Goal: Transaction & Acquisition: Download file/media

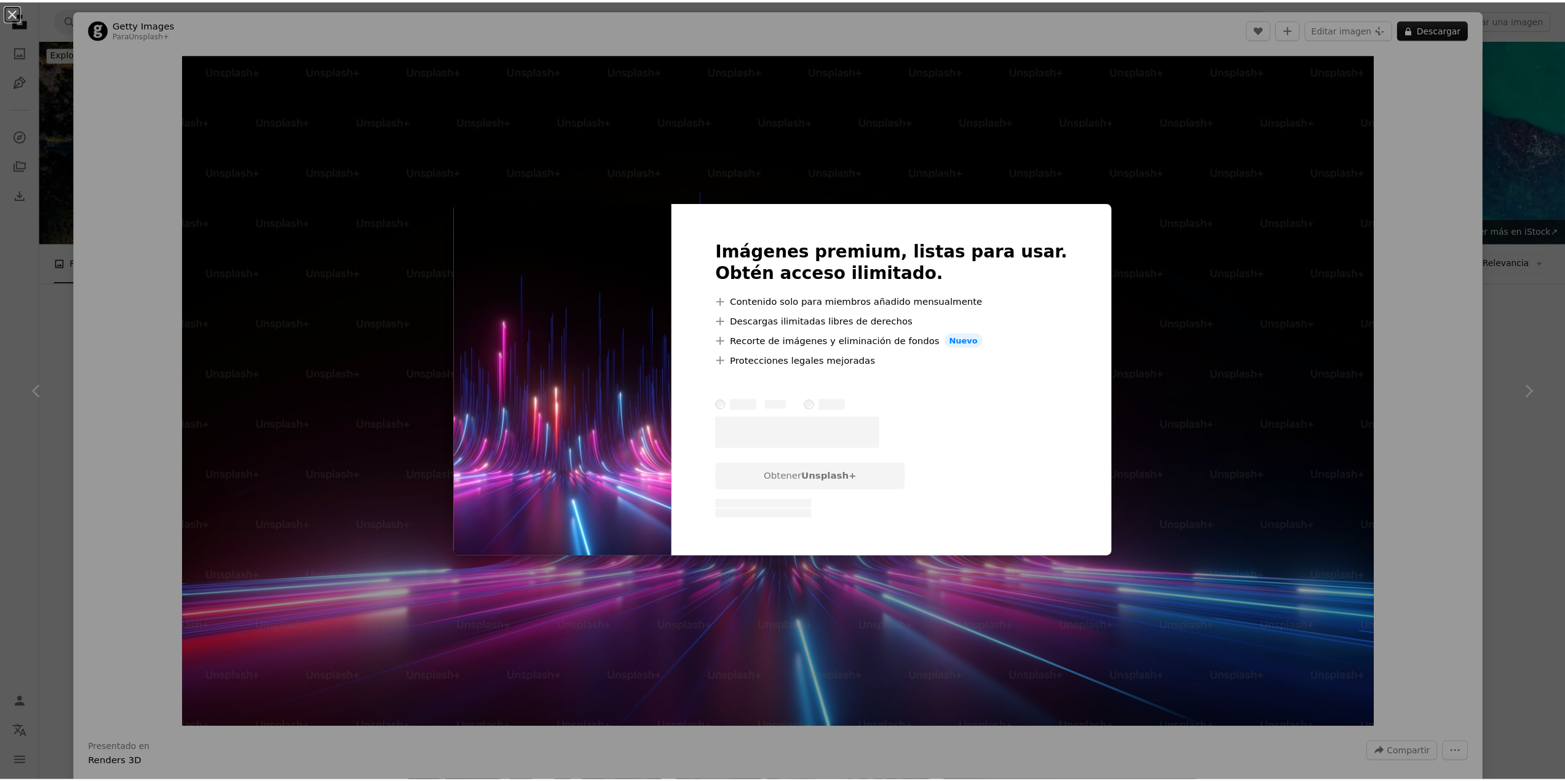
scroll to position [1045, 0]
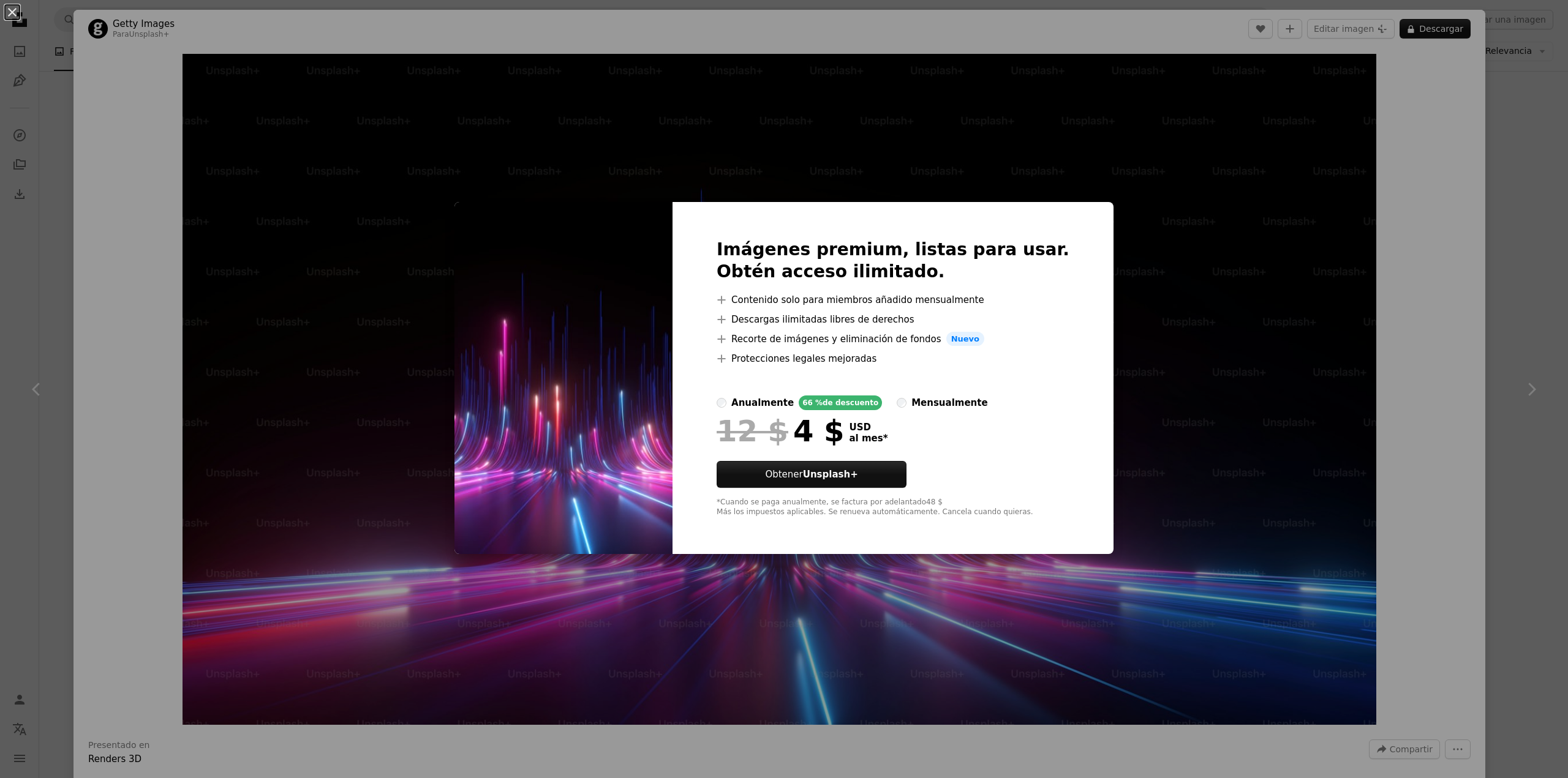
click at [1419, 198] on div "An X shape Imágenes premium, listas para usar. Obtén acceso ilimitado. A plus s…" at bounding box center [784, 389] width 1568 height 778
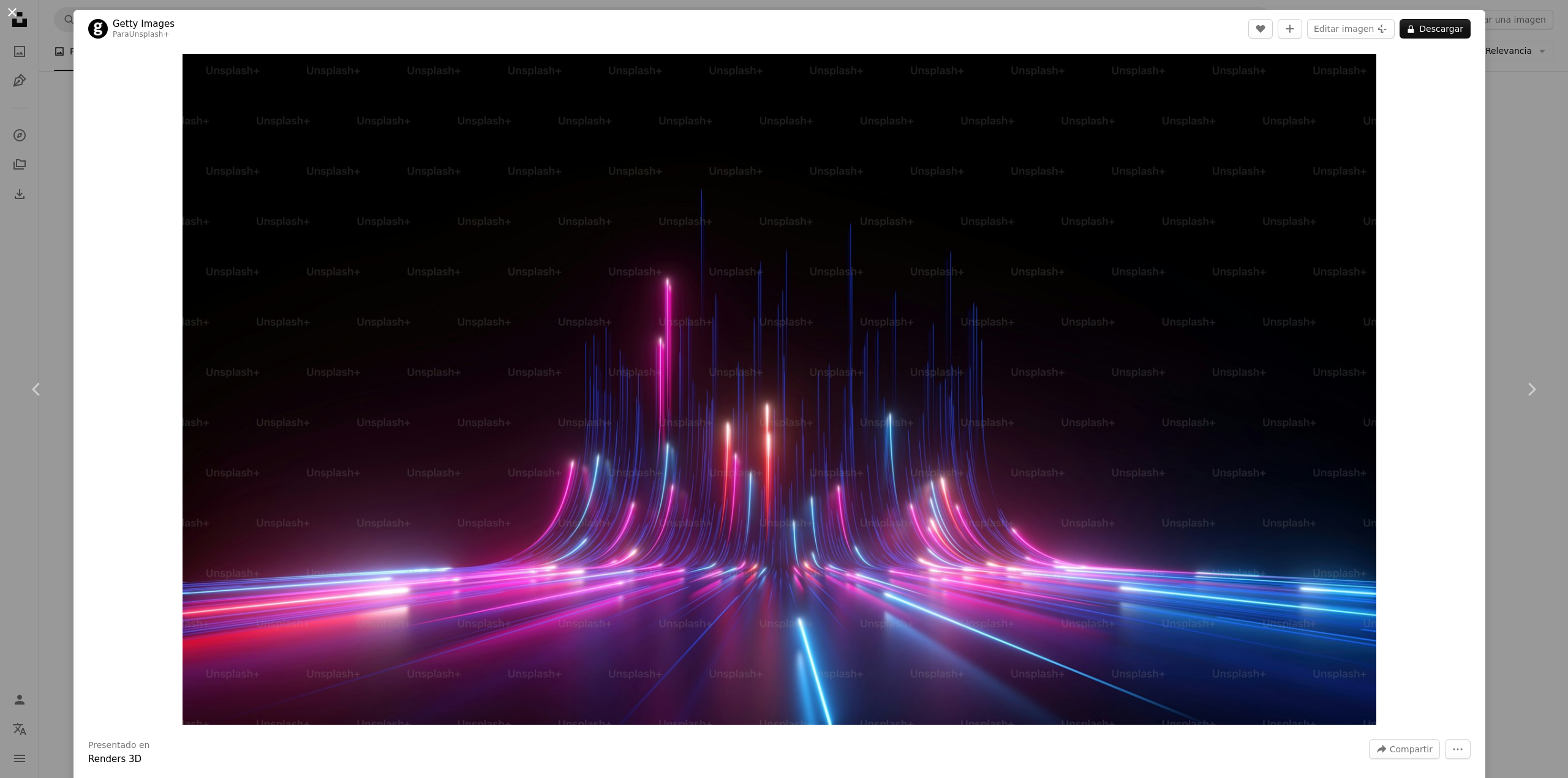
click at [14, 10] on button "An X shape" at bounding box center [12, 12] width 15 height 15
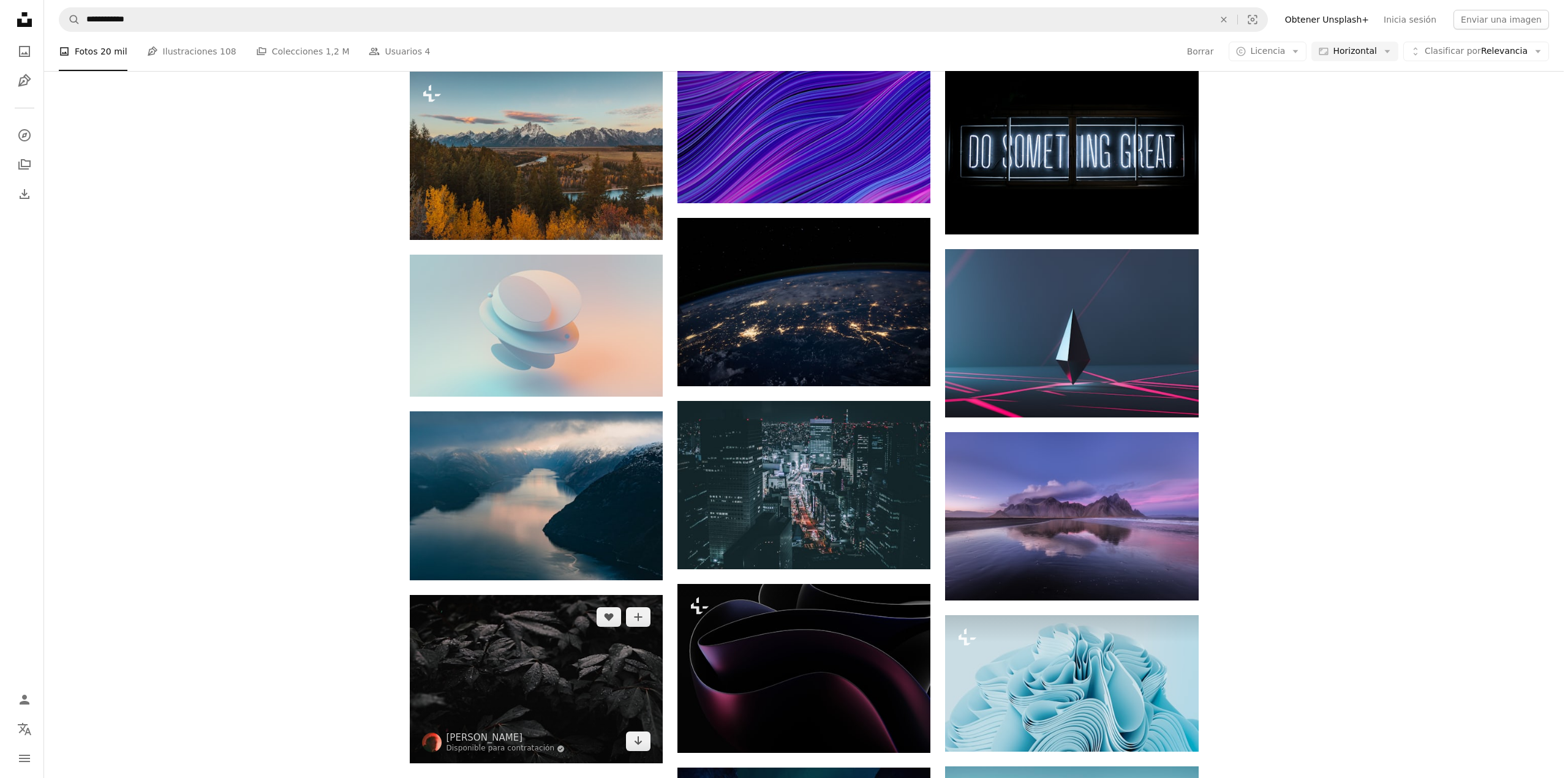
scroll to position [1286, 0]
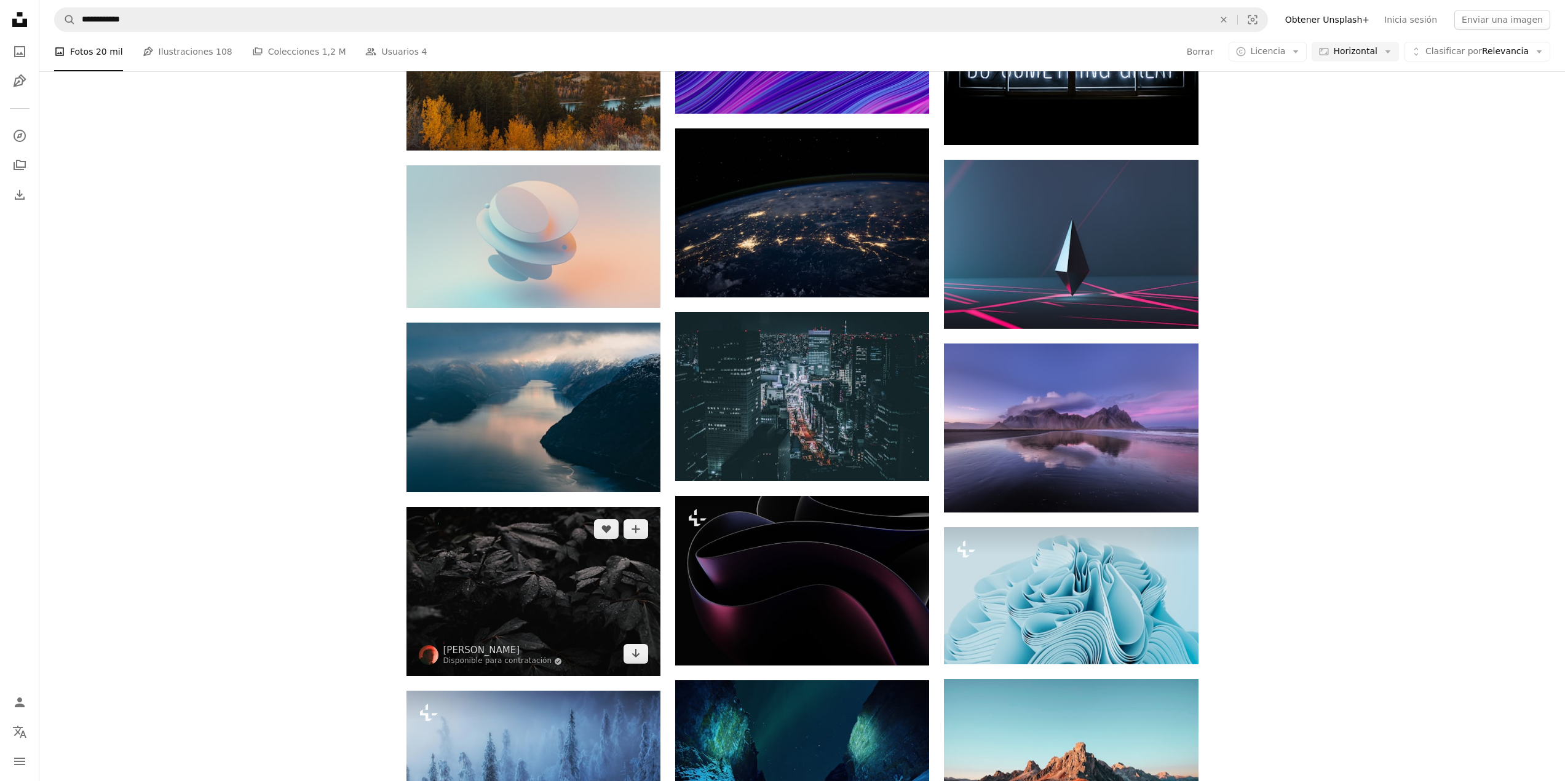
click at [542, 593] on img at bounding box center [533, 591] width 254 height 169
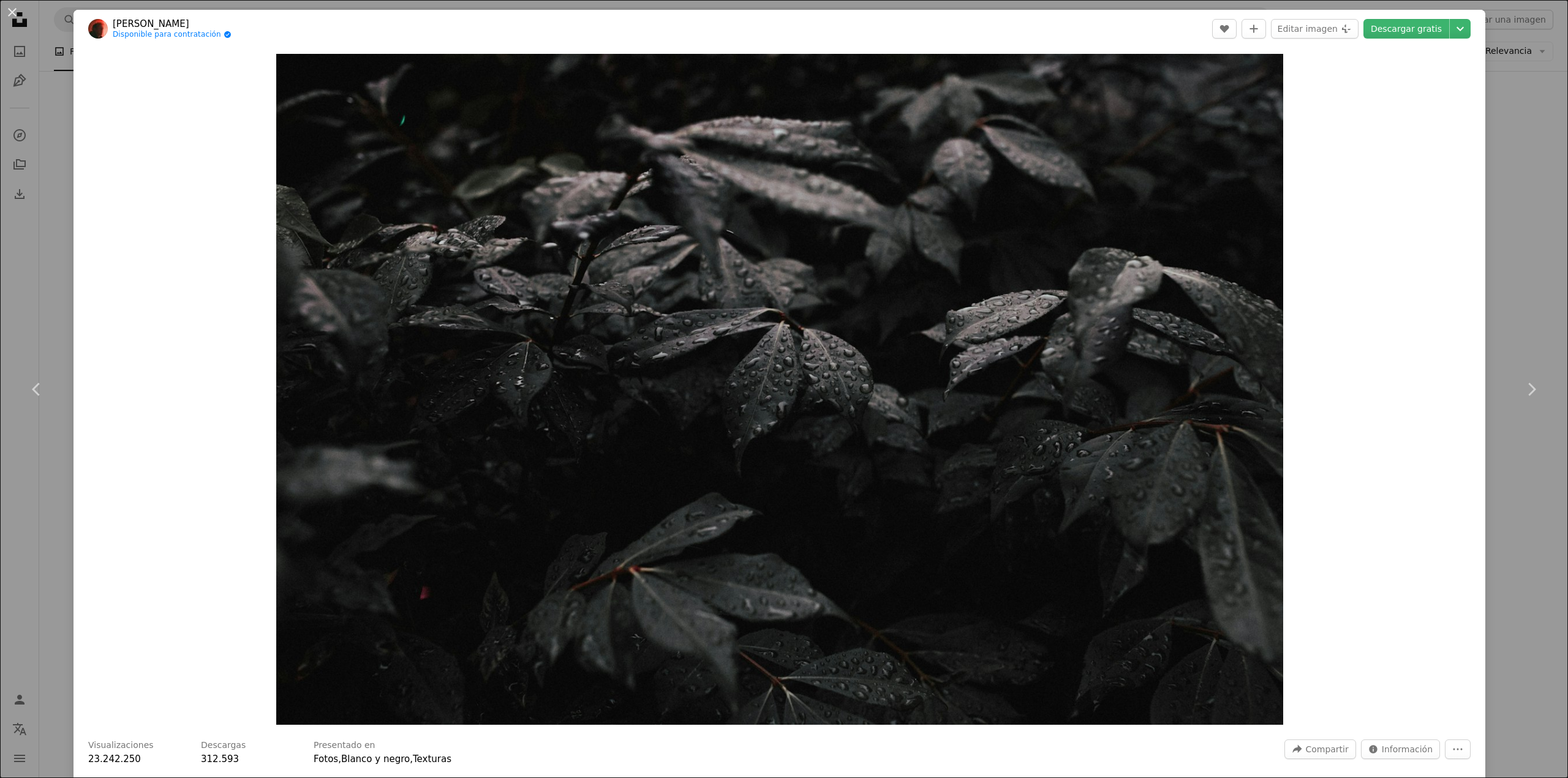
drag, startPoint x: 905, startPoint y: 290, endPoint x: 185, endPoint y: 375, distance: 725.0
click at [182, 376] on div "Zoom in" at bounding box center [779, 389] width 1412 height 683
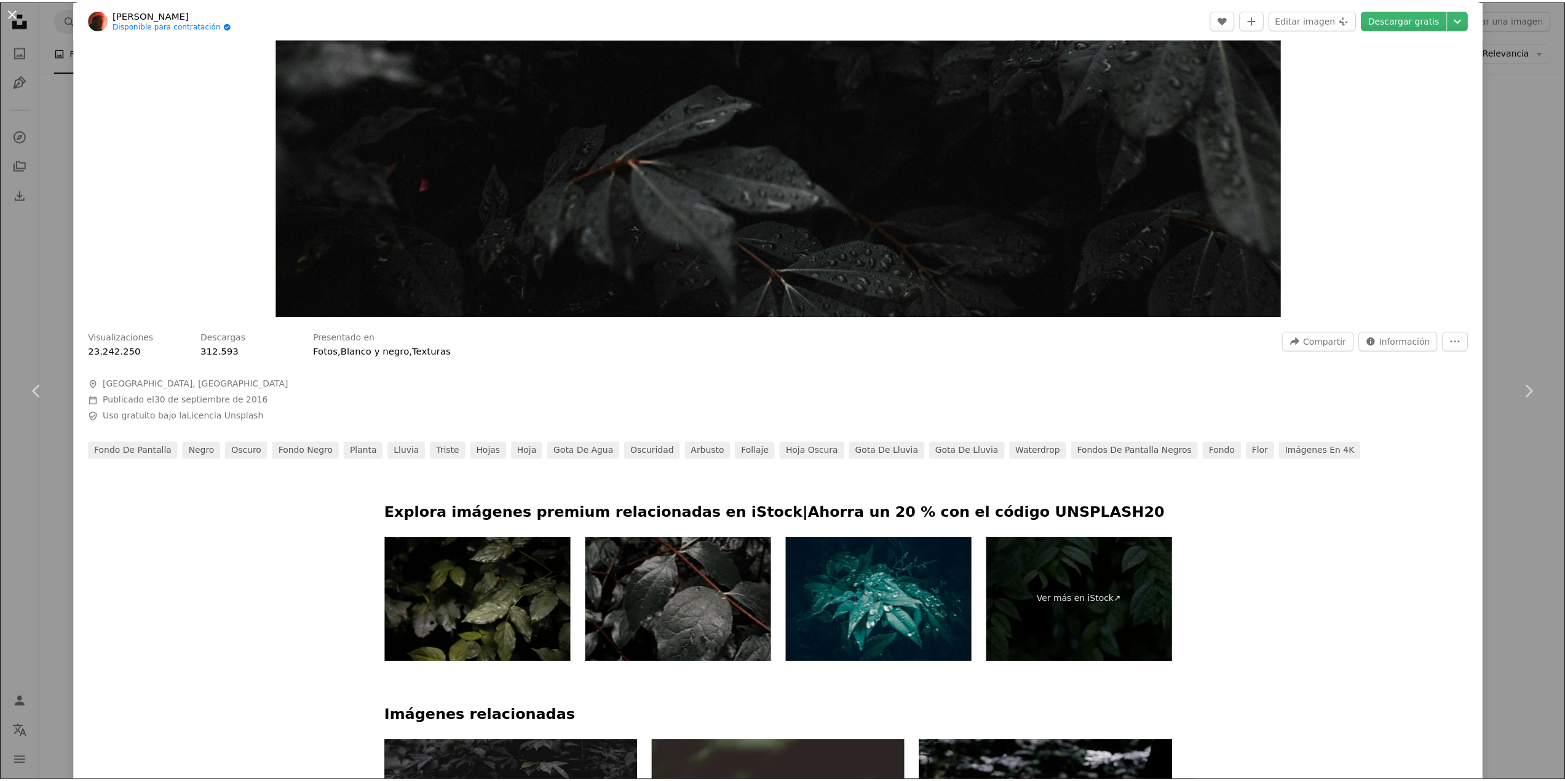
scroll to position [369, 0]
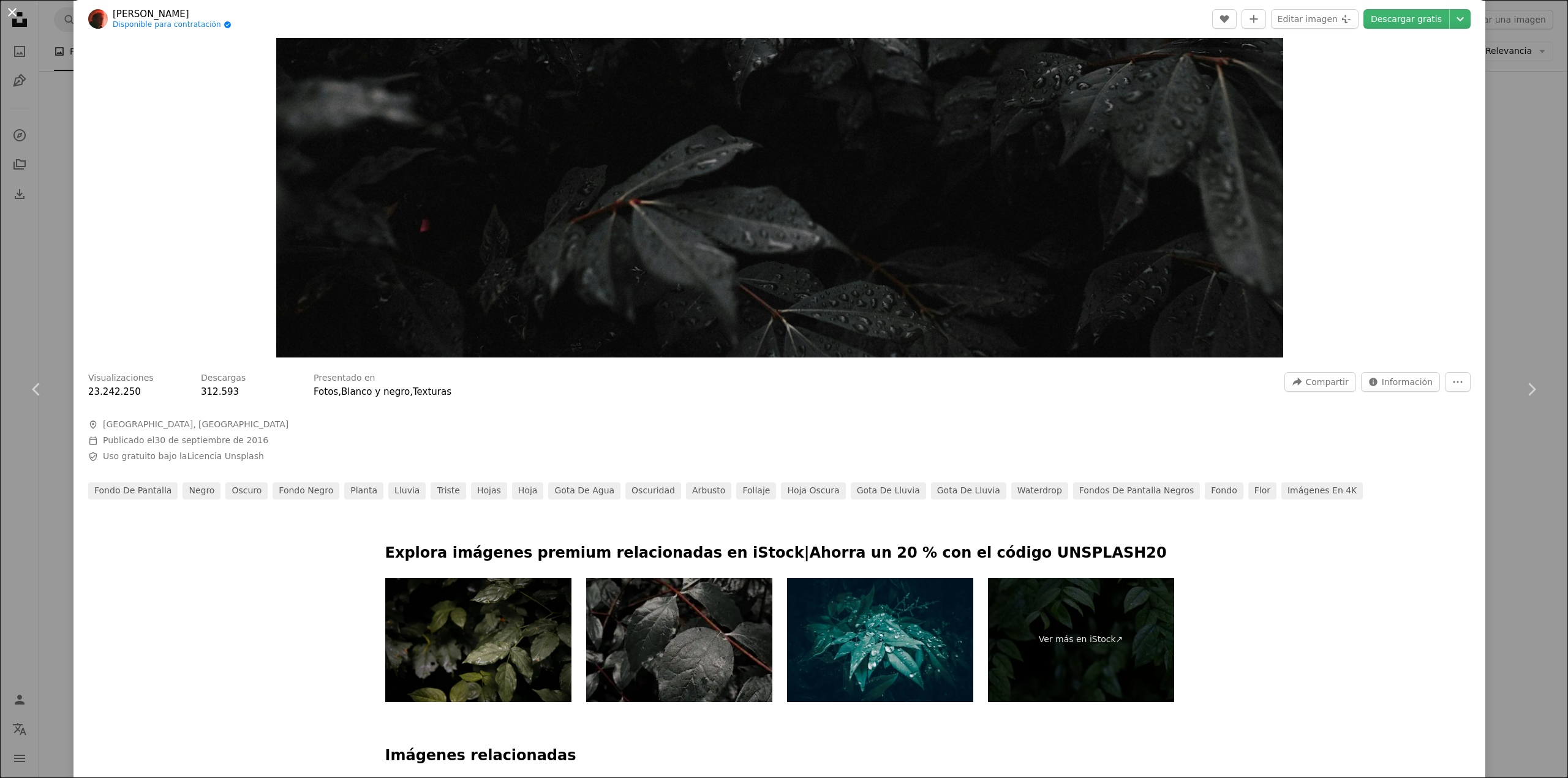
click at [10, 7] on button "An X shape" at bounding box center [12, 12] width 15 height 15
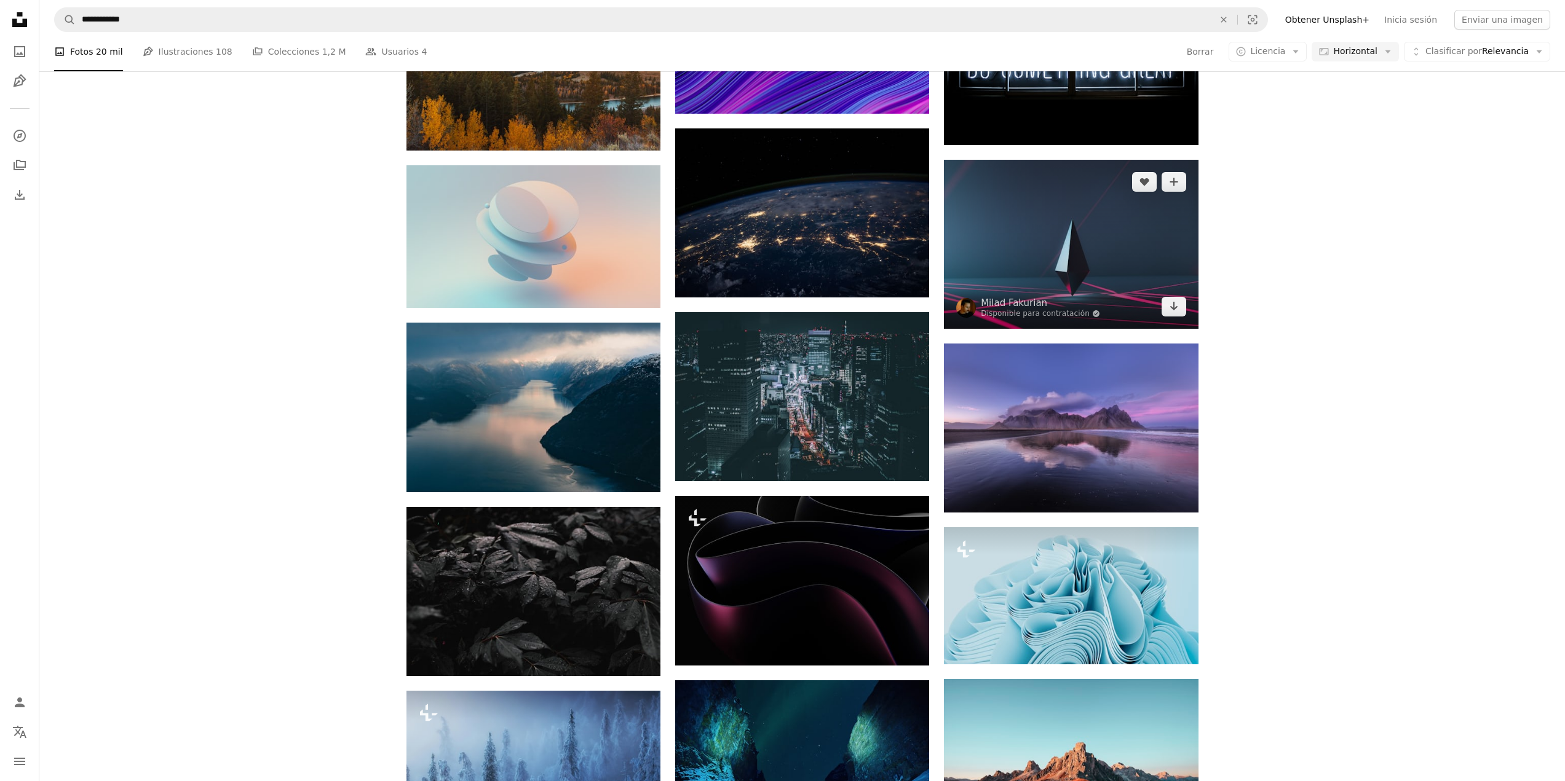
click at [1037, 255] on img at bounding box center [1071, 244] width 254 height 169
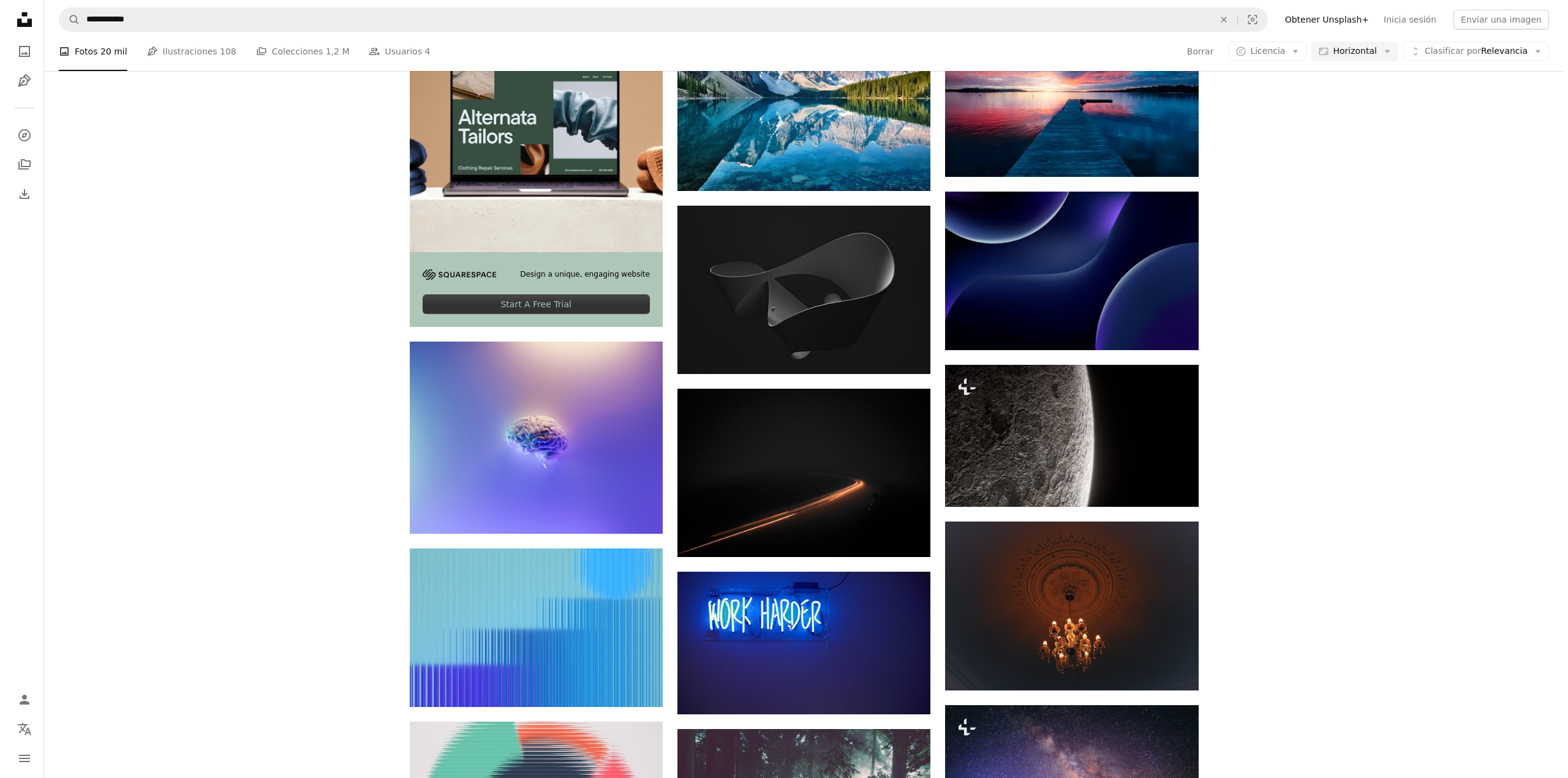
scroll to position [2144, 0]
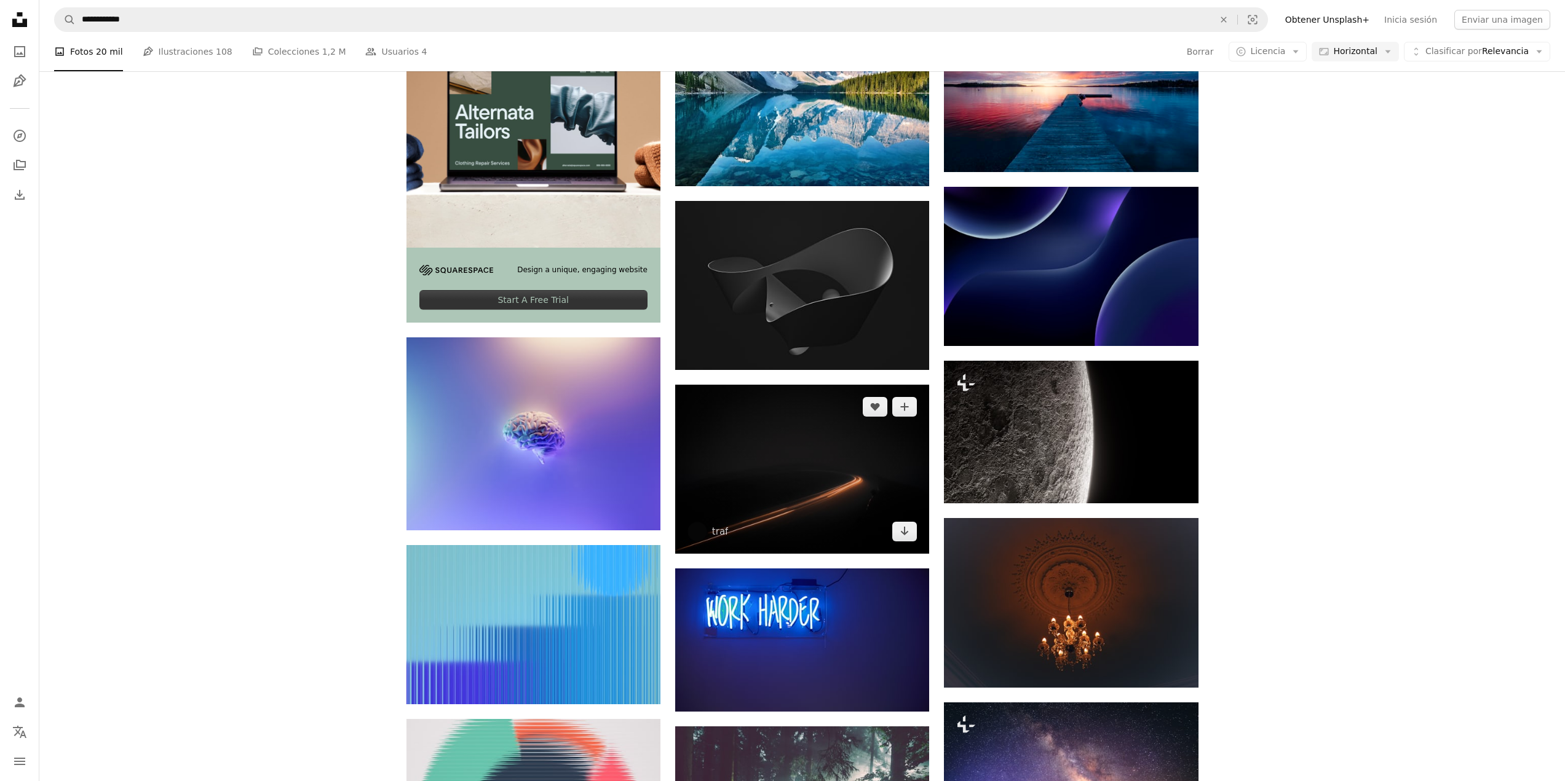
click at [760, 422] on img at bounding box center [802, 469] width 254 height 169
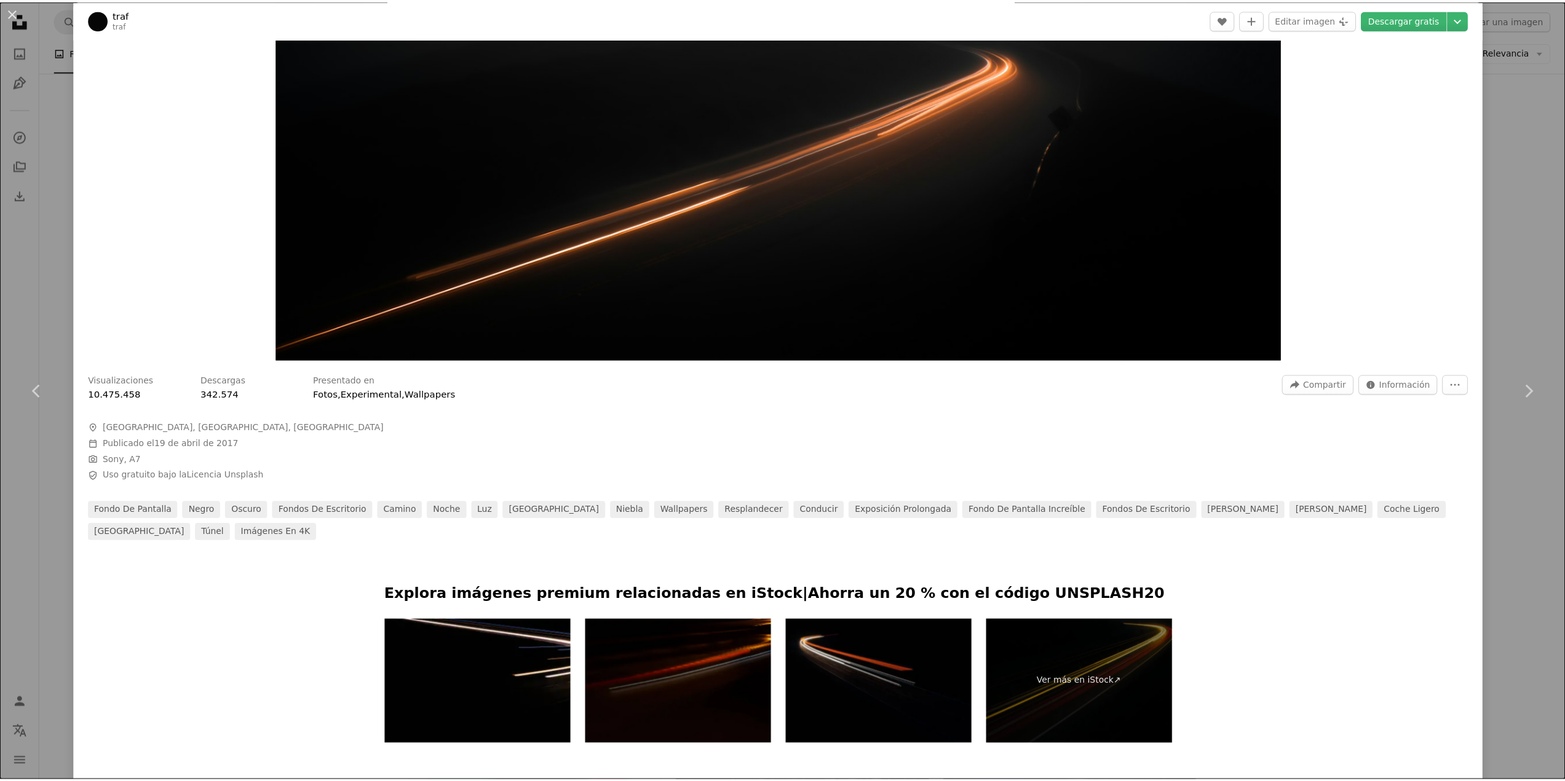
scroll to position [553, 0]
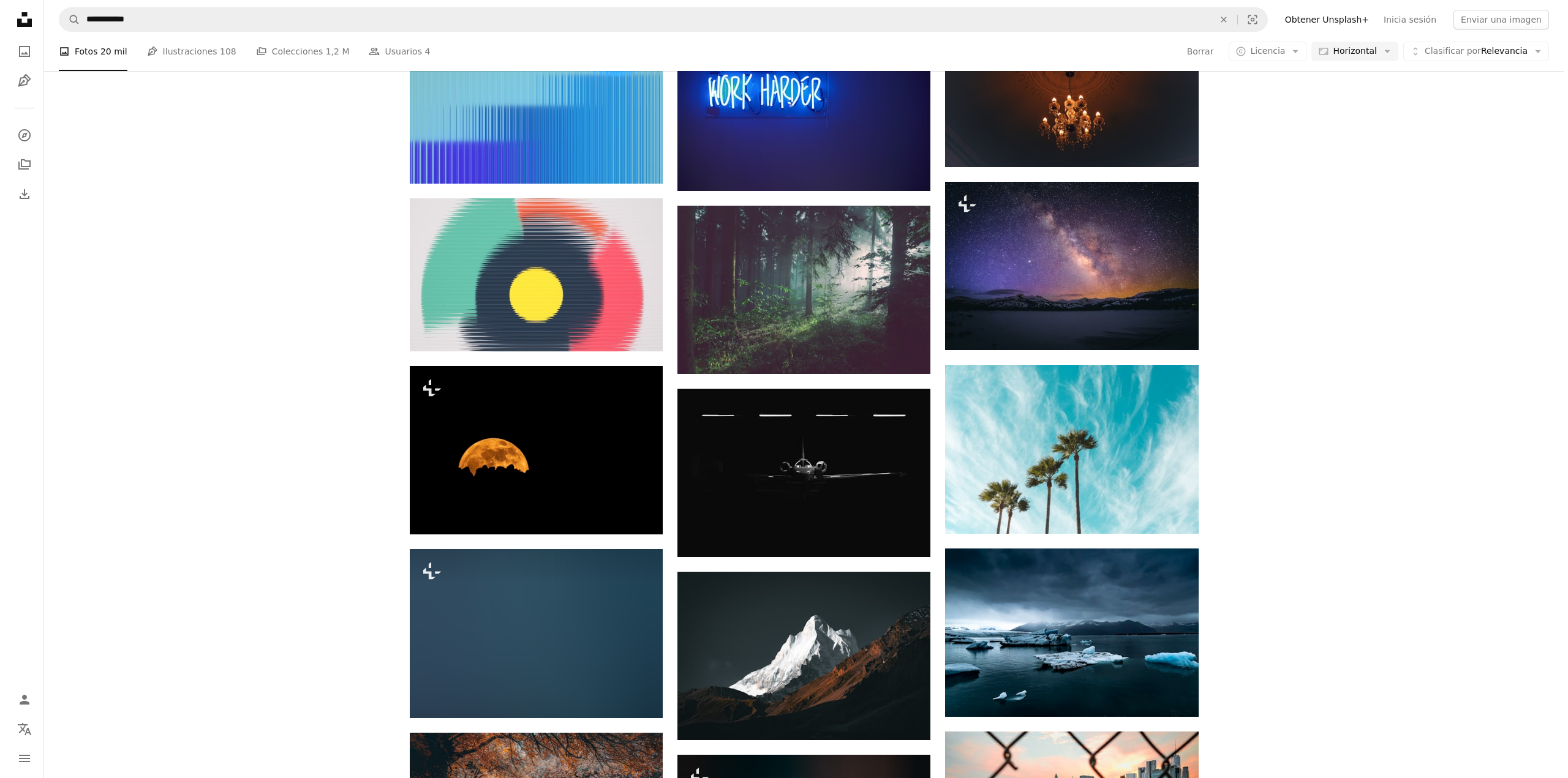
scroll to position [2755, 0]
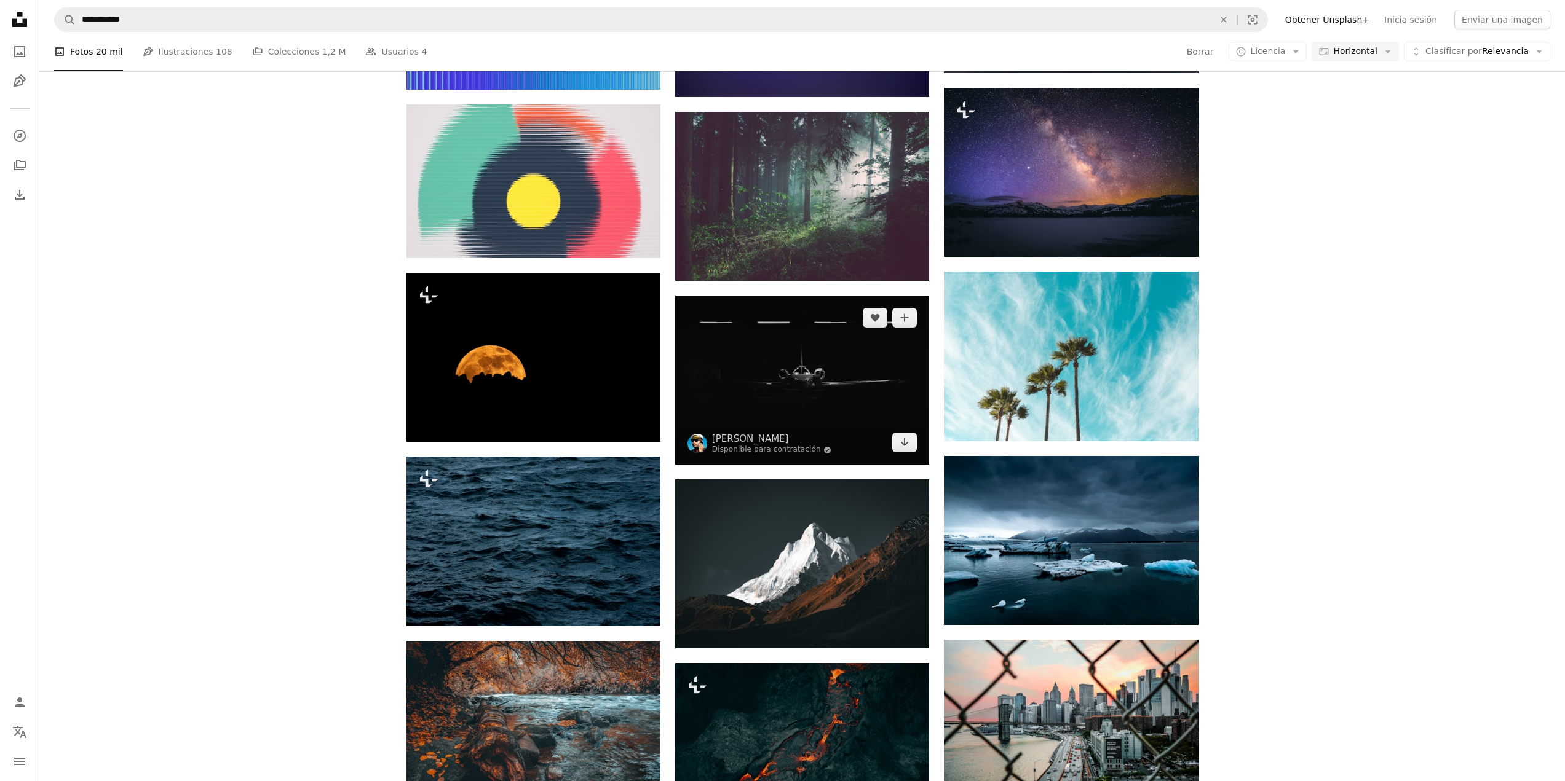
click at [790, 380] on img at bounding box center [802, 380] width 254 height 169
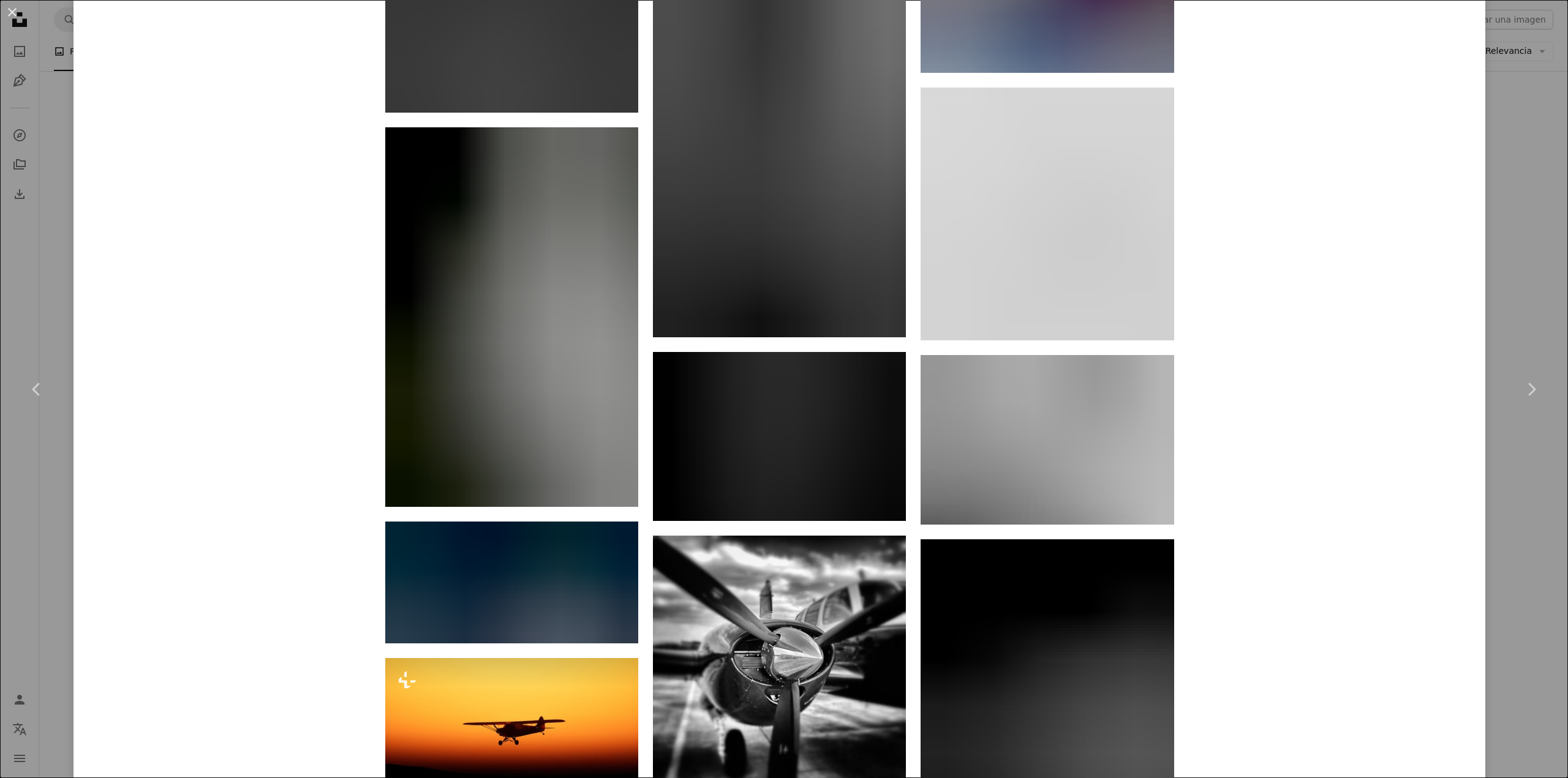
scroll to position [2511, 0]
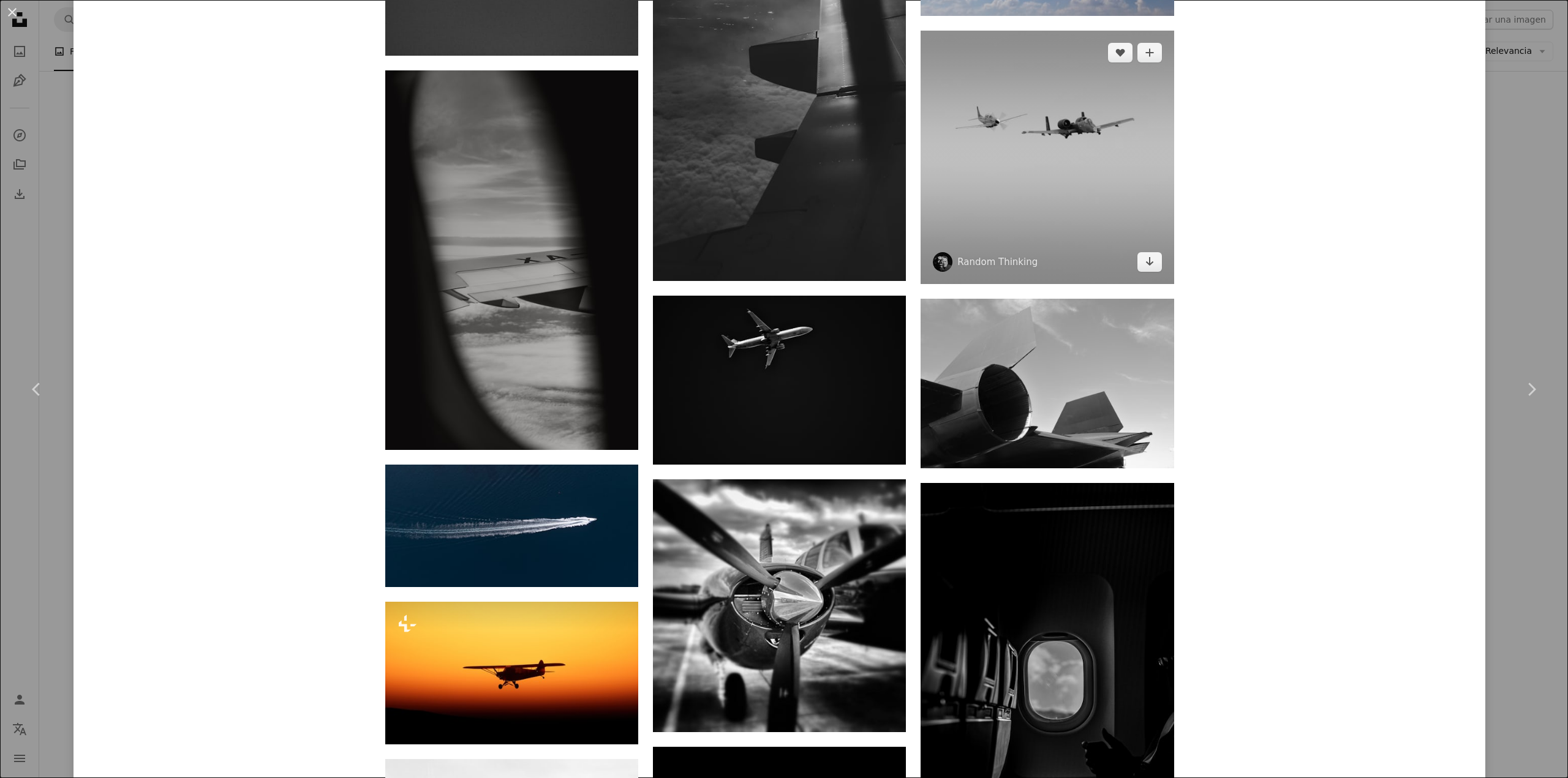
click at [1029, 143] on img at bounding box center [1047, 157] width 253 height 253
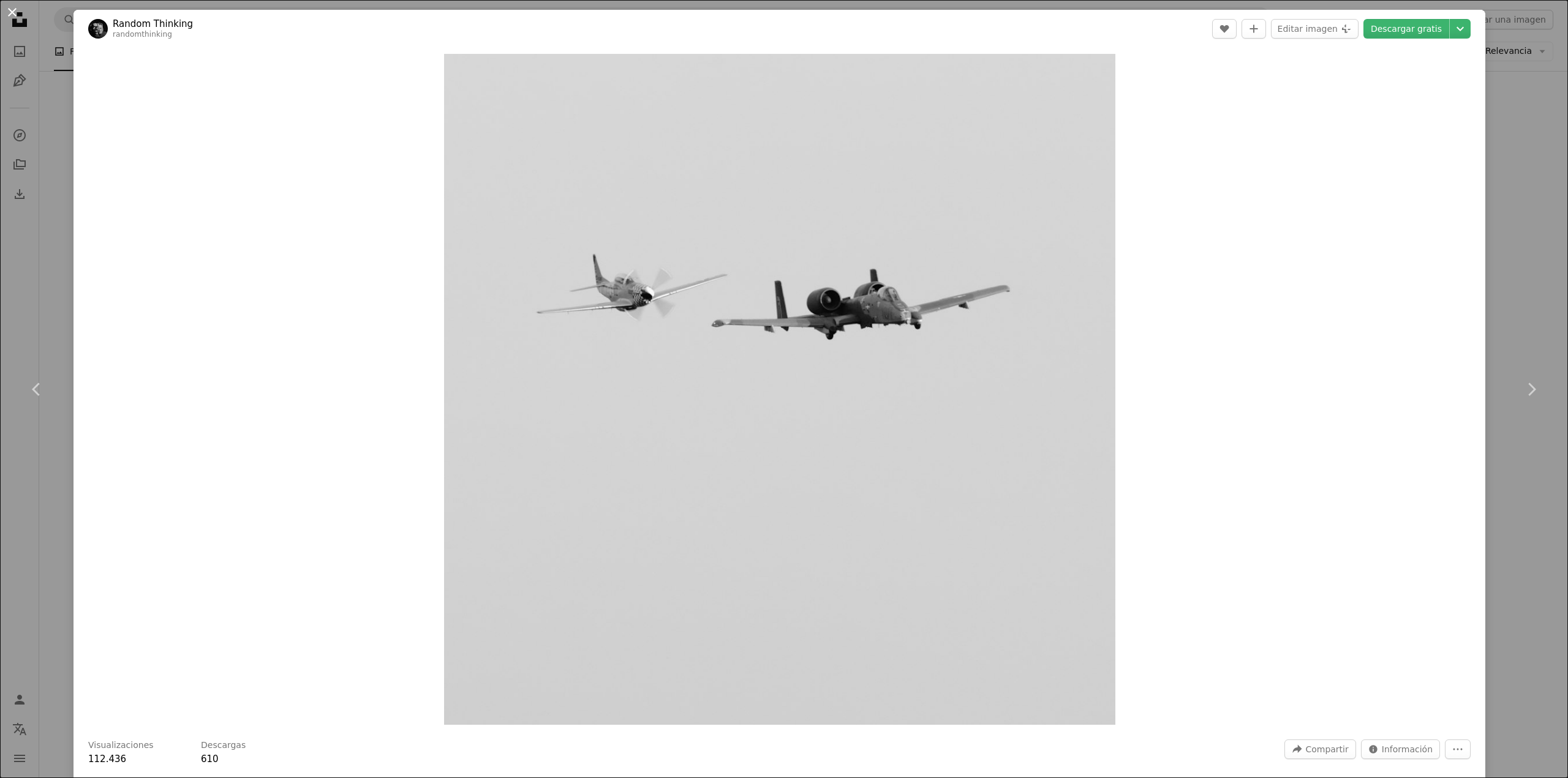
click at [14, 6] on button "An X shape" at bounding box center [12, 12] width 15 height 15
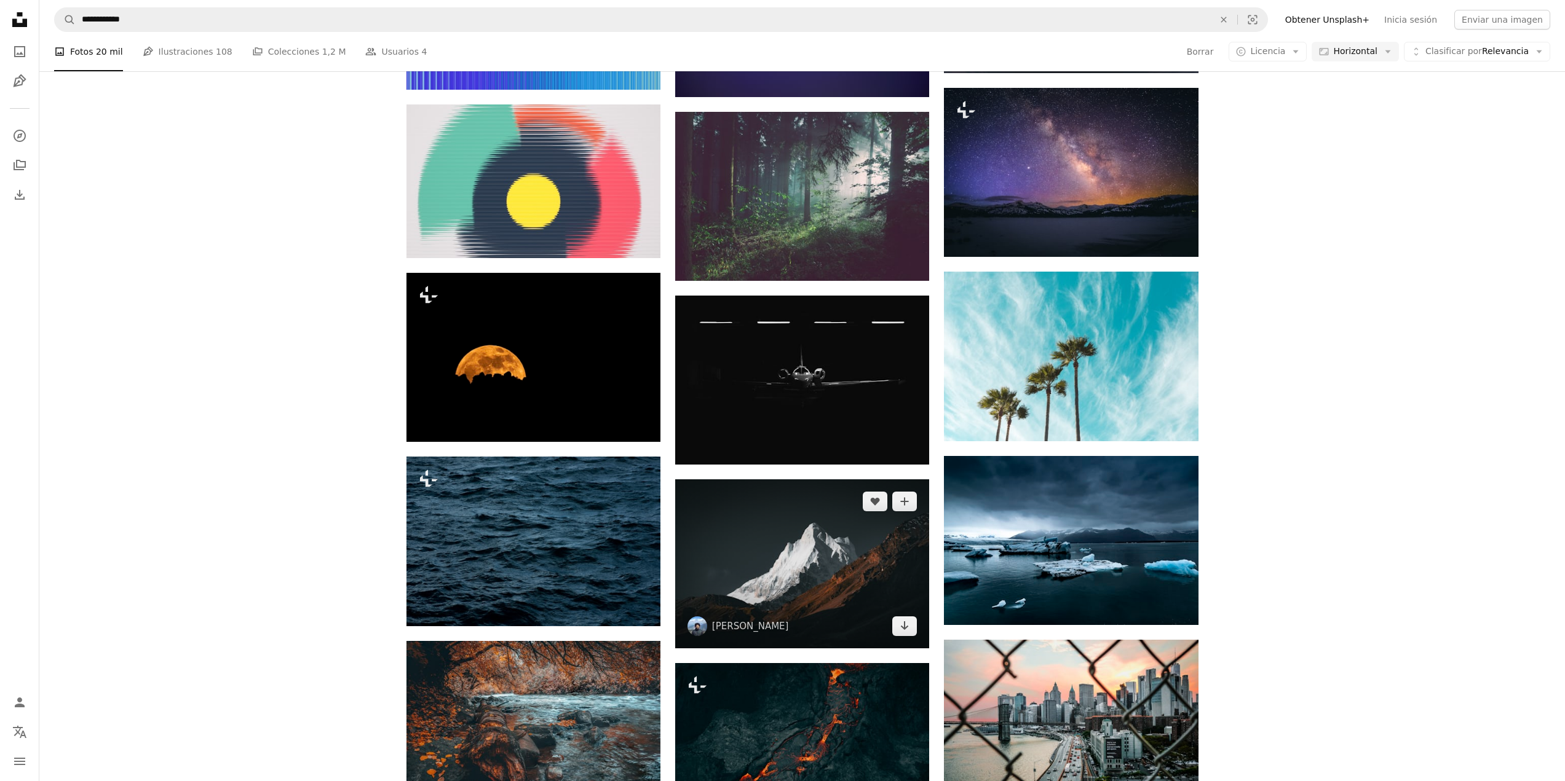
click at [791, 542] on img at bounding box center [802, 564] width 254 height 169
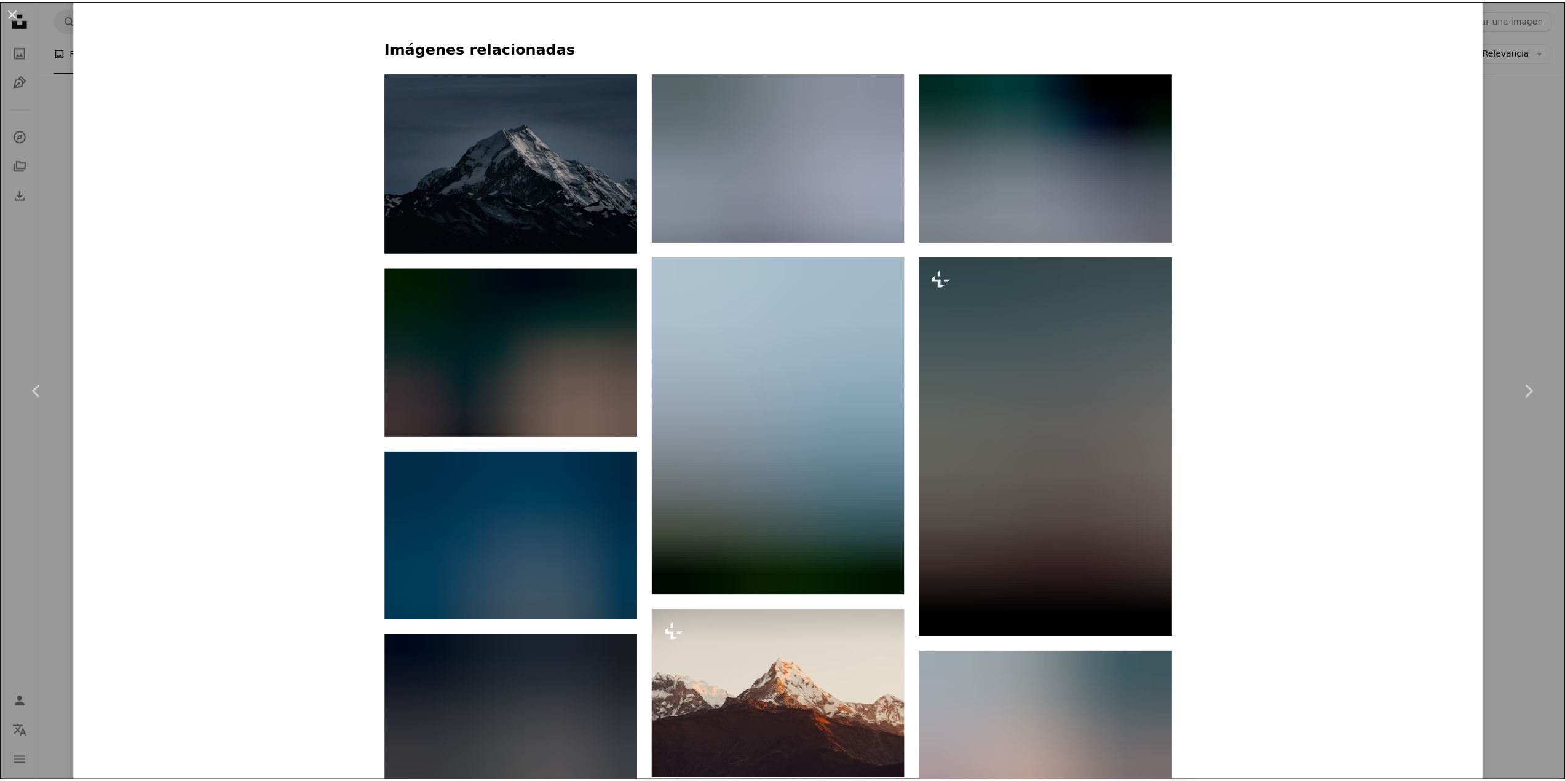
scroll to position [1107, 0]
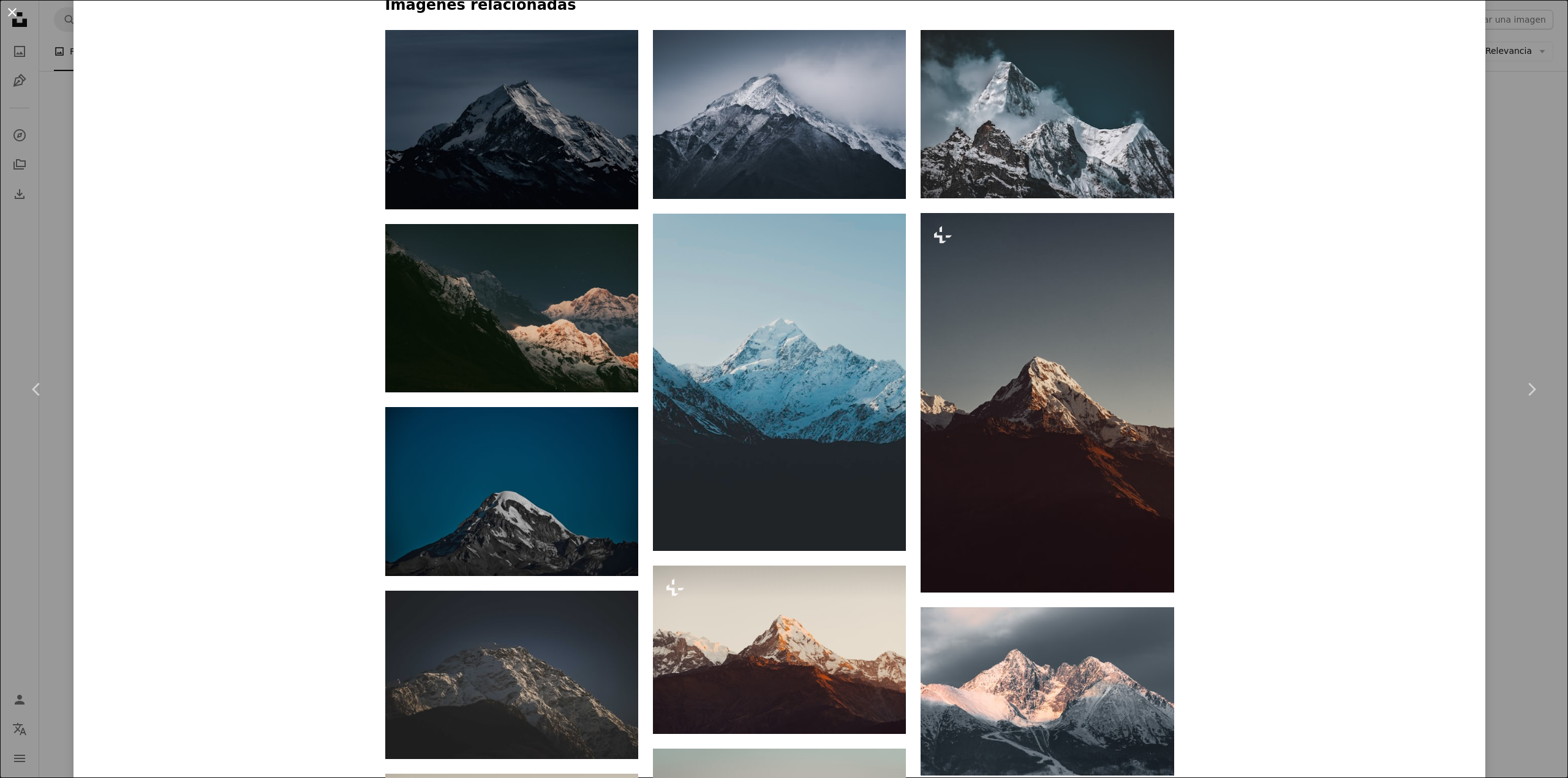
click at [6, 14] on button "An X shape" at bounding box center [12, 12] width 15 height 15
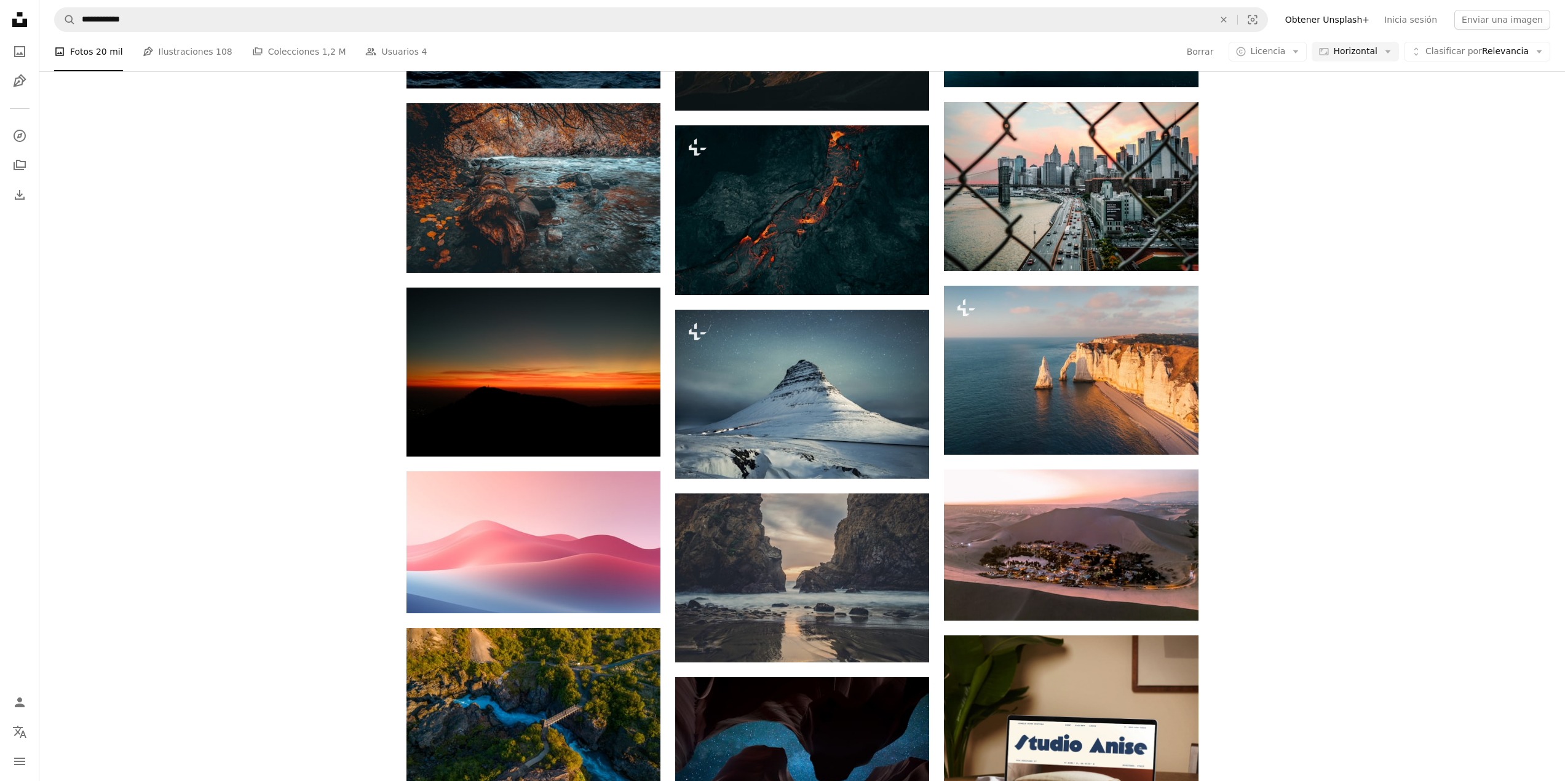
scroll to position [3320, 0]
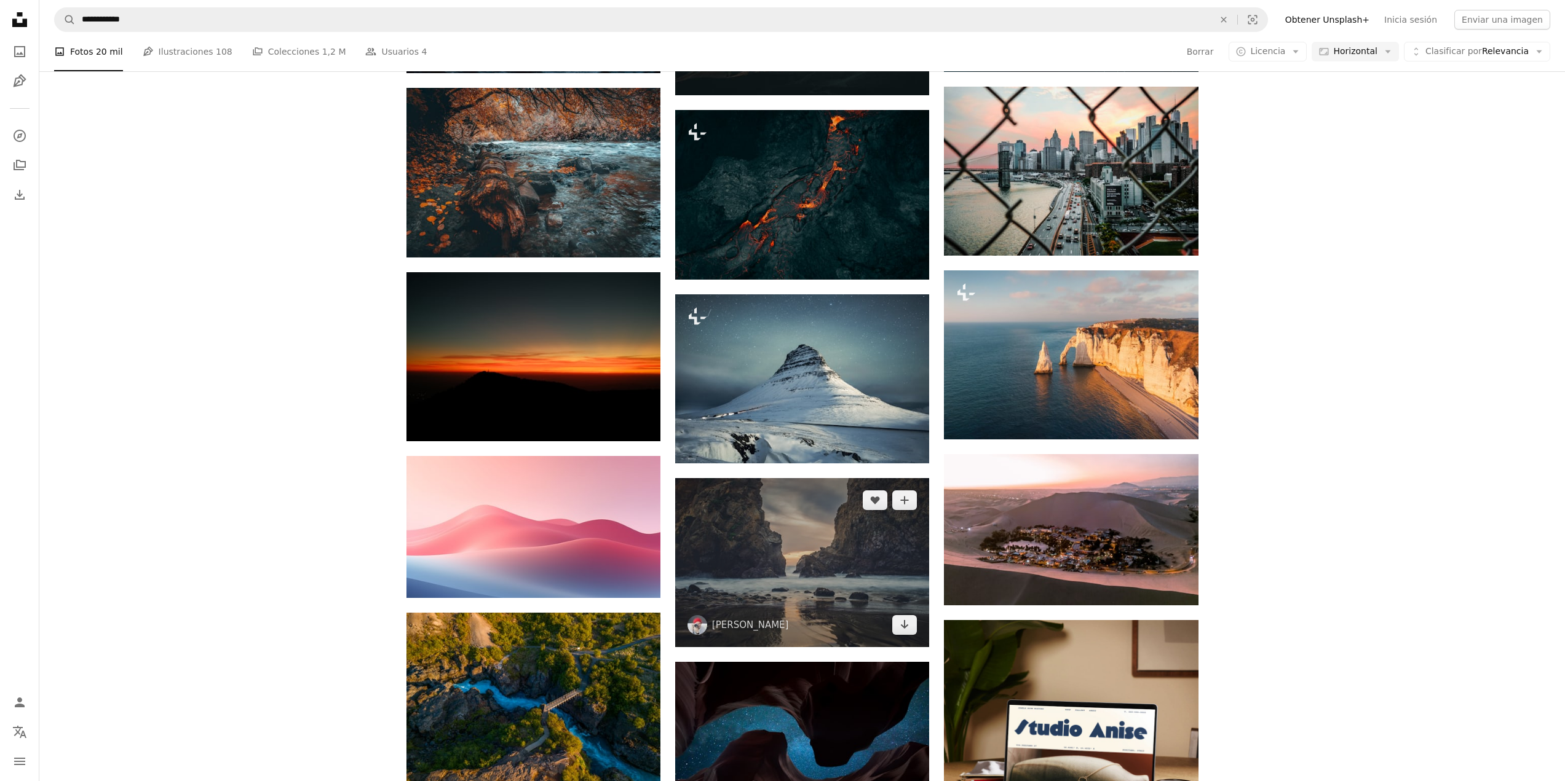
click at [809, 556] on img at bounding box center [802, 562] width 254 height 169
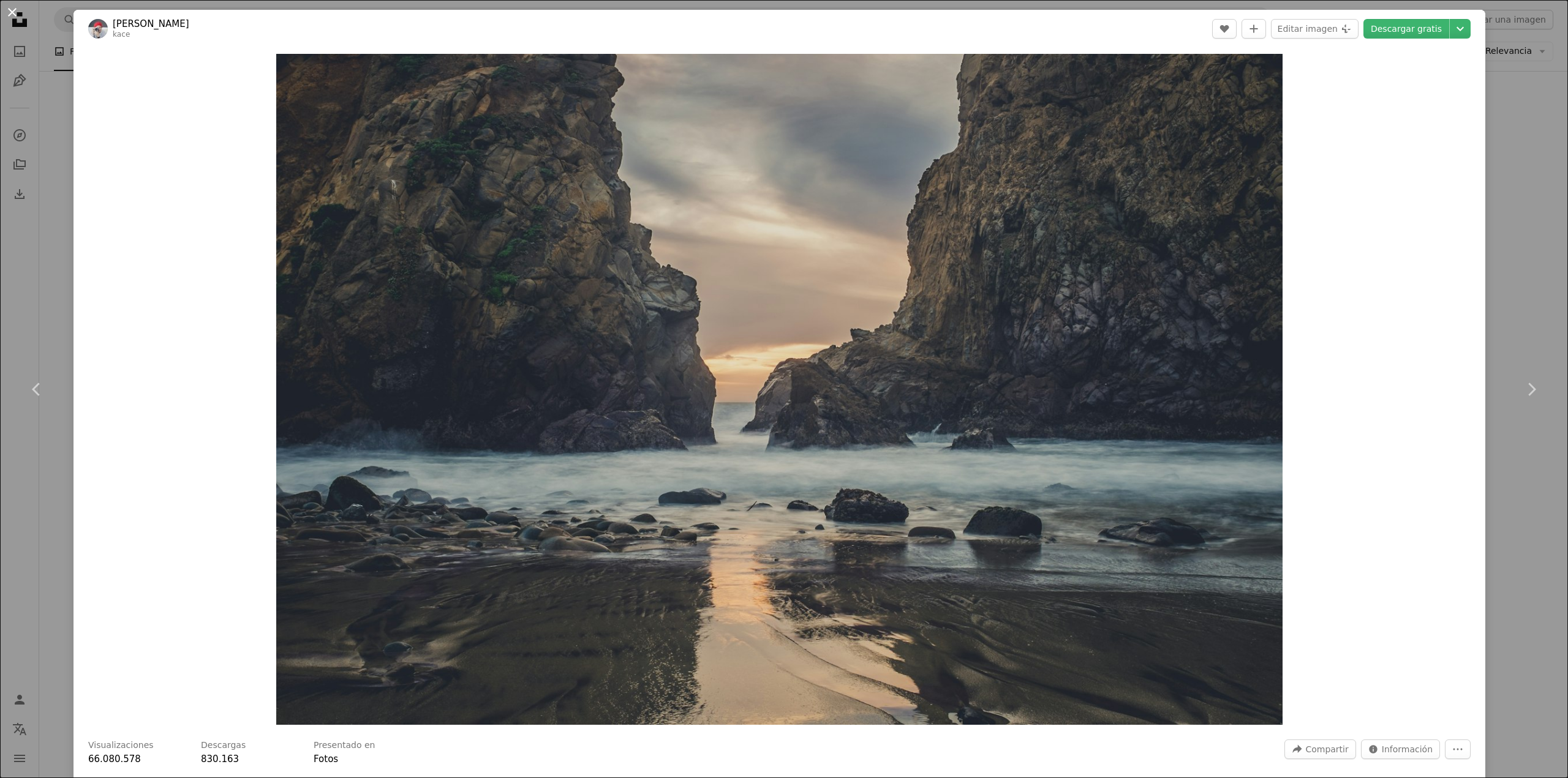
click at [17, 7] on button "An X shape" at bounding box center [12, 12] width 15 height 15
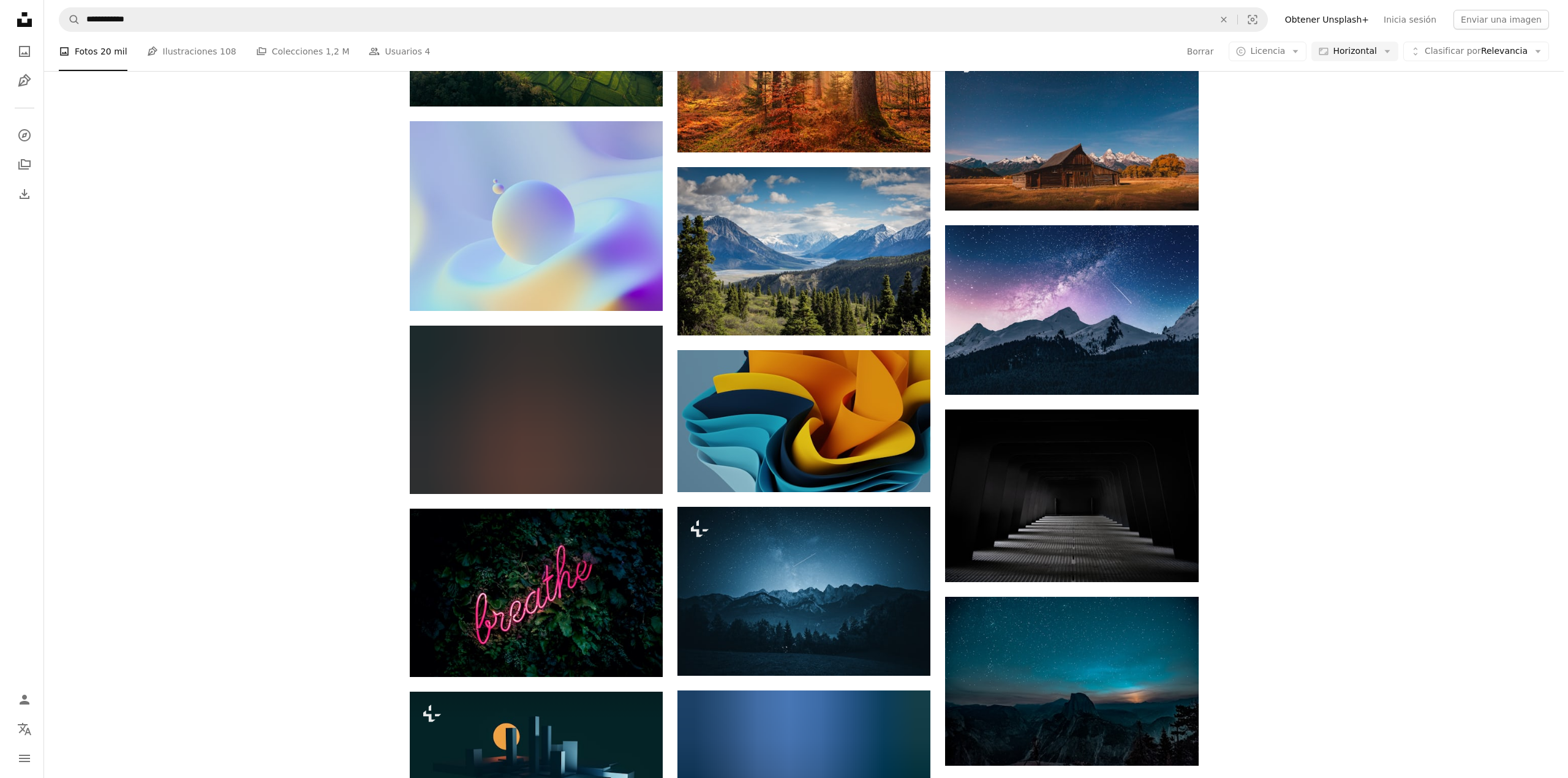
scroll to position [5328, 0]
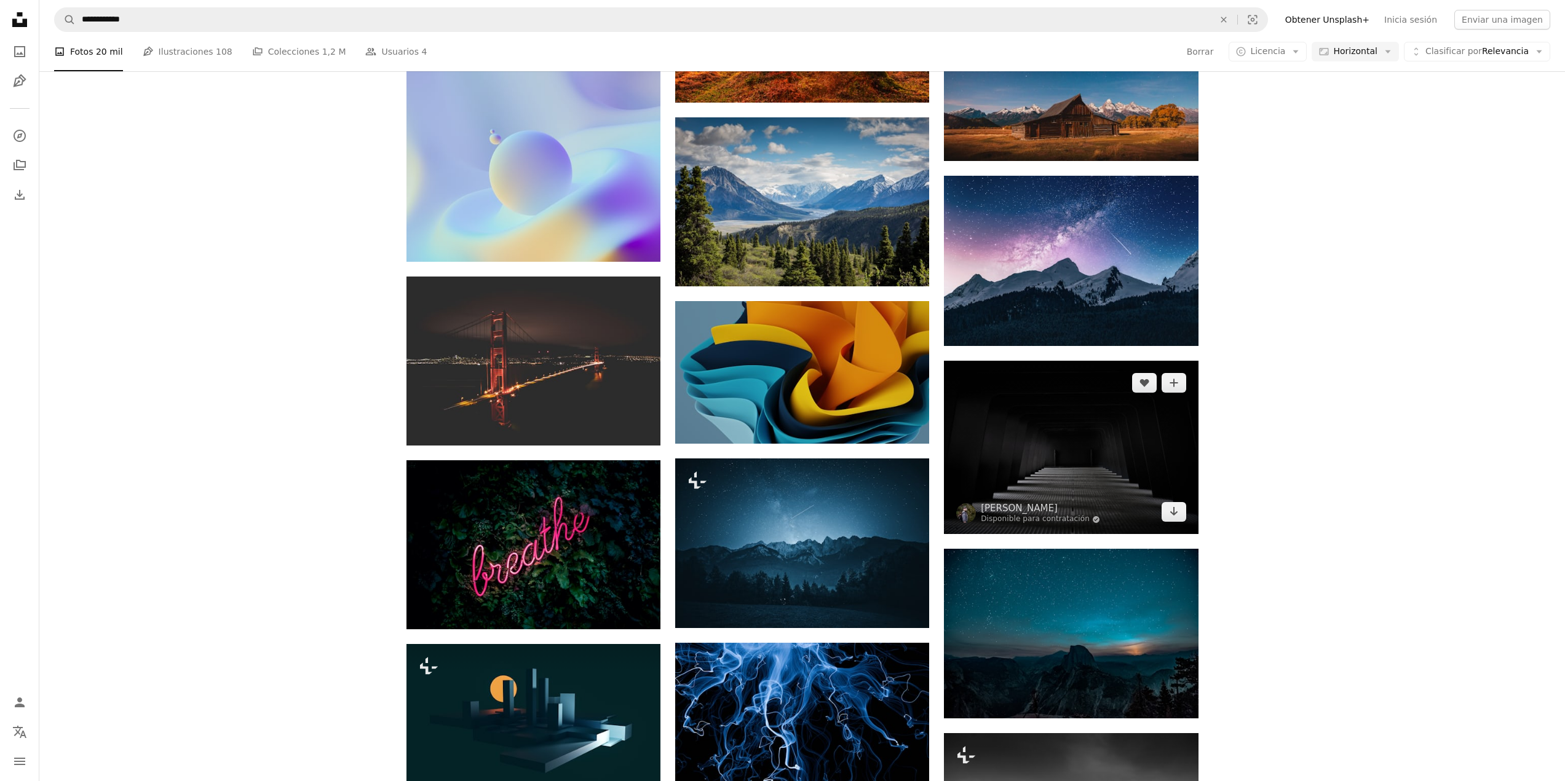
click at [1019, 451] on img at bounding box center [1071, 448] width 254 height 174
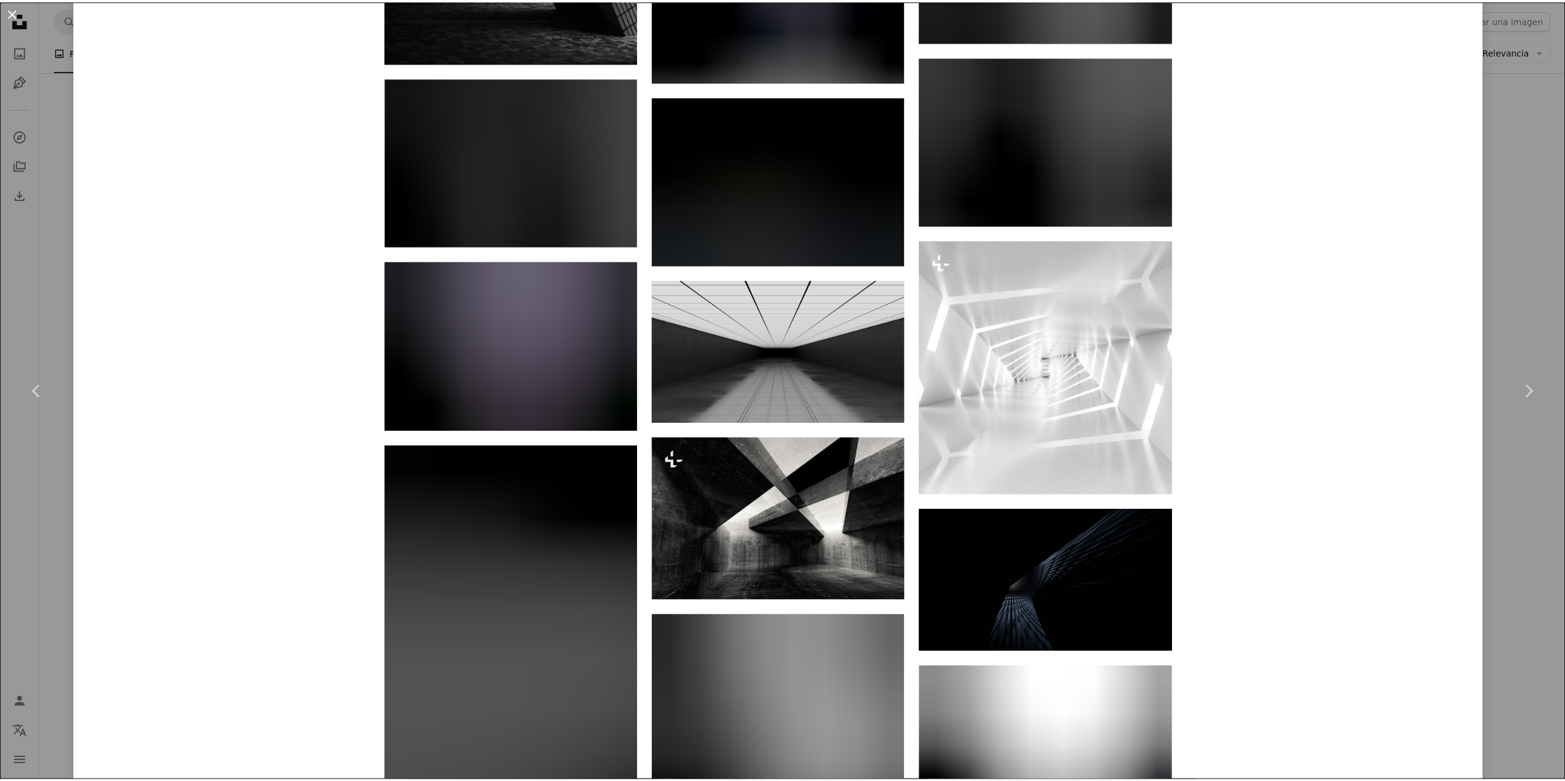
scroll to position [1660, 0]
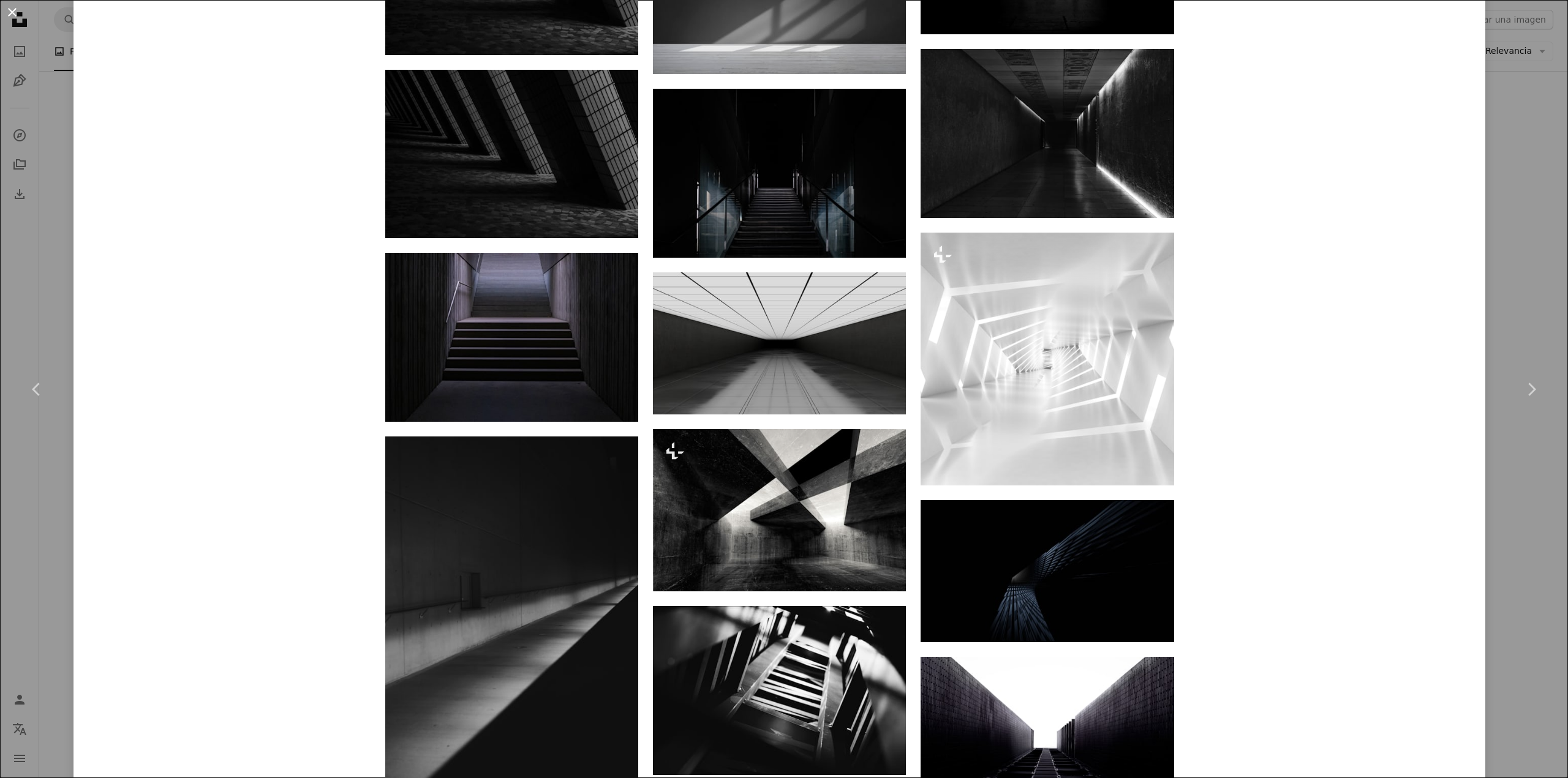
click at [9, 8] on button "An X shape" at bounding box center [12, 12] width 15 height 15
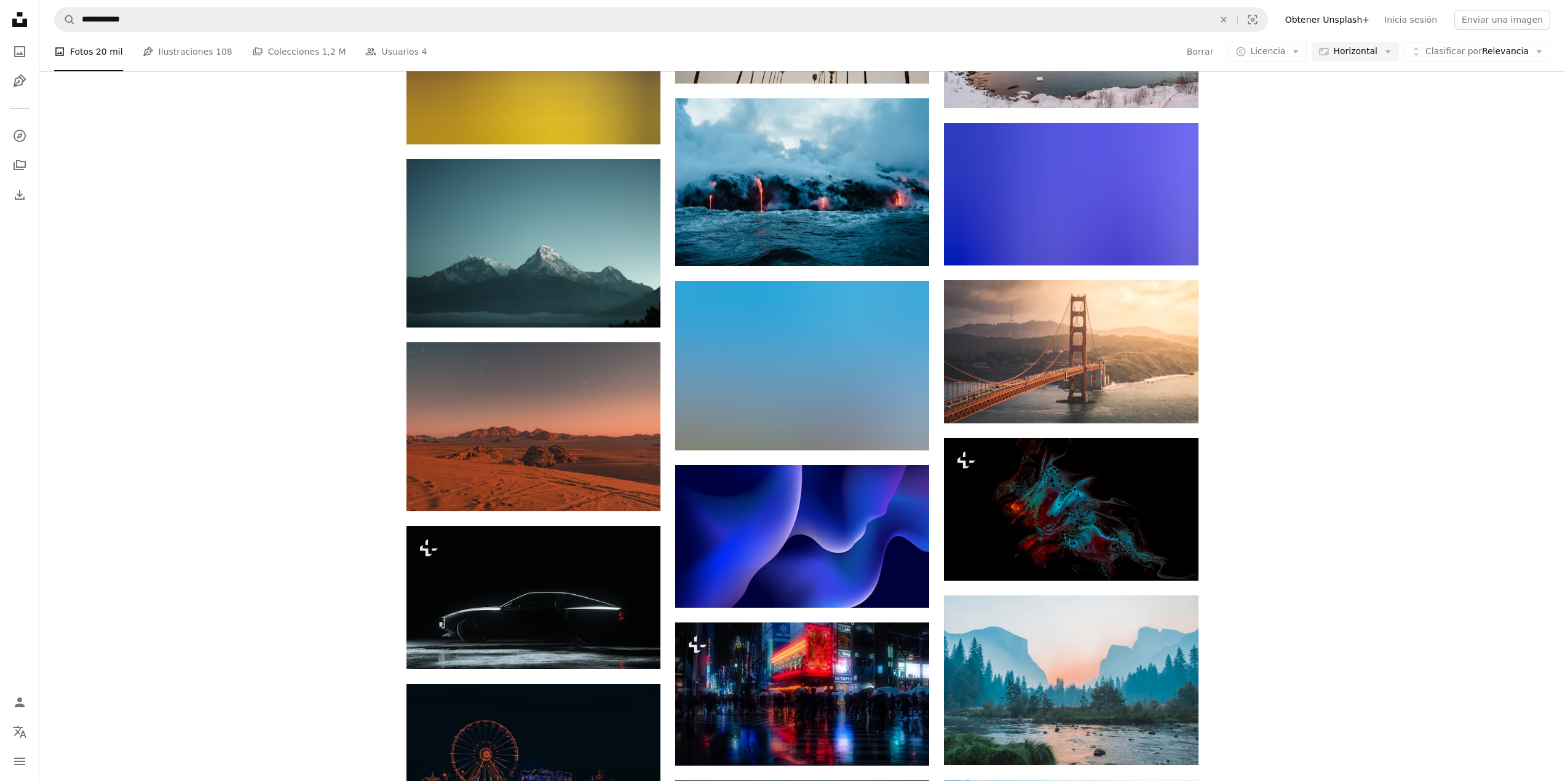
scroll to position [7623, 0]
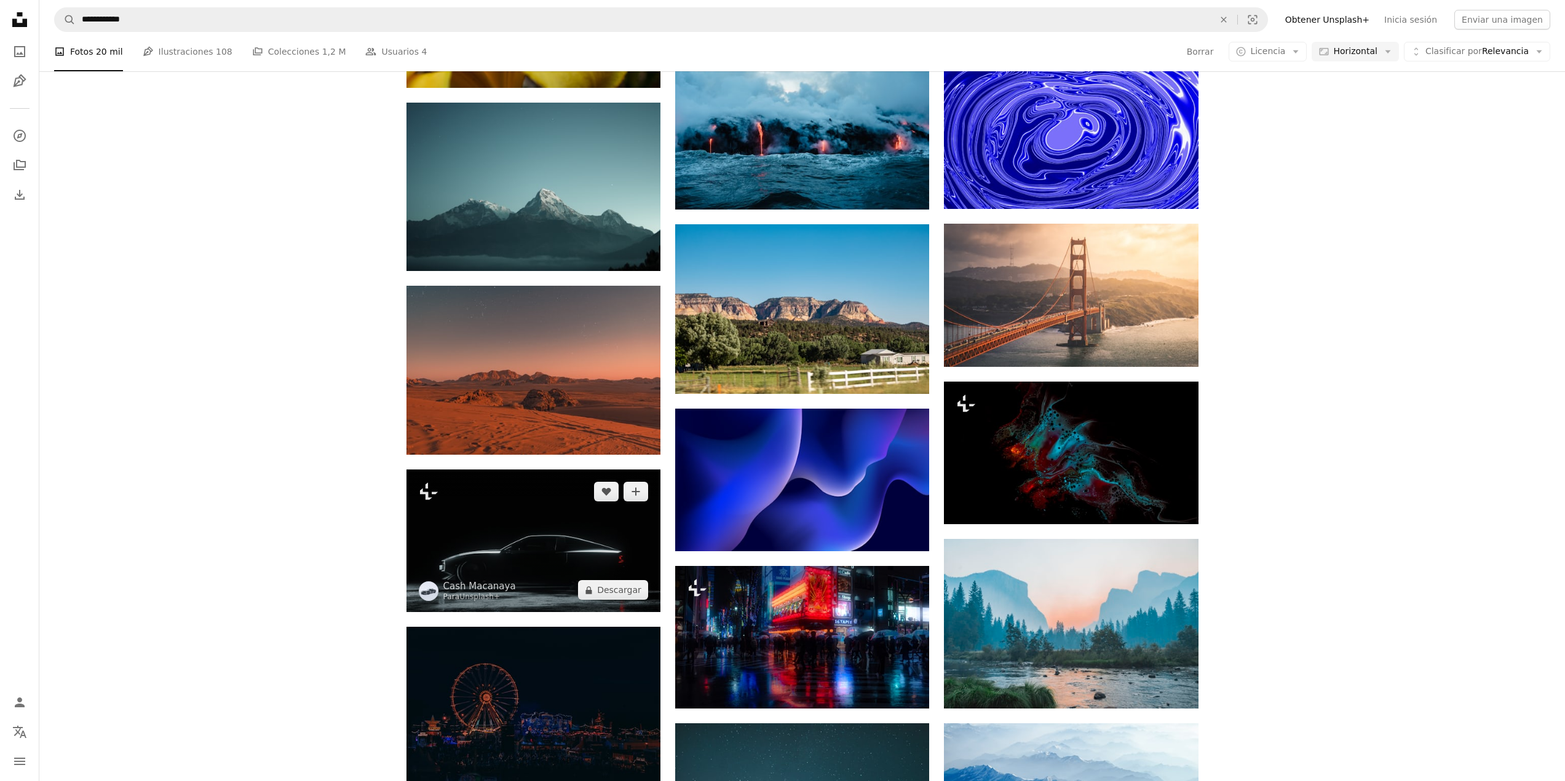
click at [543, 523] on img at bounding box center [533, 541] width 254 height 143
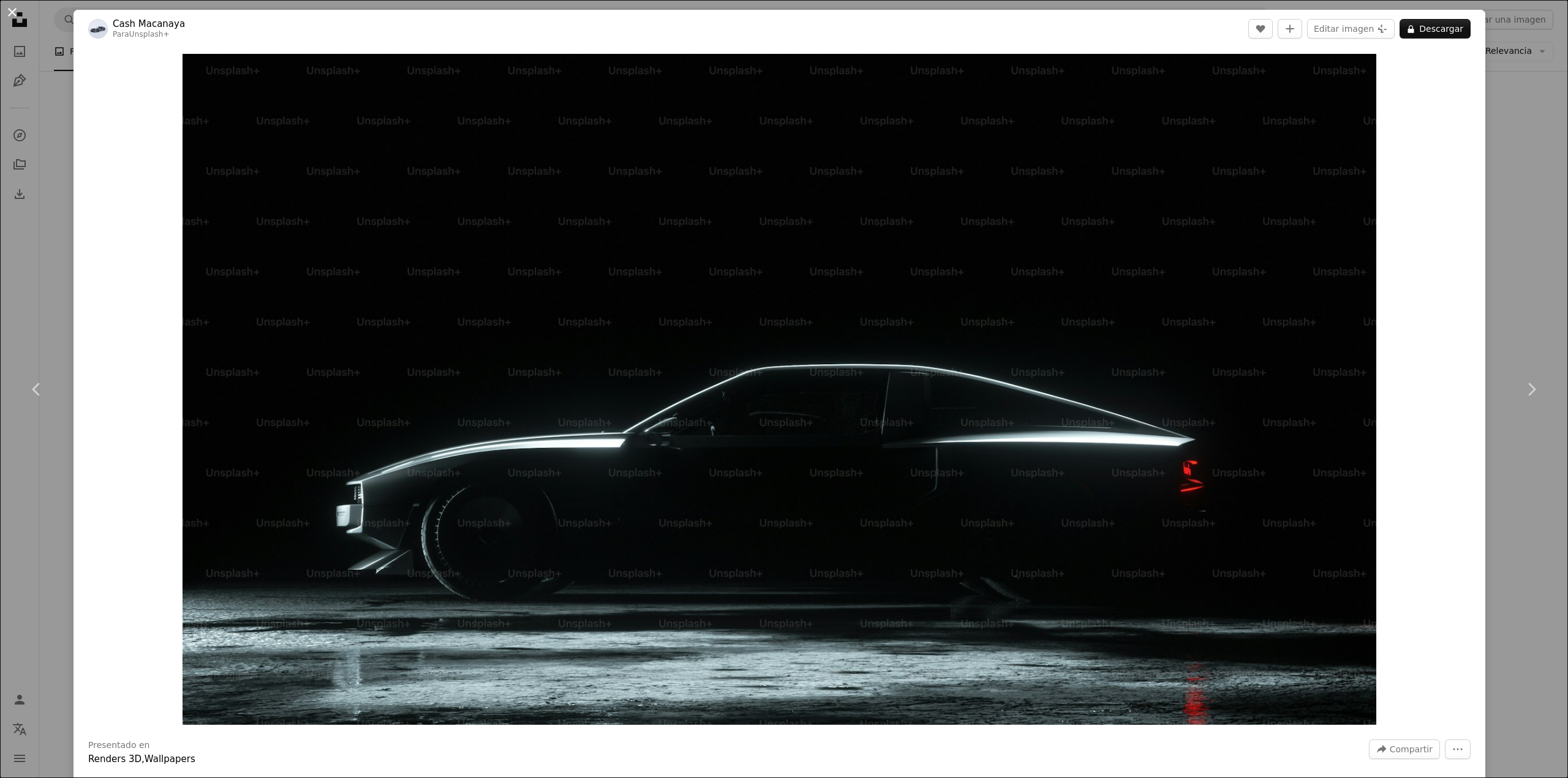
click at [15, 14] on button "An X shape" at bounding box center [12, 12] width 15 height 15
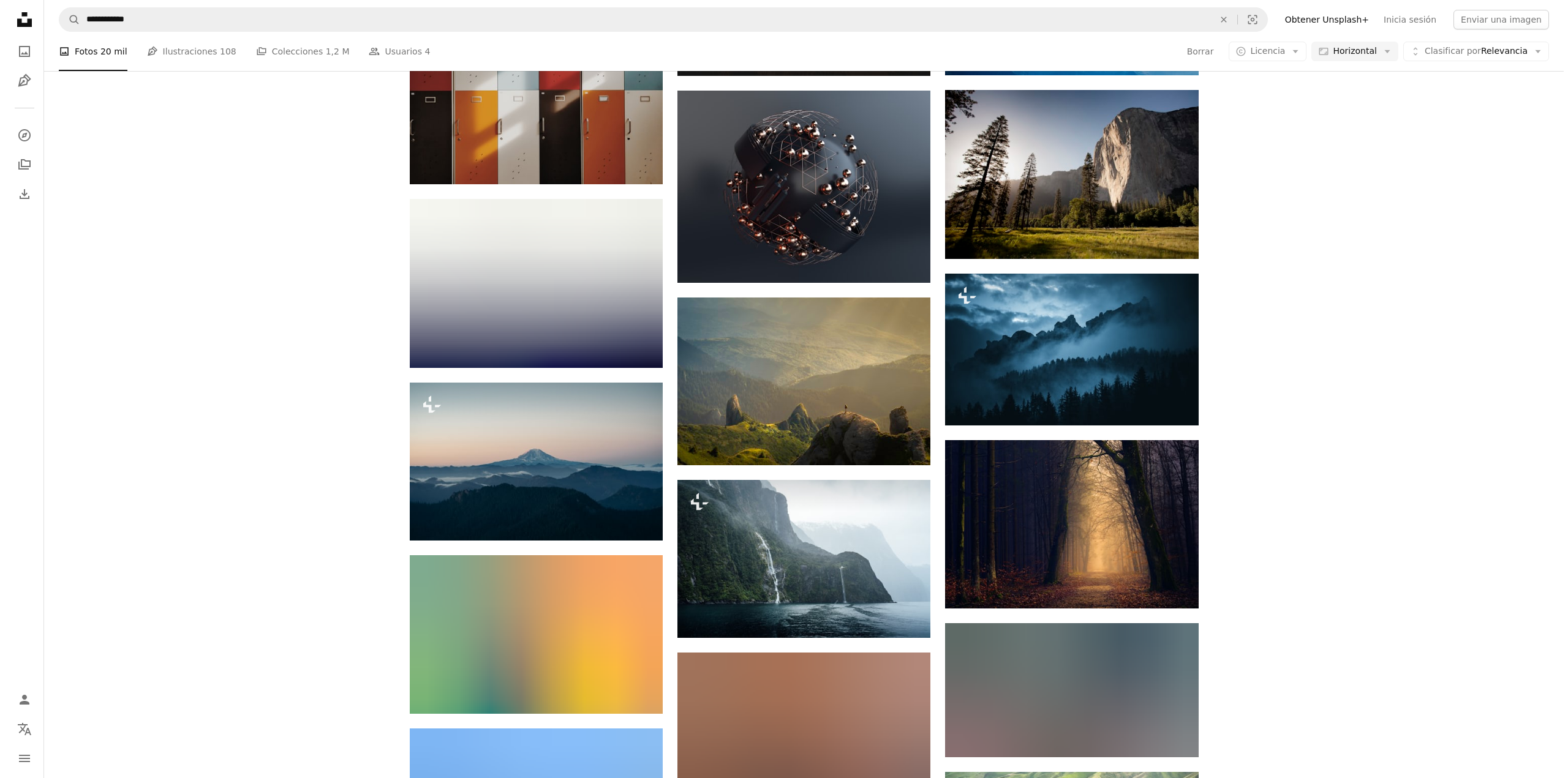
scroll to position [8451, 0]
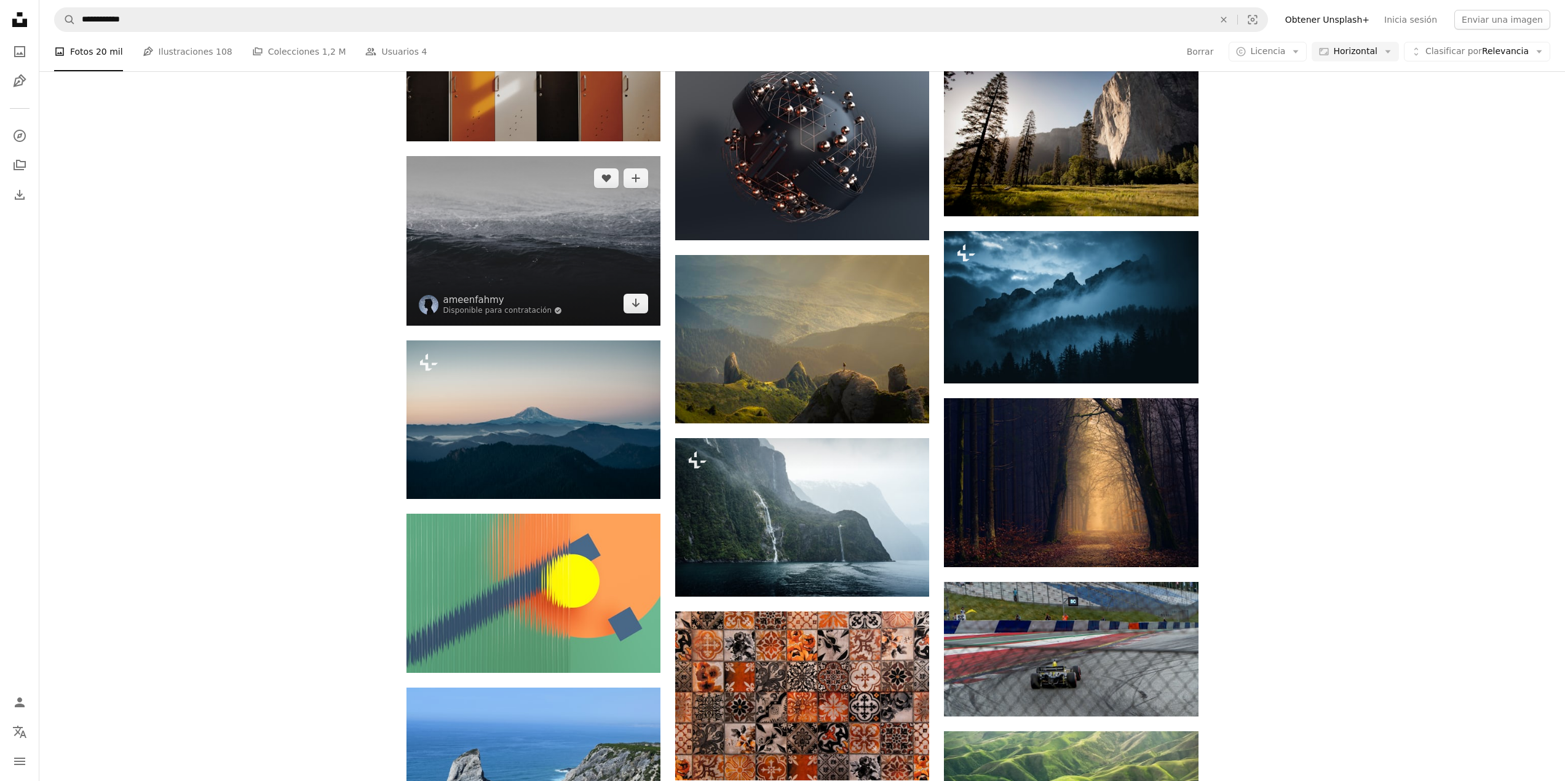
click at [506, 214] on img at bounding box center [533, 241] width 254 height 170
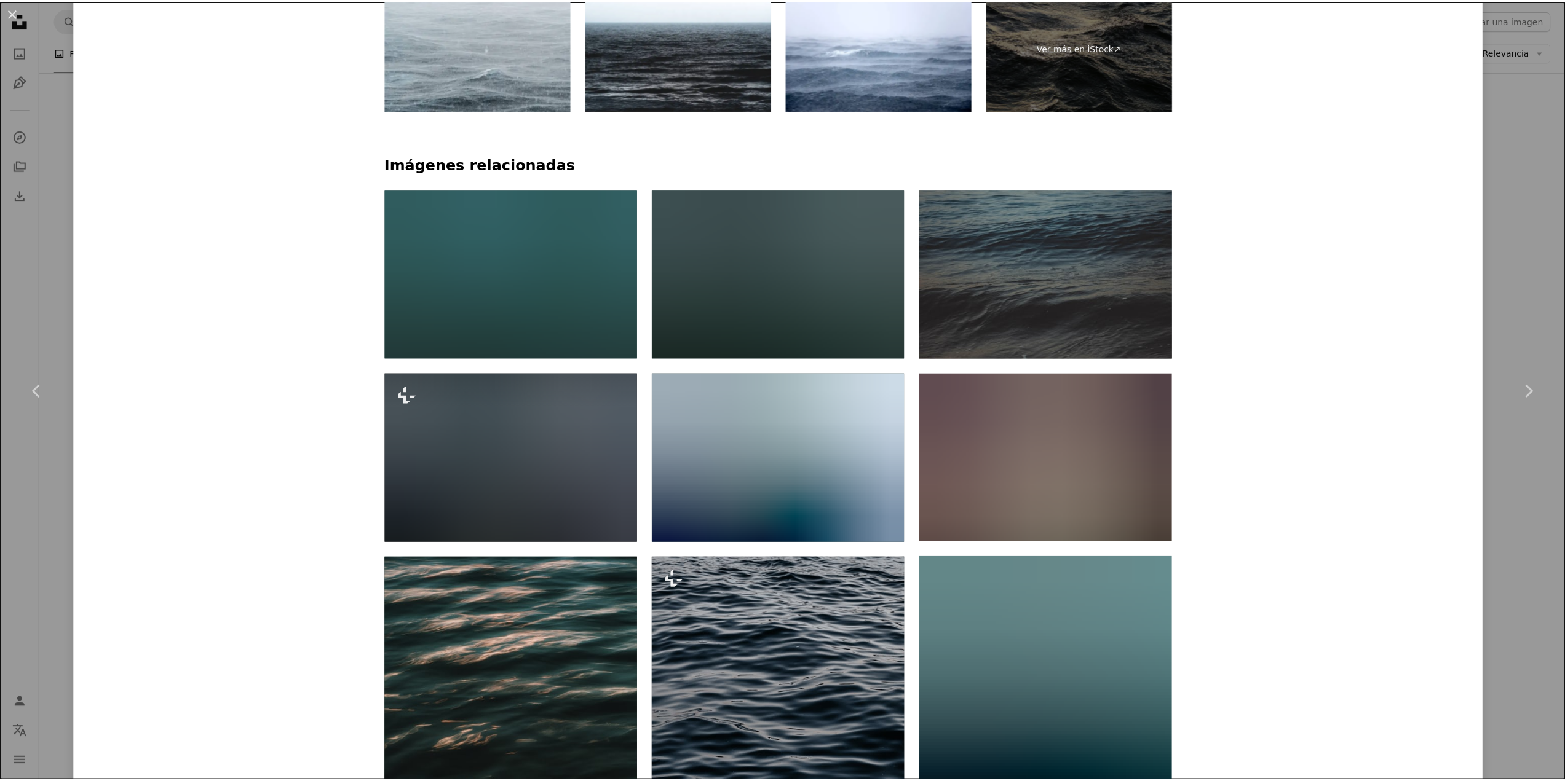
scroll to position [984, 0]
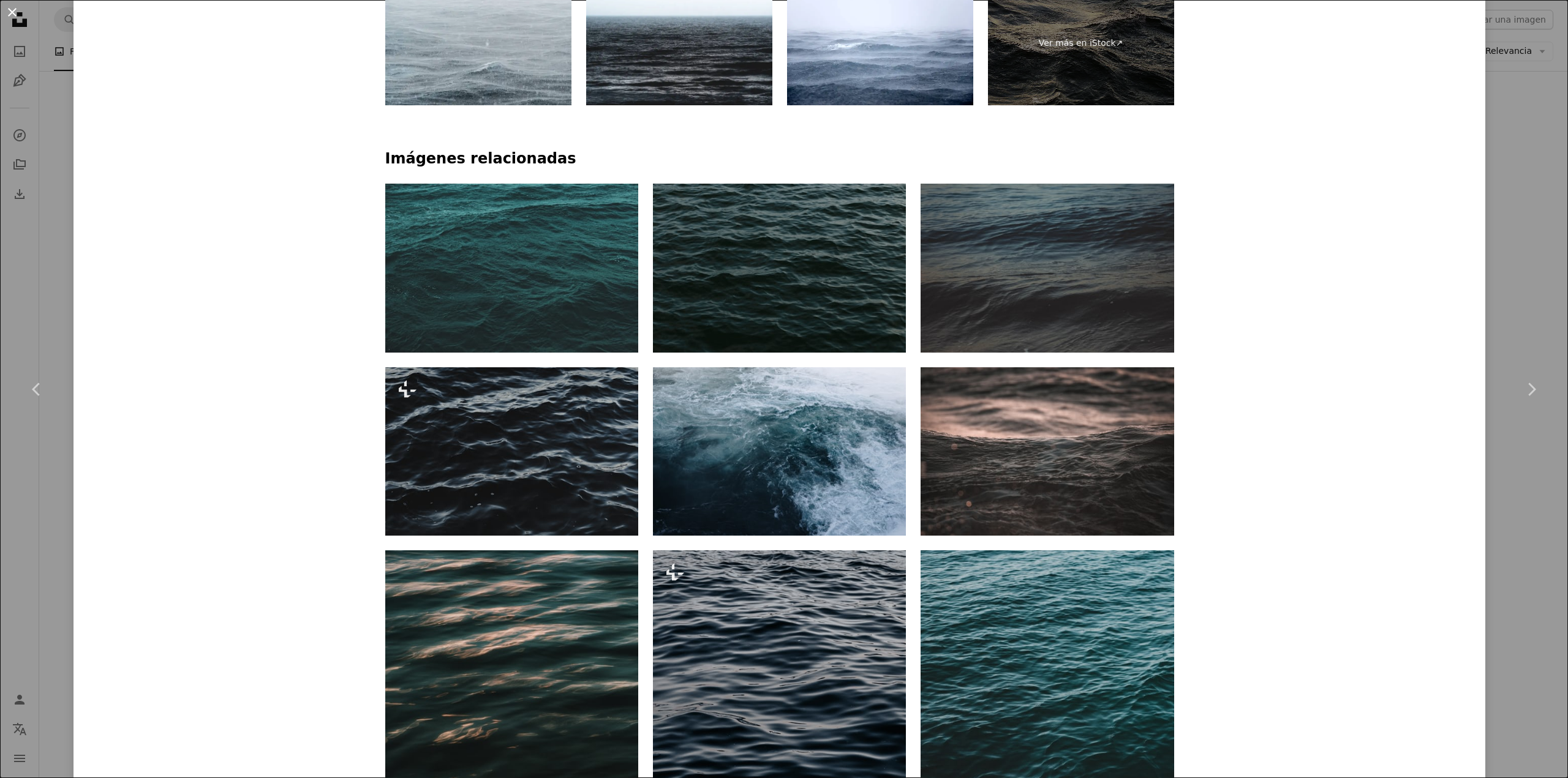
click at [6, 10] on button "An X shape" at bounding box center [12, 12] width 15 height 15
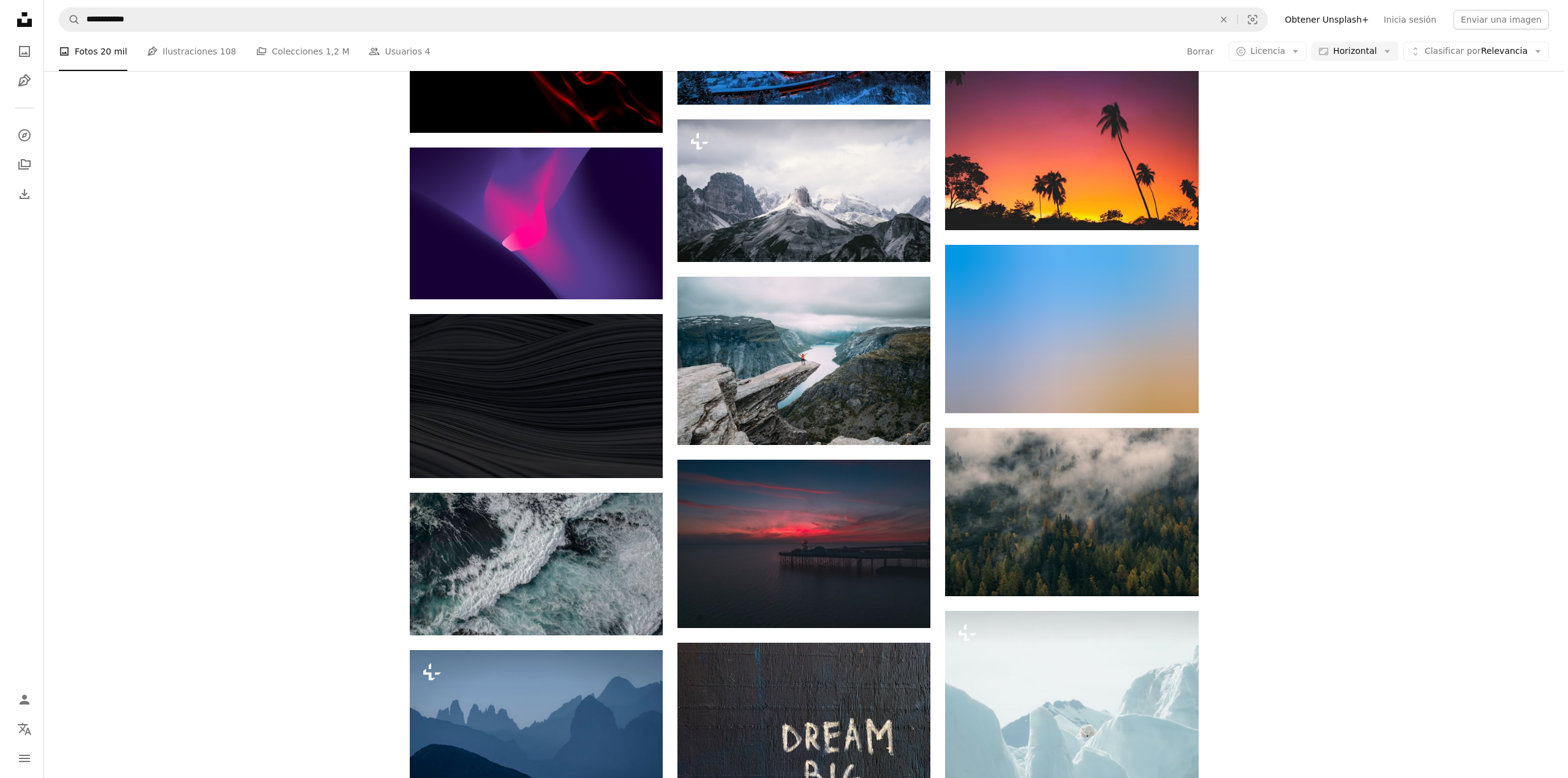
scroll to position [10166, 0]
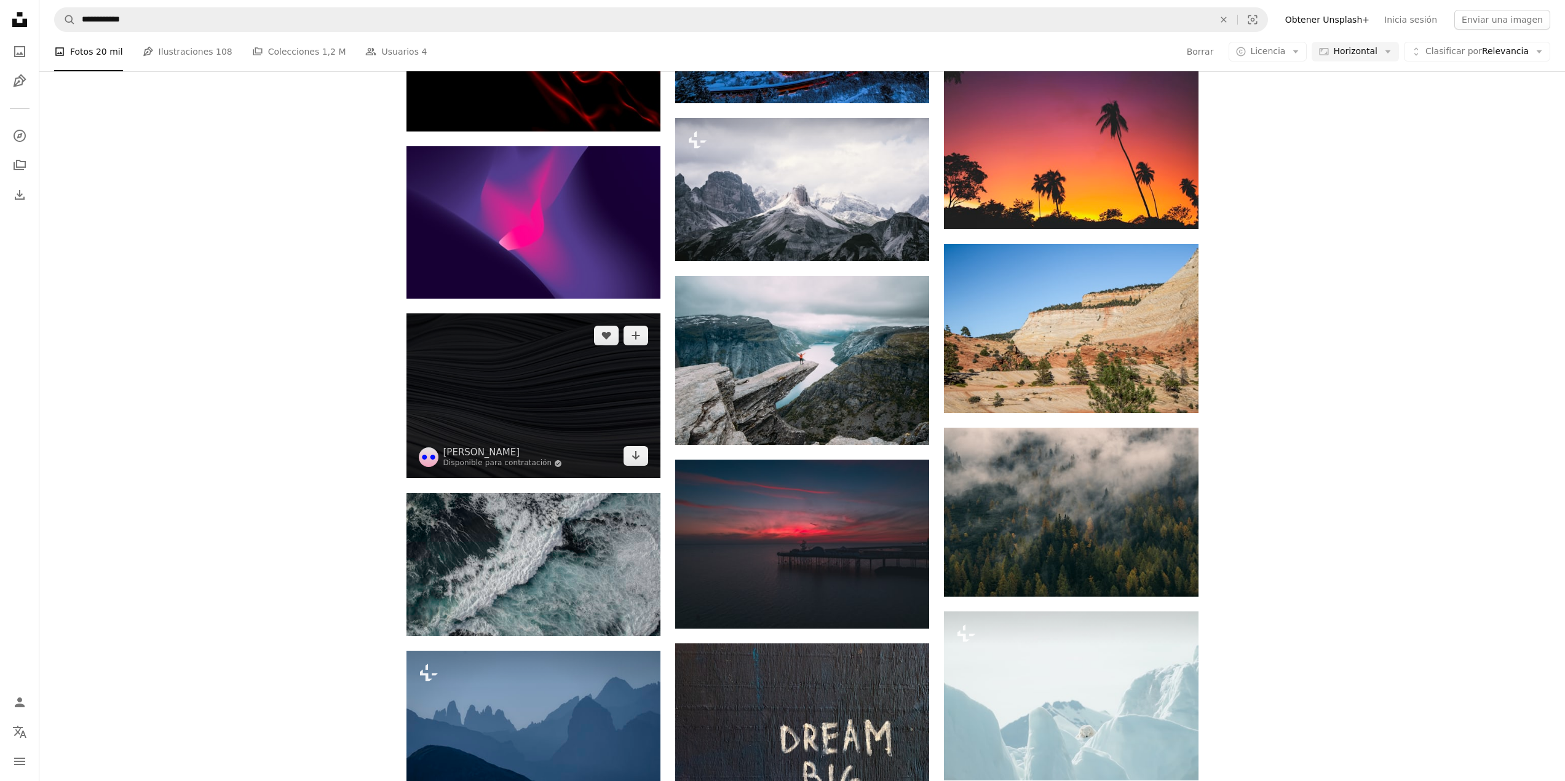
click at [534, 344] on img at bounding box center [533, 396] width 254 height 165
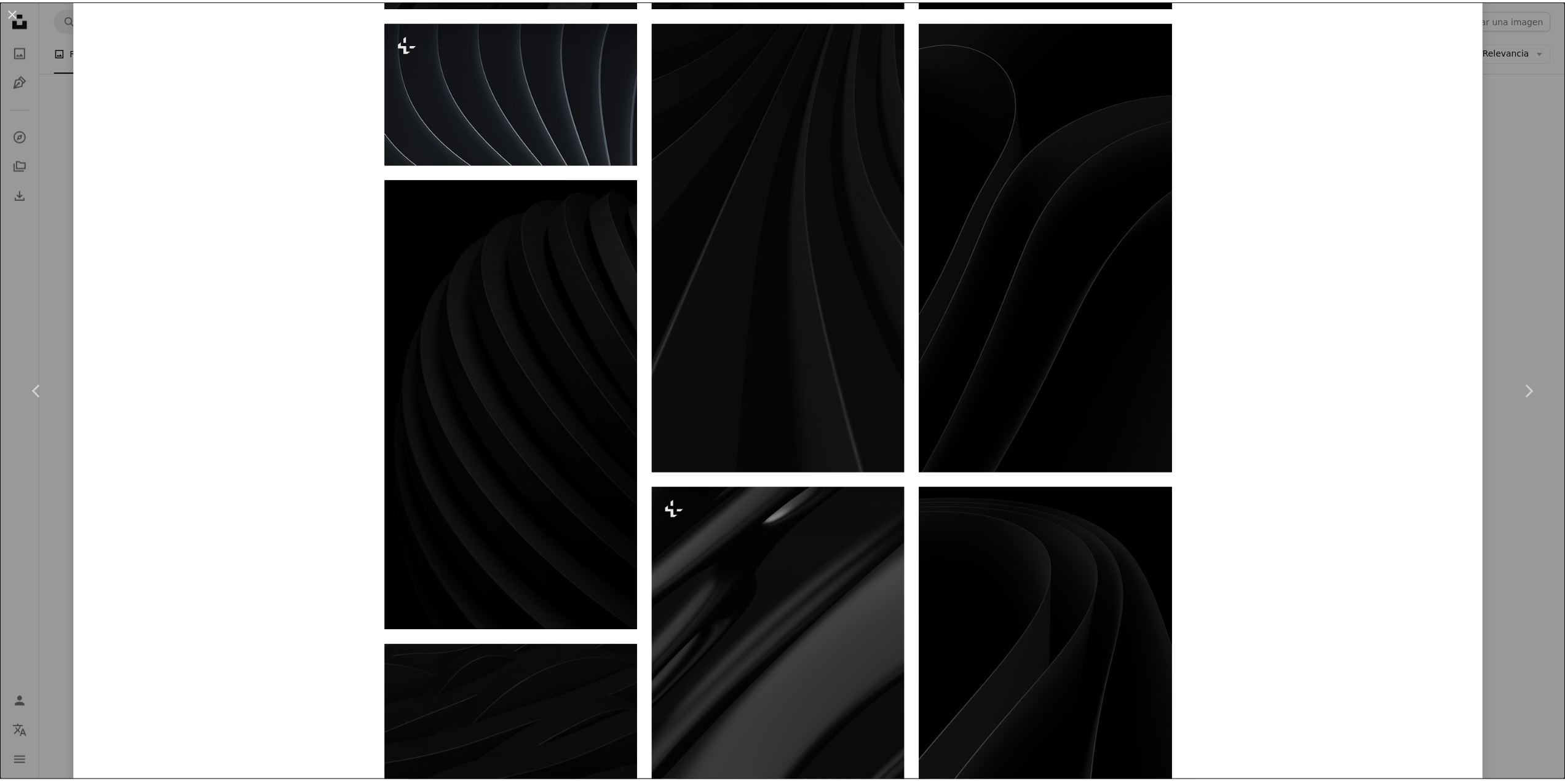
scroll to position [1967, 0]
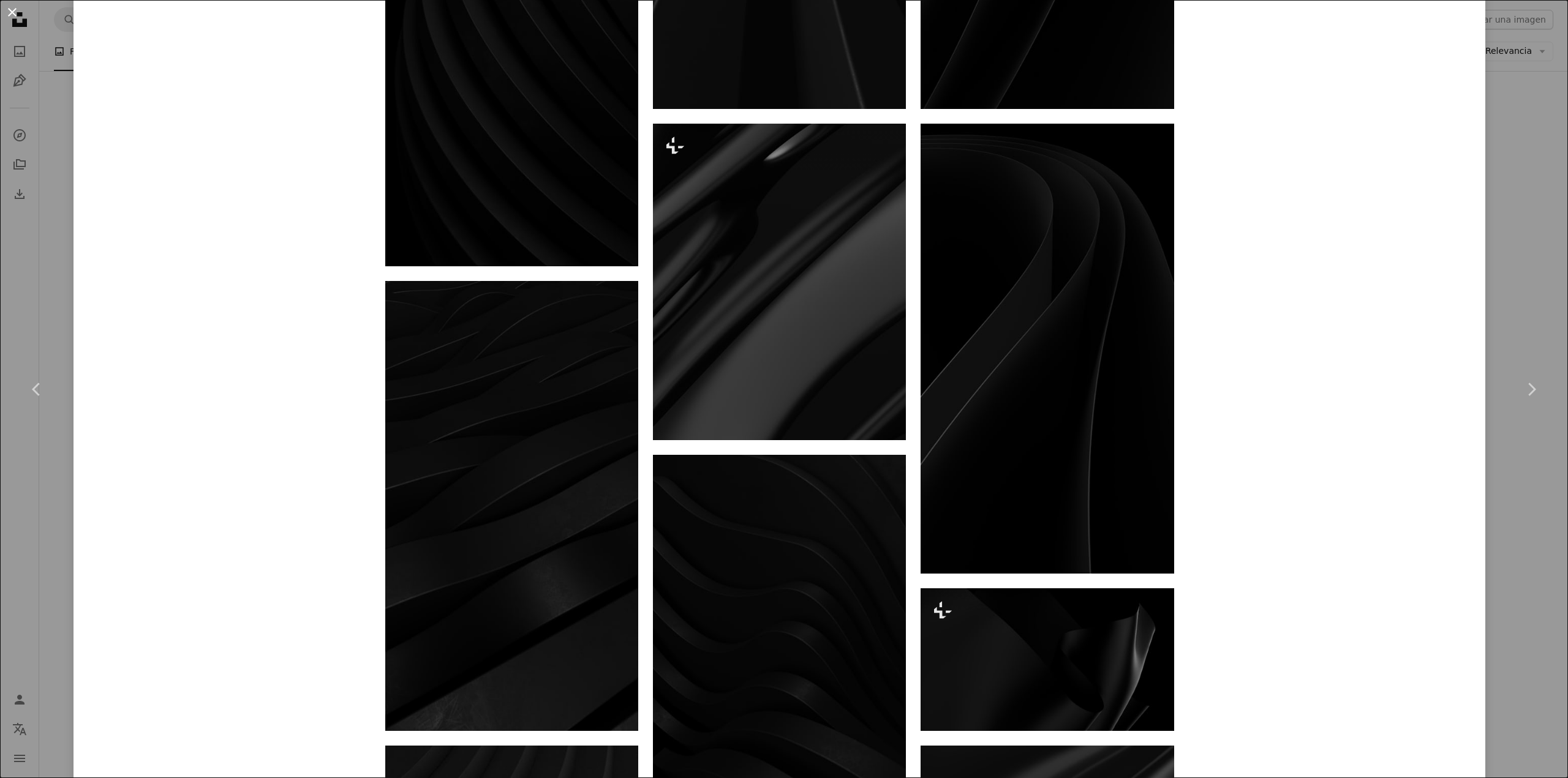
click at [7, 8] on button "An X shape" at bounding box center [12, 12] width 15 height 15
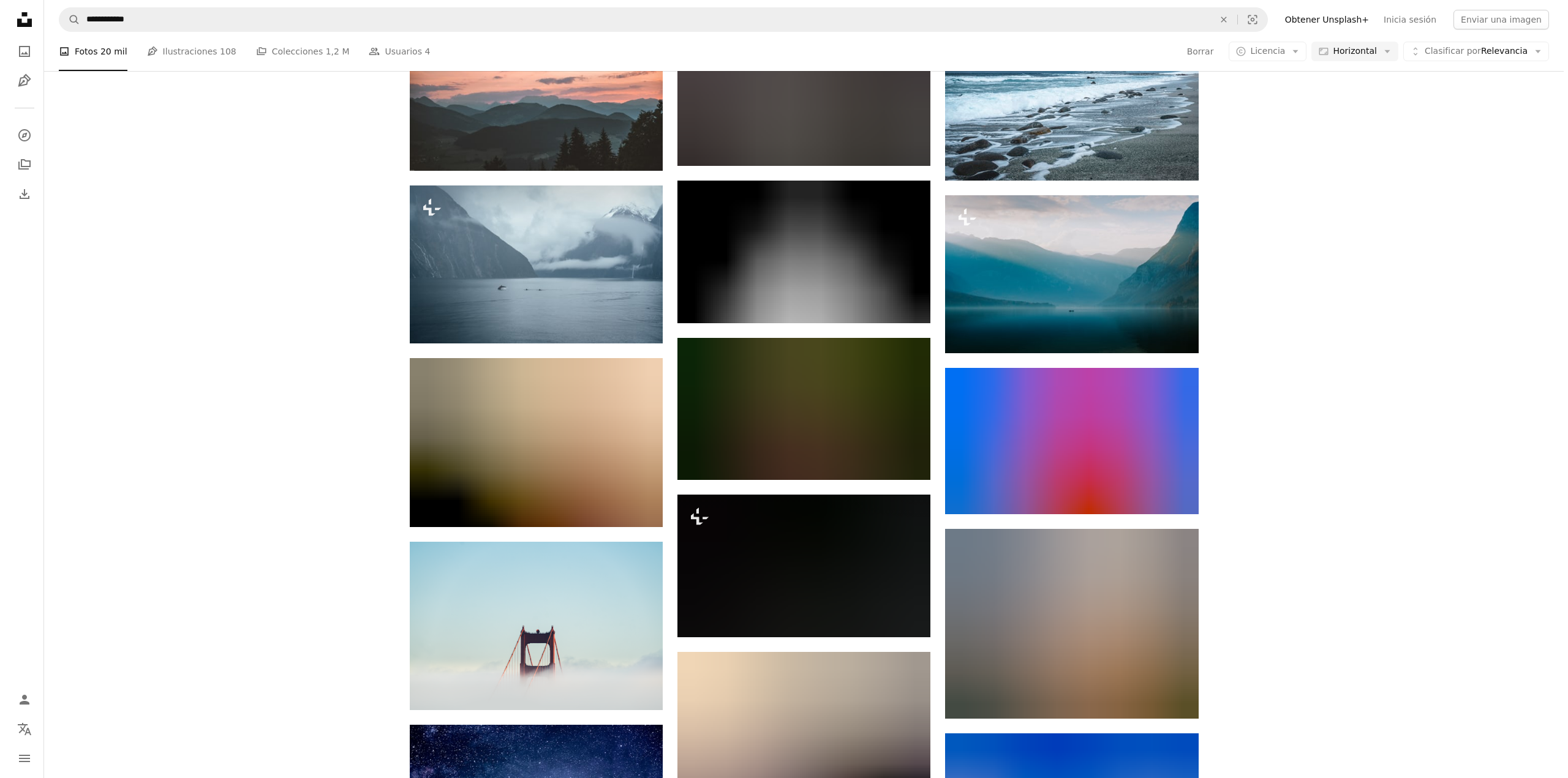
scroll to position [15249, 0]
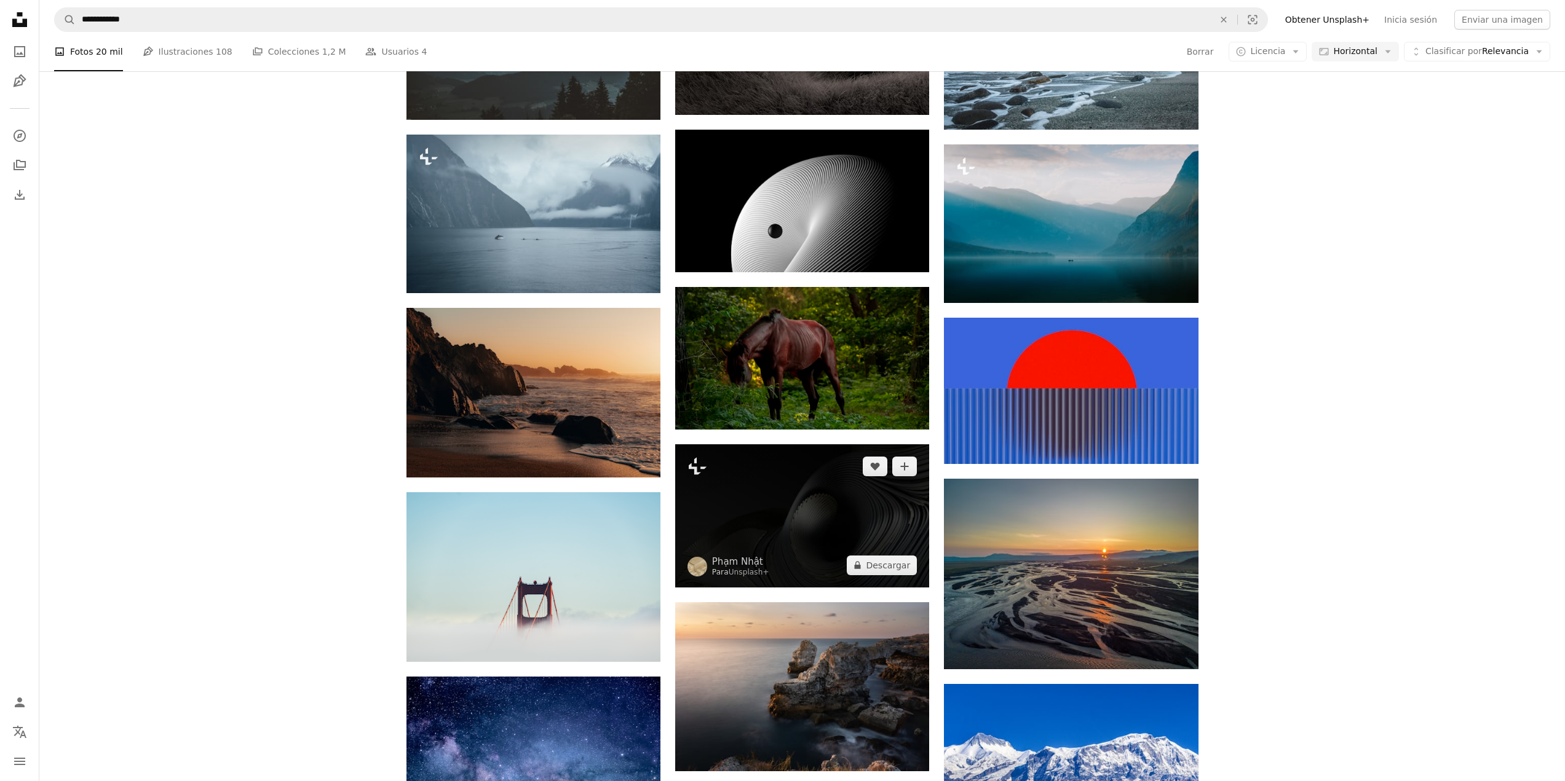
click at [815, 487] on img at bounding box center [802, 515] width 254 height 143
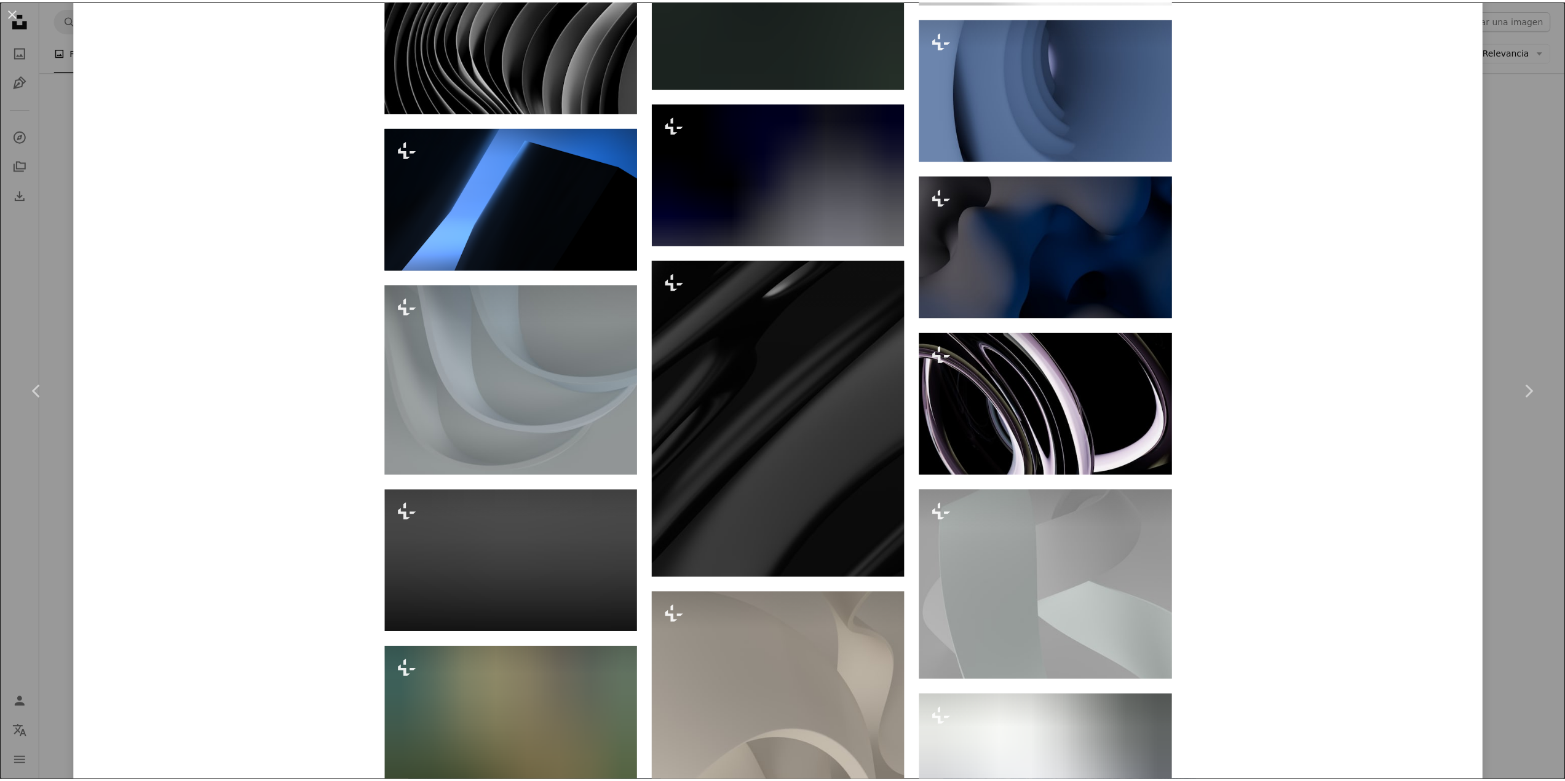
scroll to position [4319, 0]
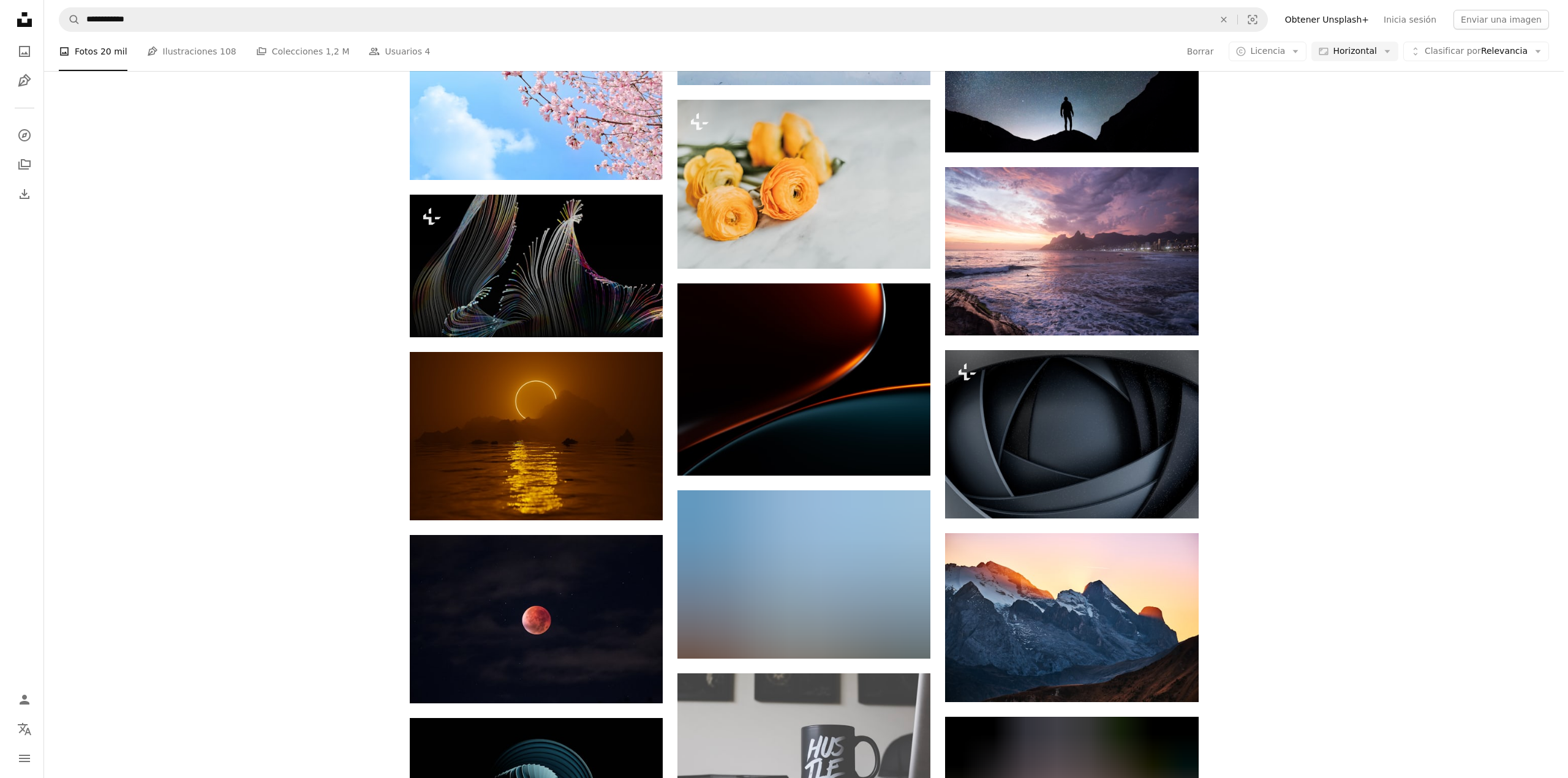
scroll to position [25783, 0]
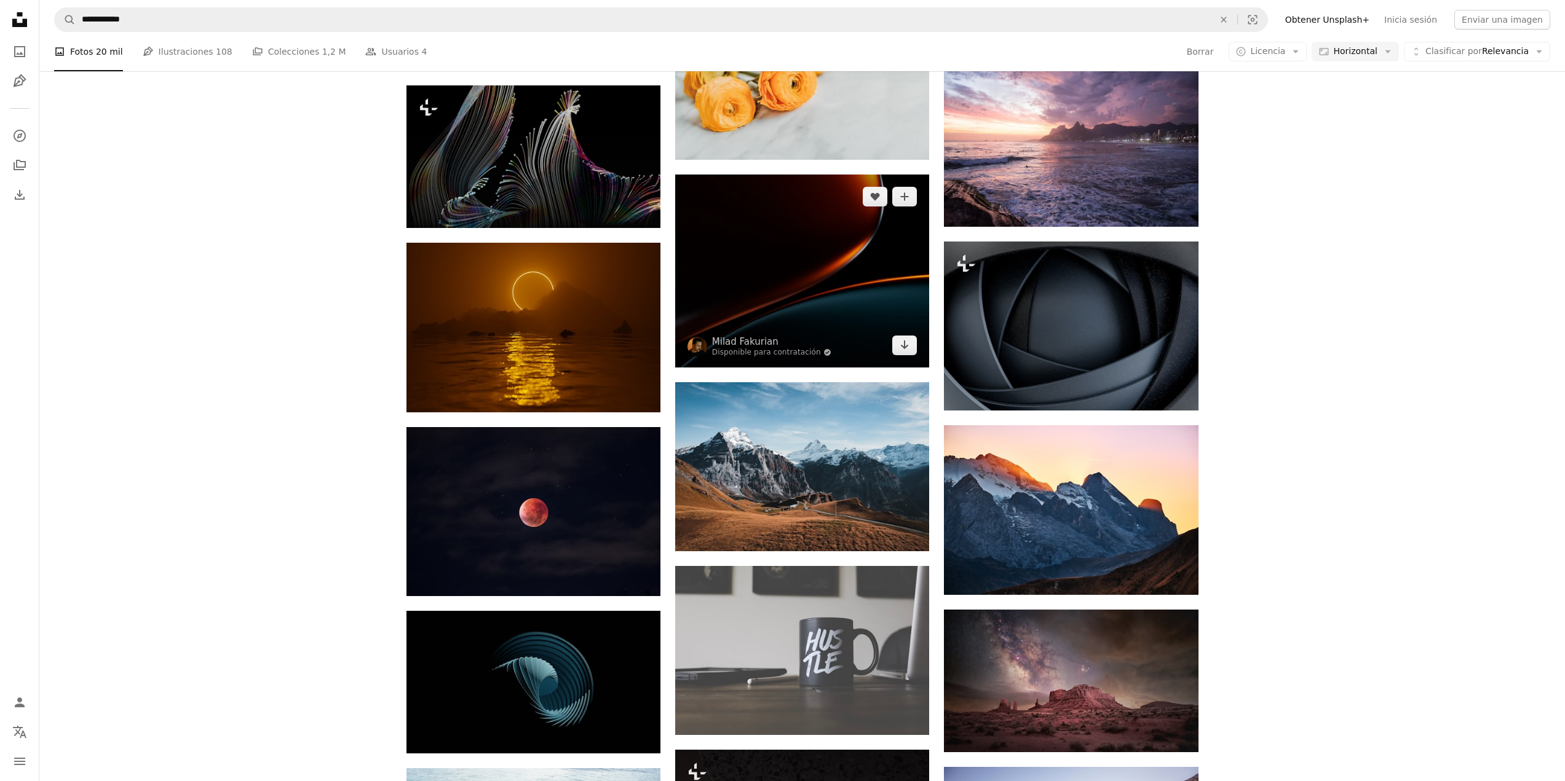
click at [814, 286] on img at bounding box center [802, 271] width 254 height 193
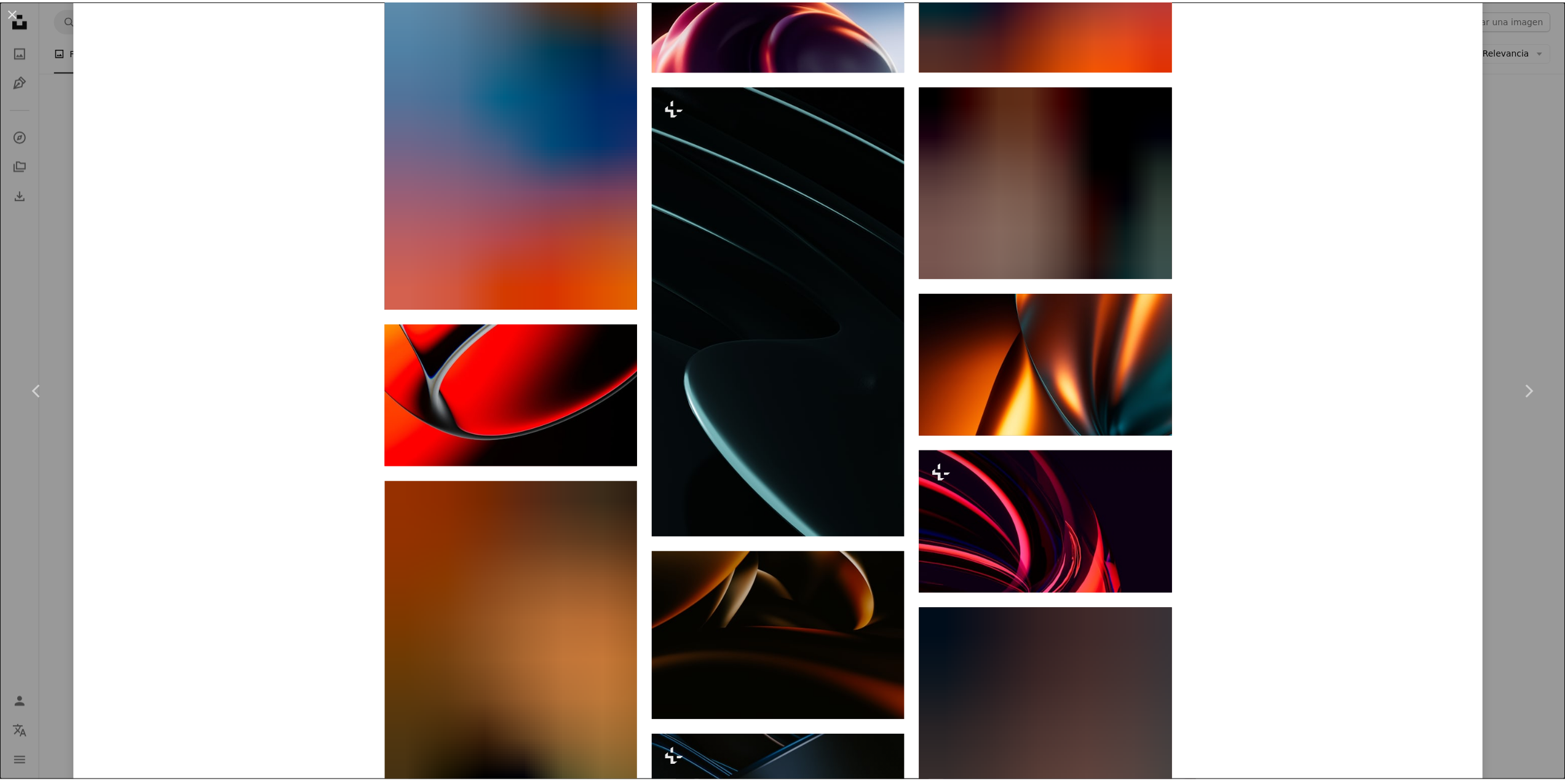
scroll to position [1721, 0]
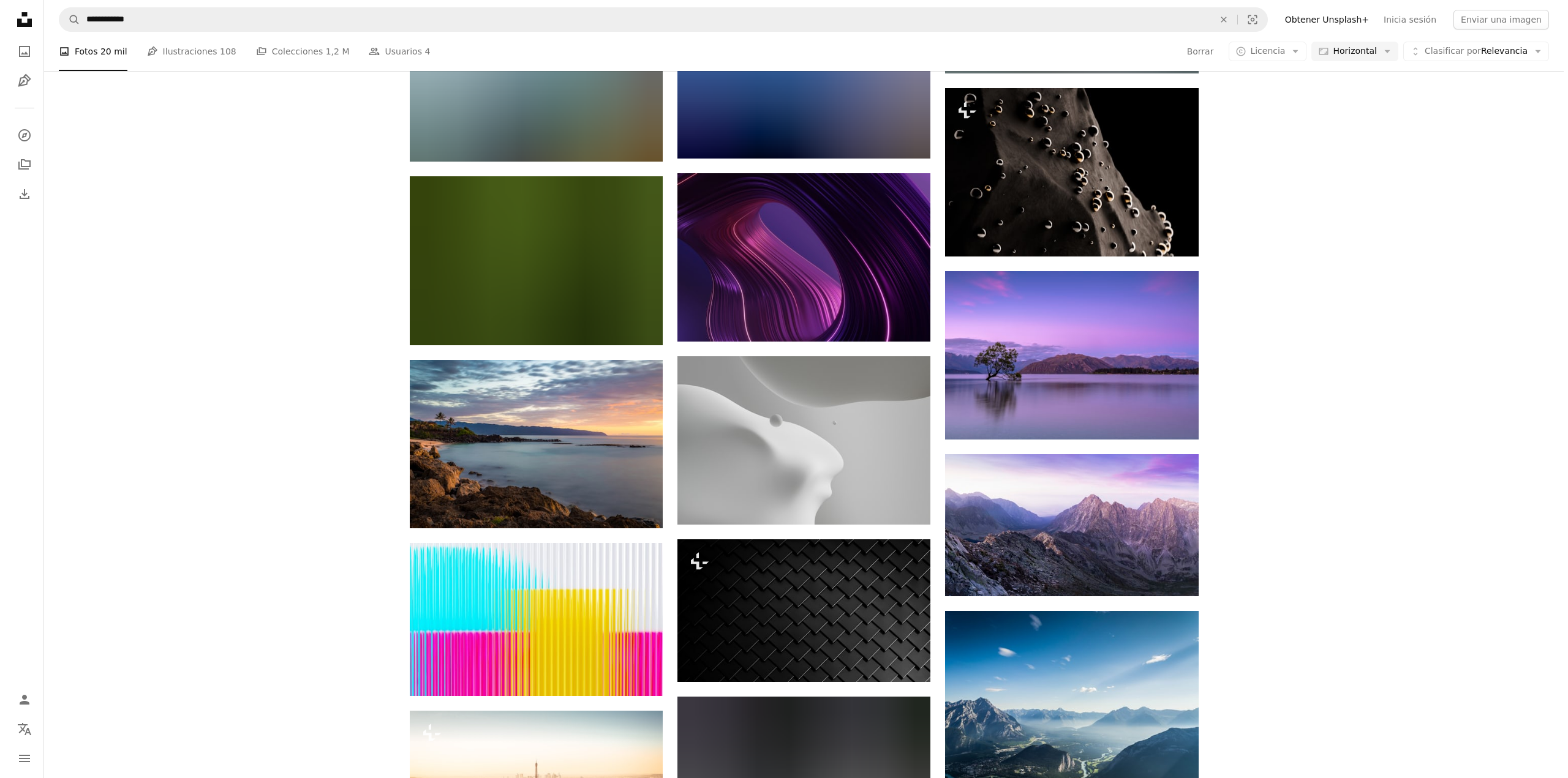
scroll to position [29335, 0]
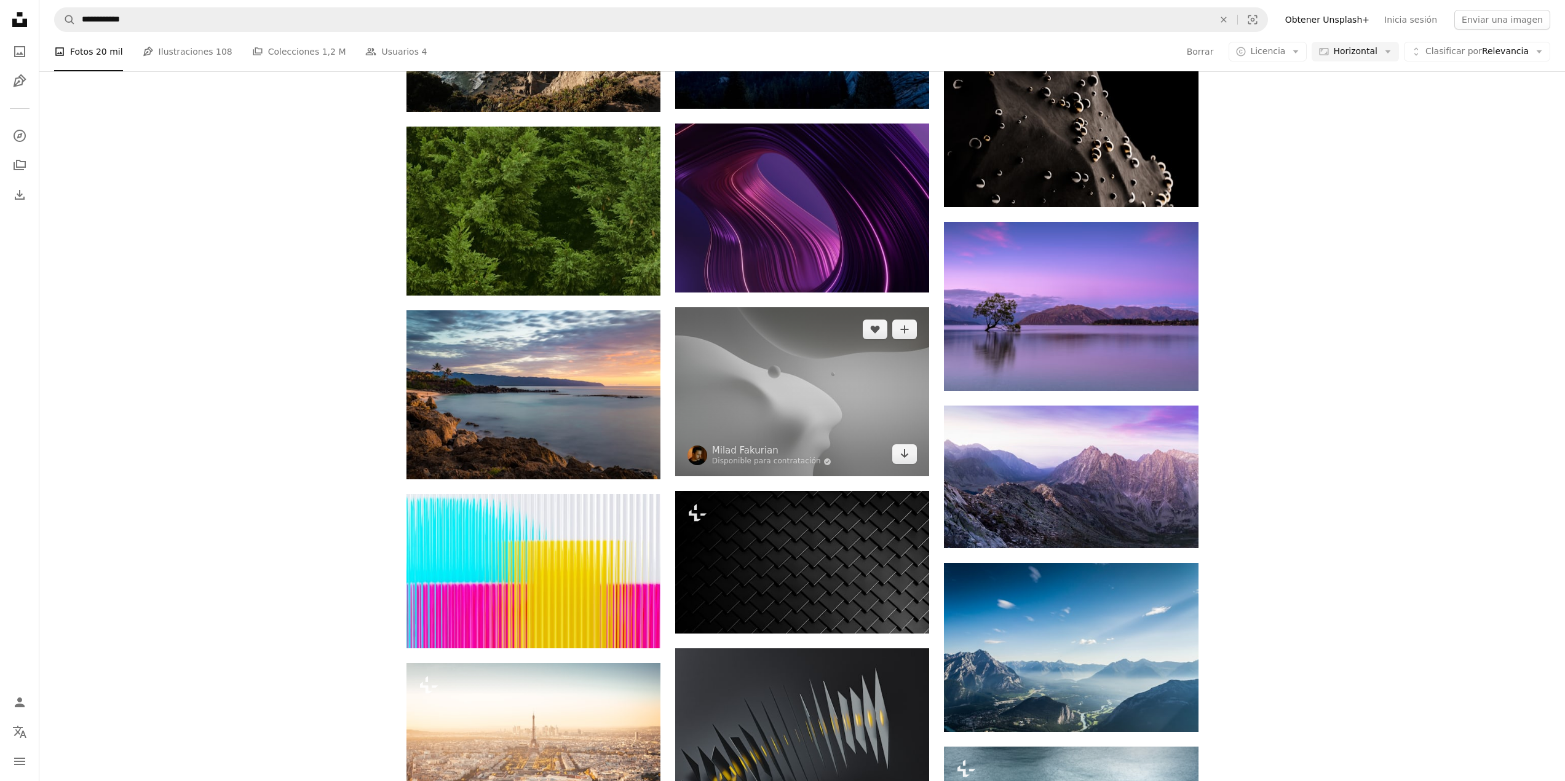
click at [795, 348] on img at bounding box center [802, 391] width 254 height 169
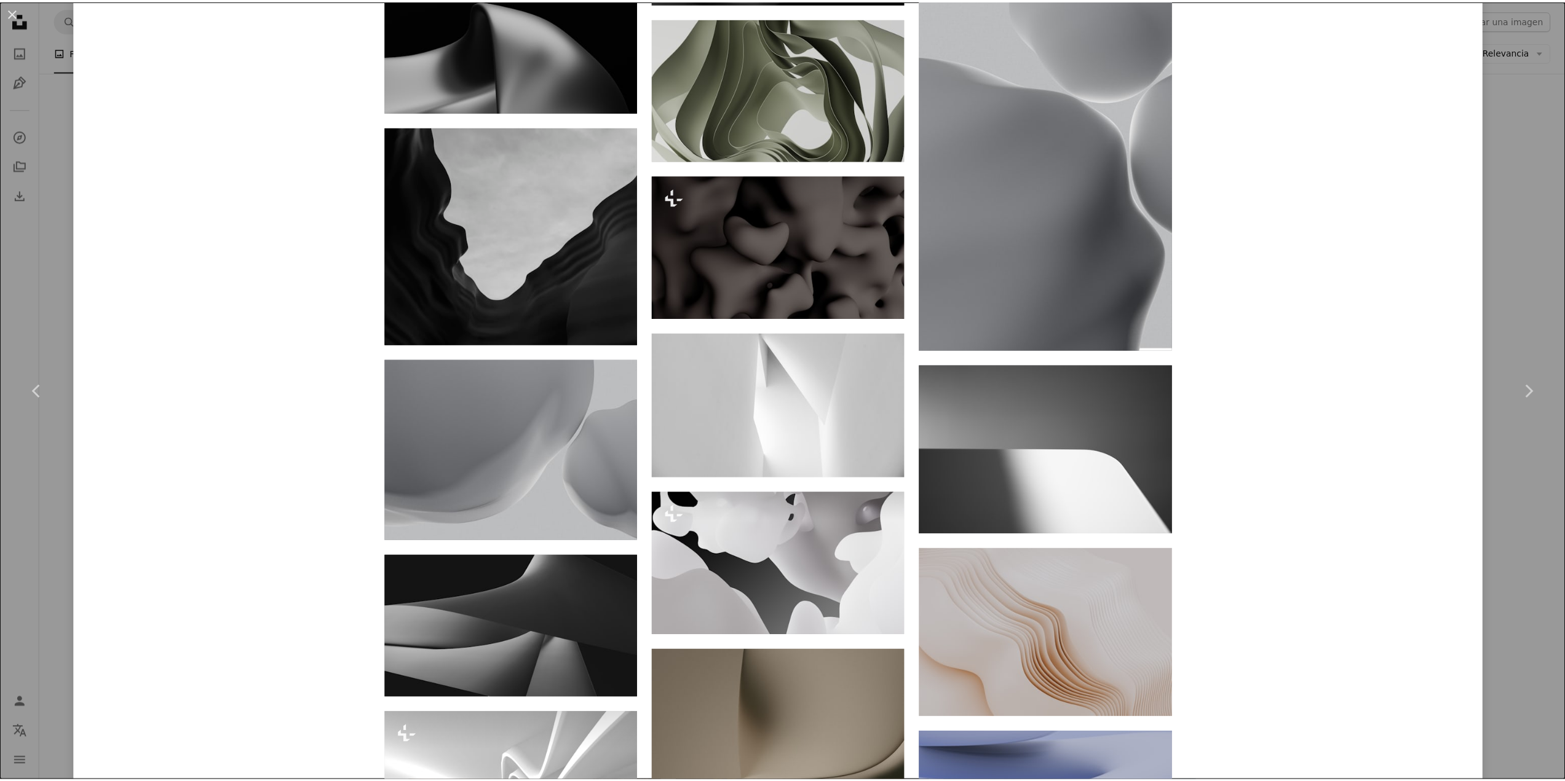
scroll to position [1475, 0]
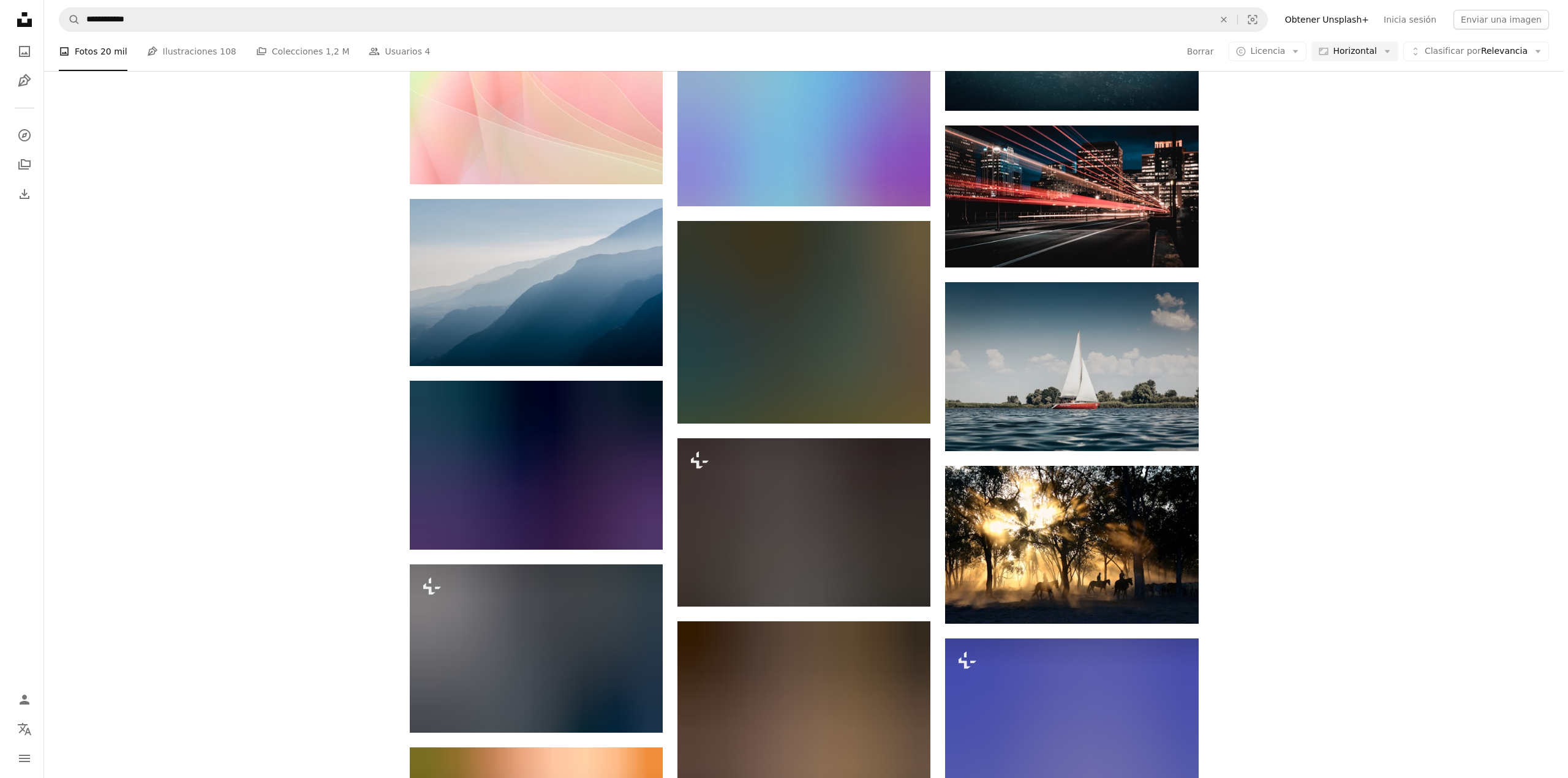
scroll to position [30192, 0]
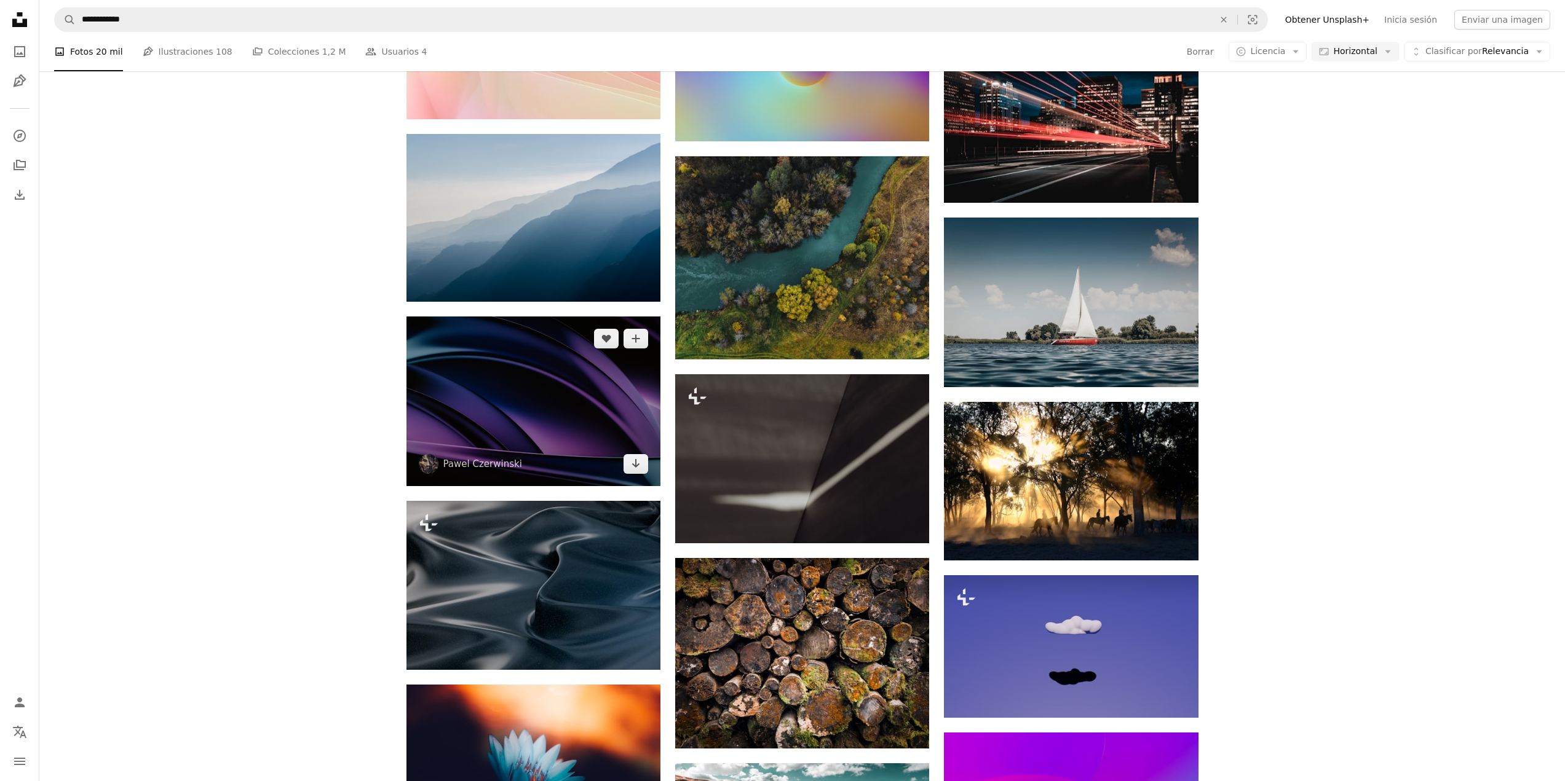
click at [519, 413] on img at bounding box center [533, 401] width 254 height 169
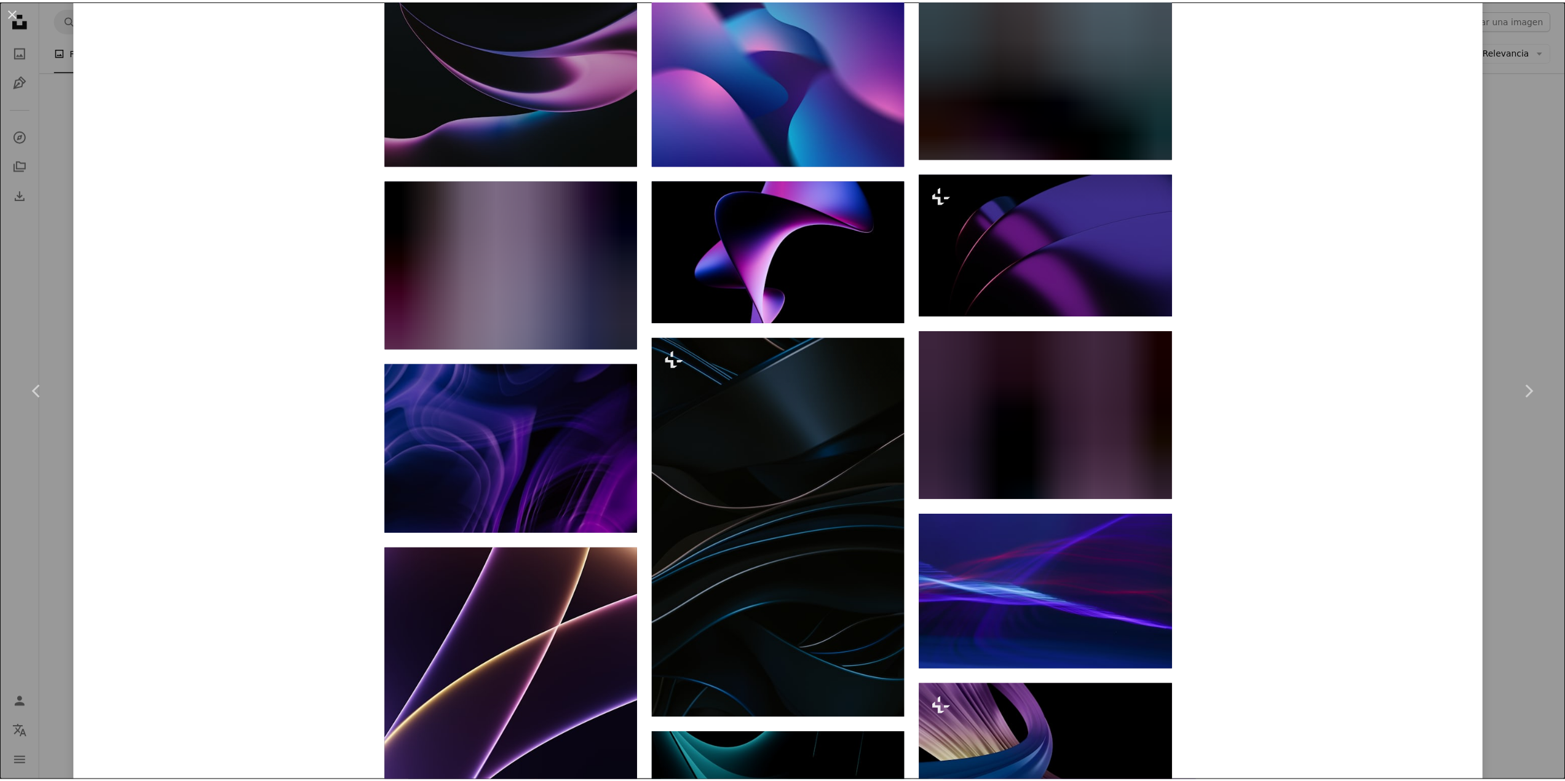
scroll to position [1906, 0]
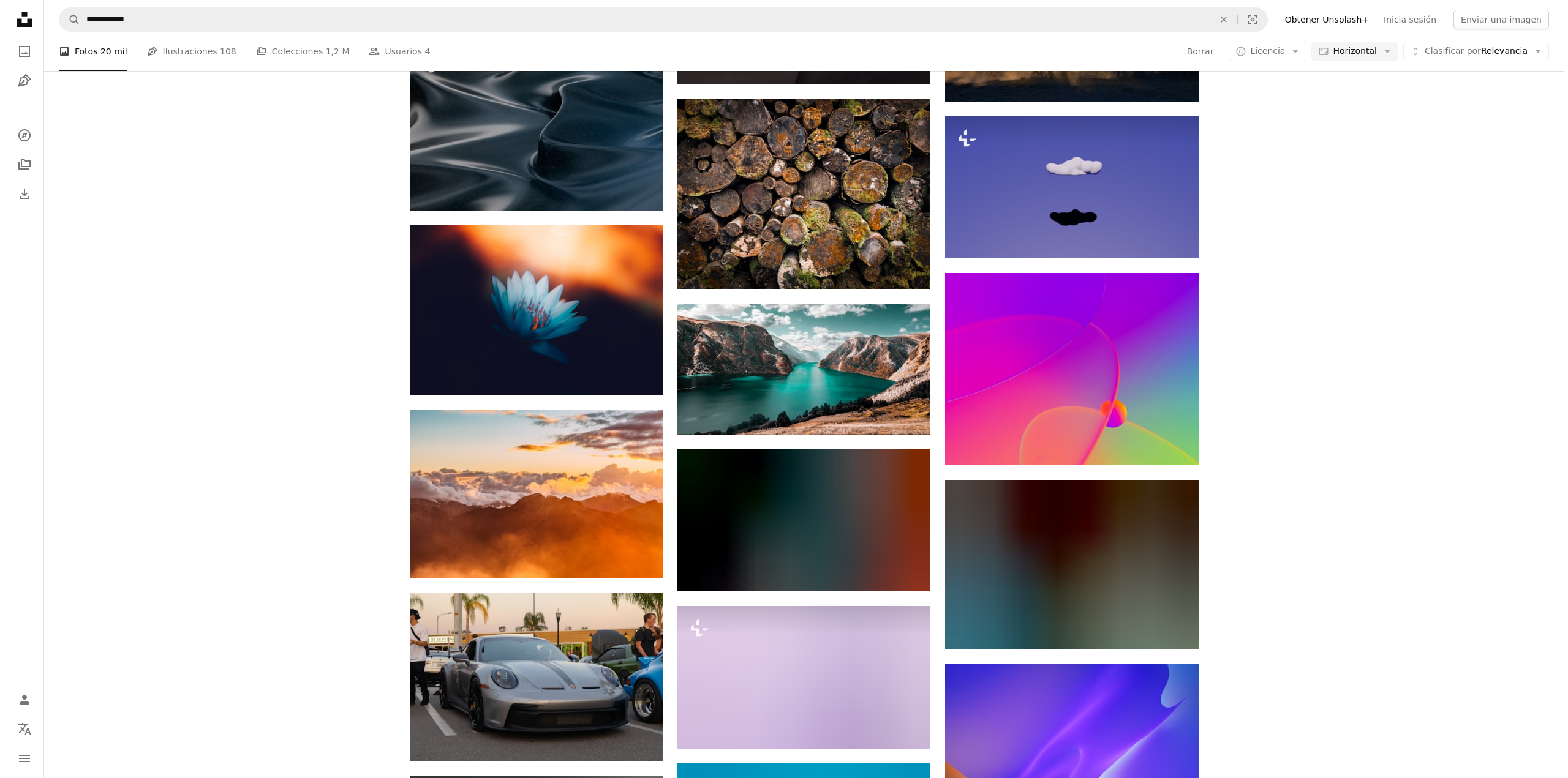
scroll to position [30804, 0]
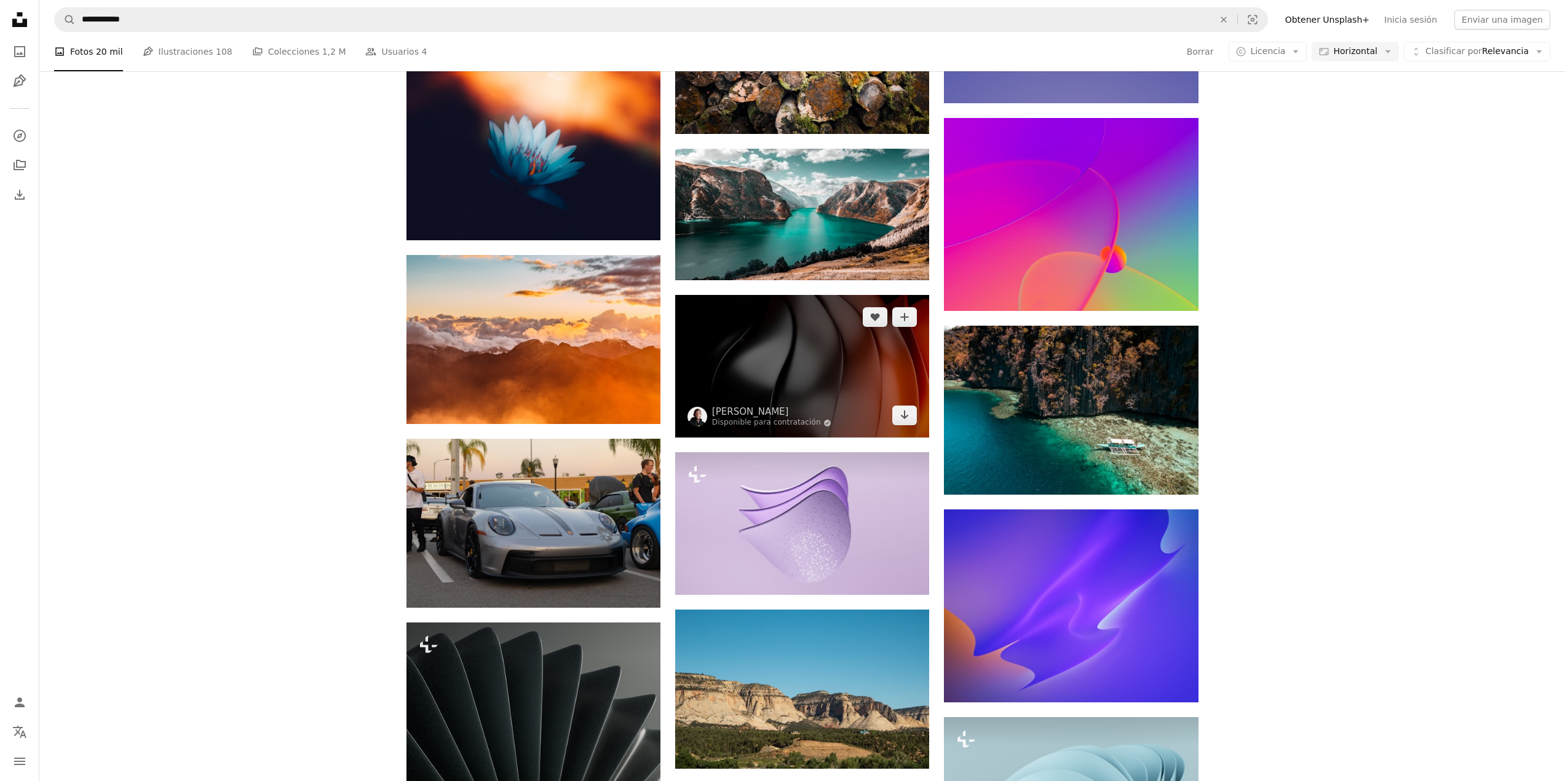
click at [757, 335] on img at bounding box center [802, 366] width 254 height 143
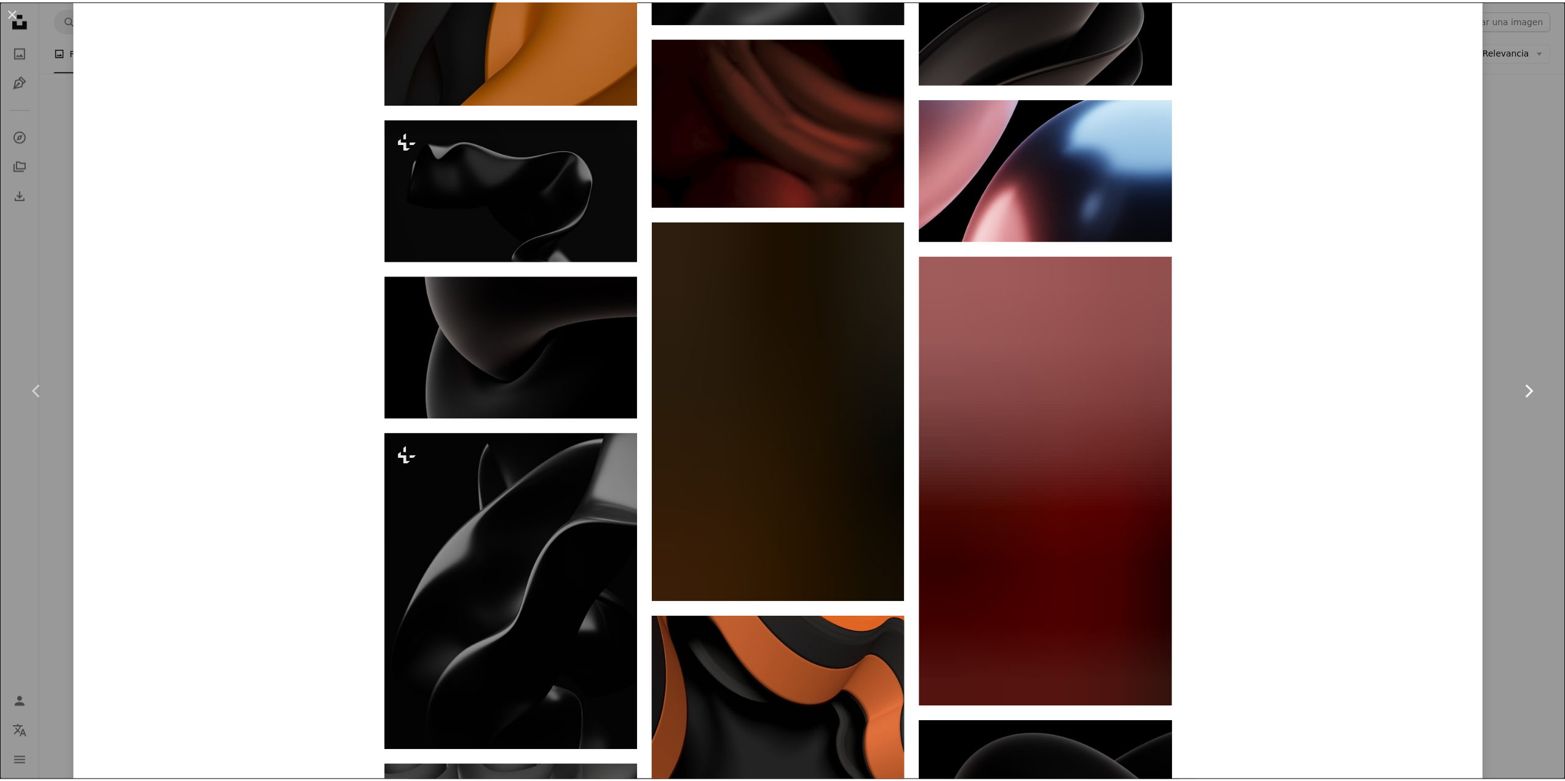
scroll to position [1721, 0]
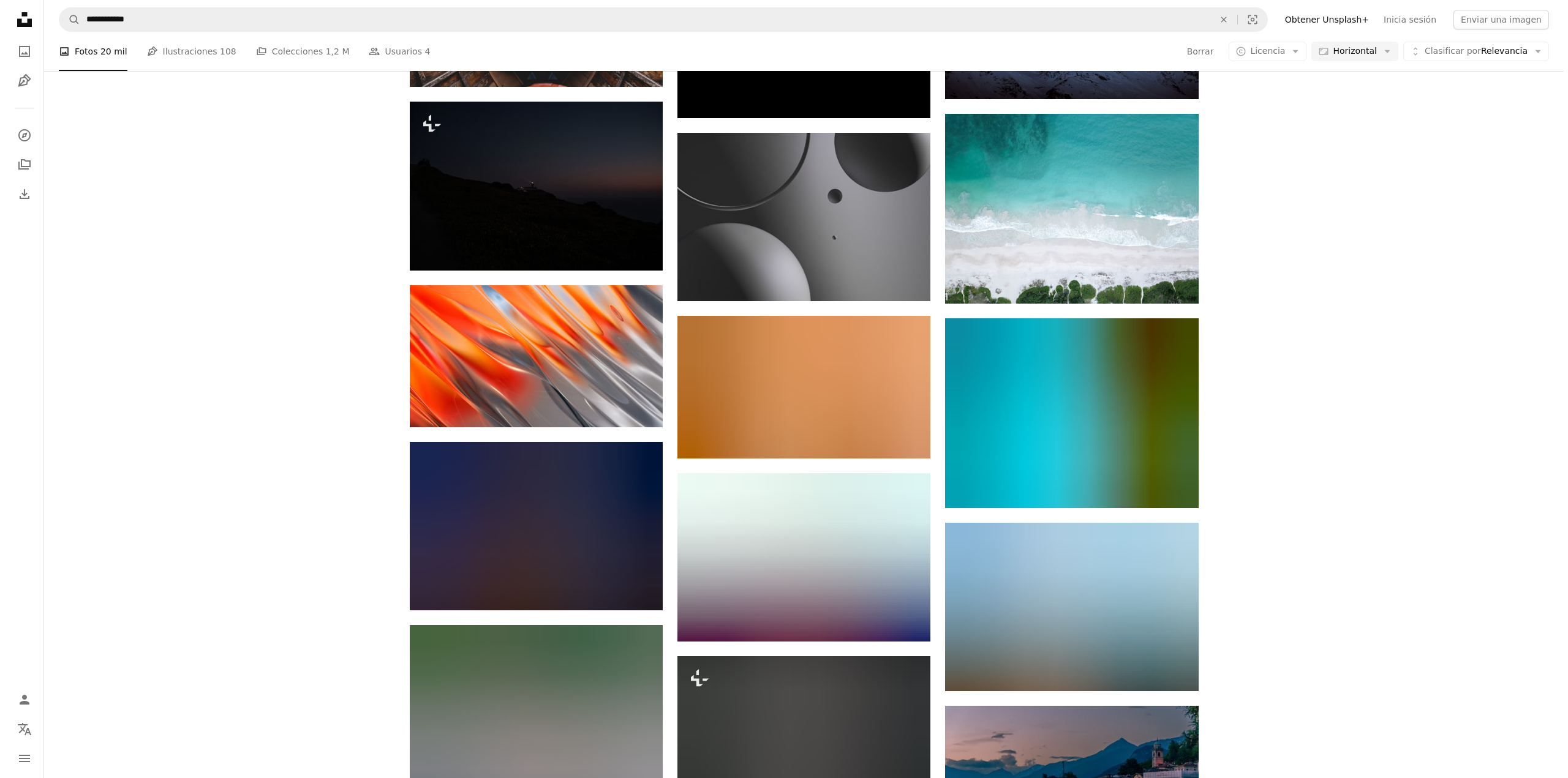
scroll to position [34417, 0]
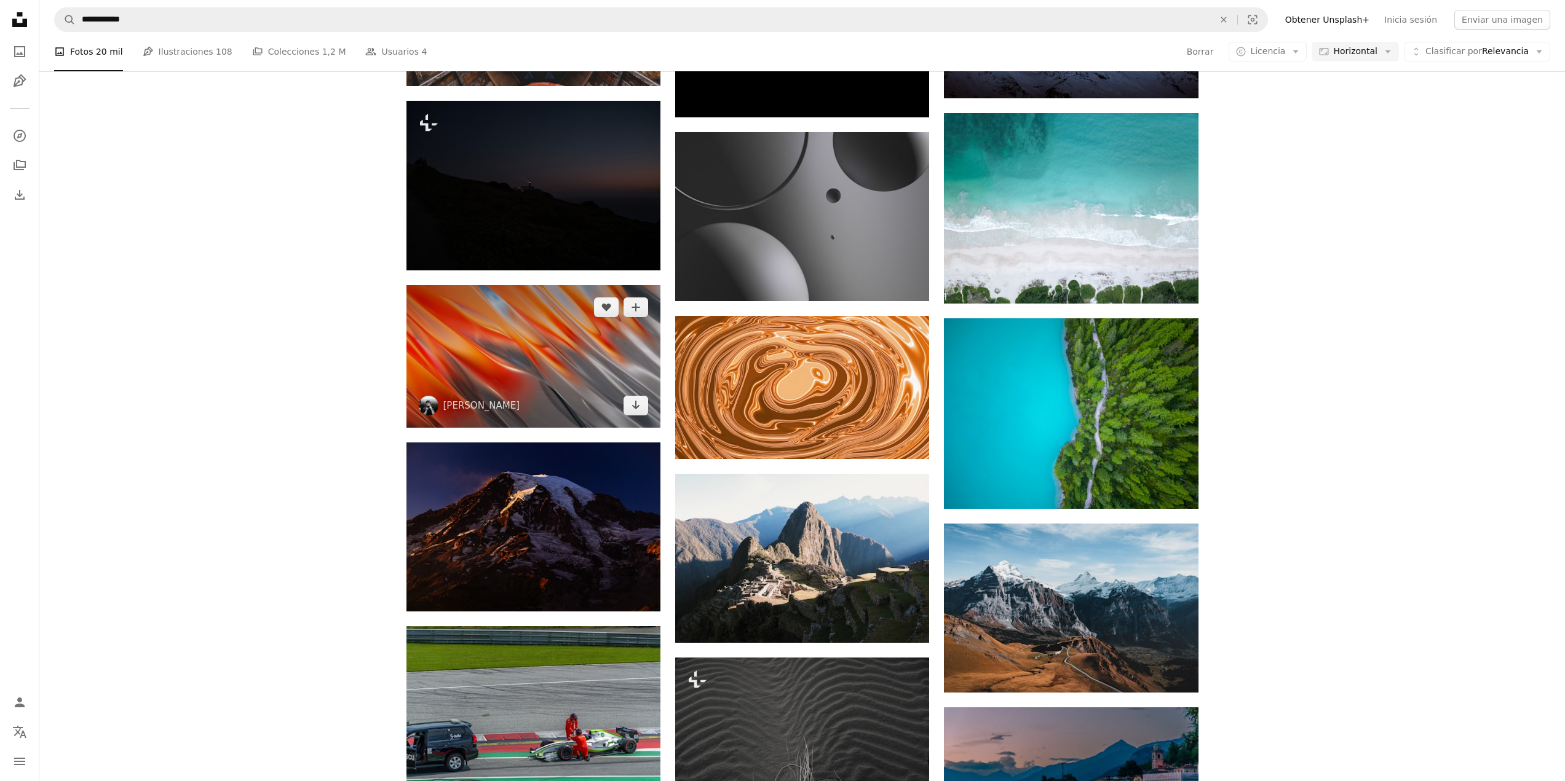
click at [509, 321] on img at bounding box center [533, 356] width 254 height 143
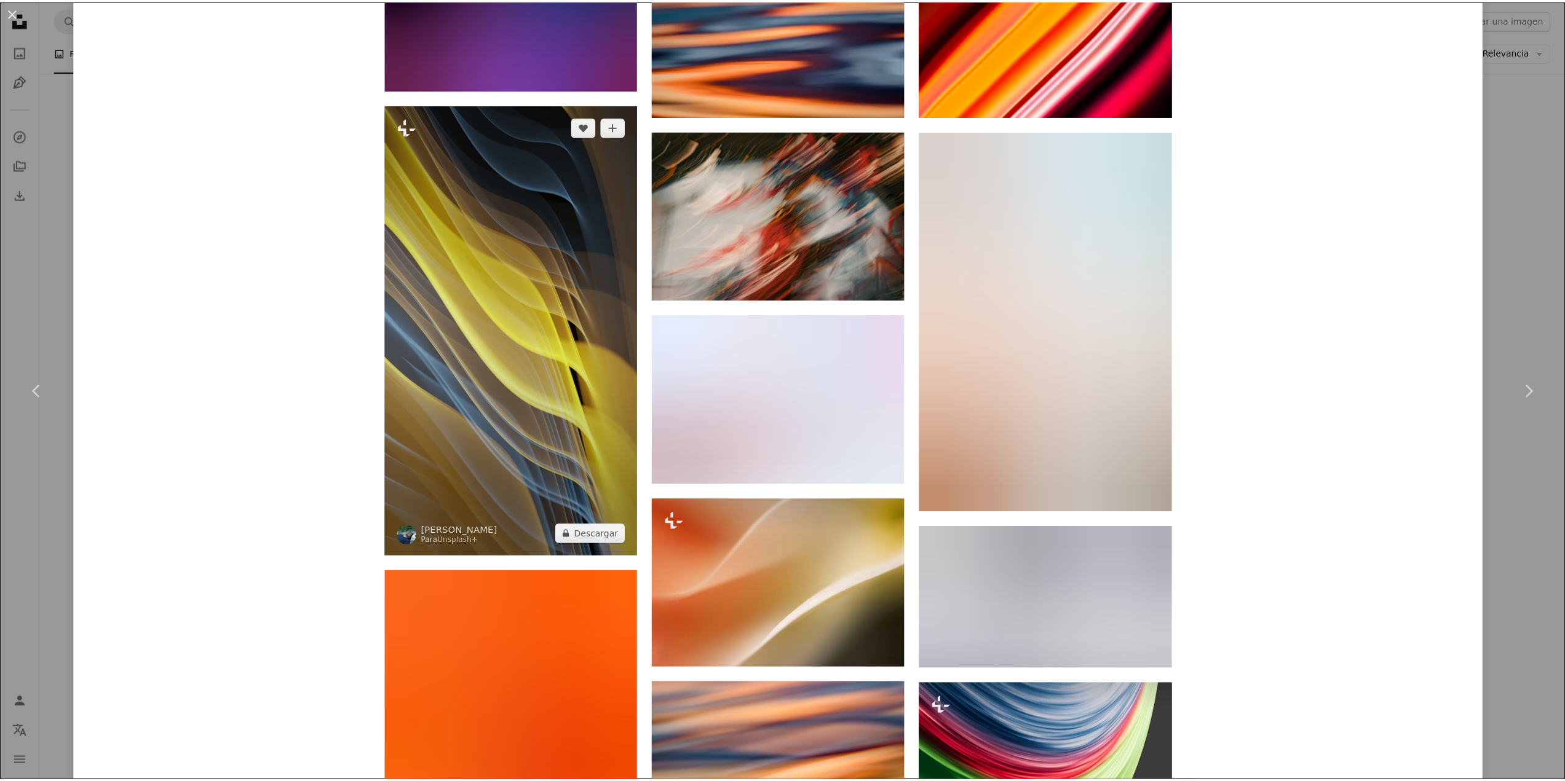
scroll to position [1291, 0]
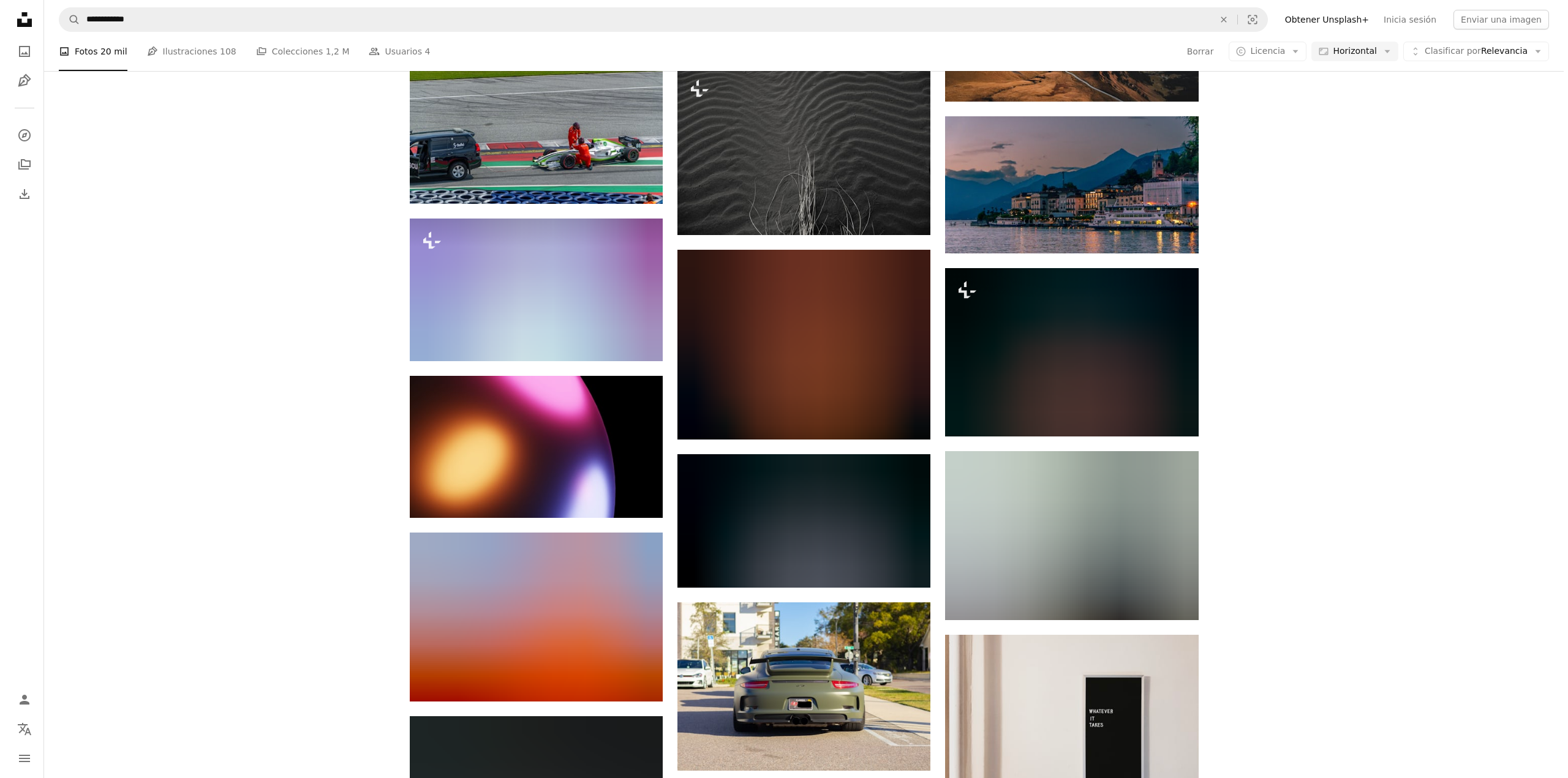
scroll to position [35152, 0]
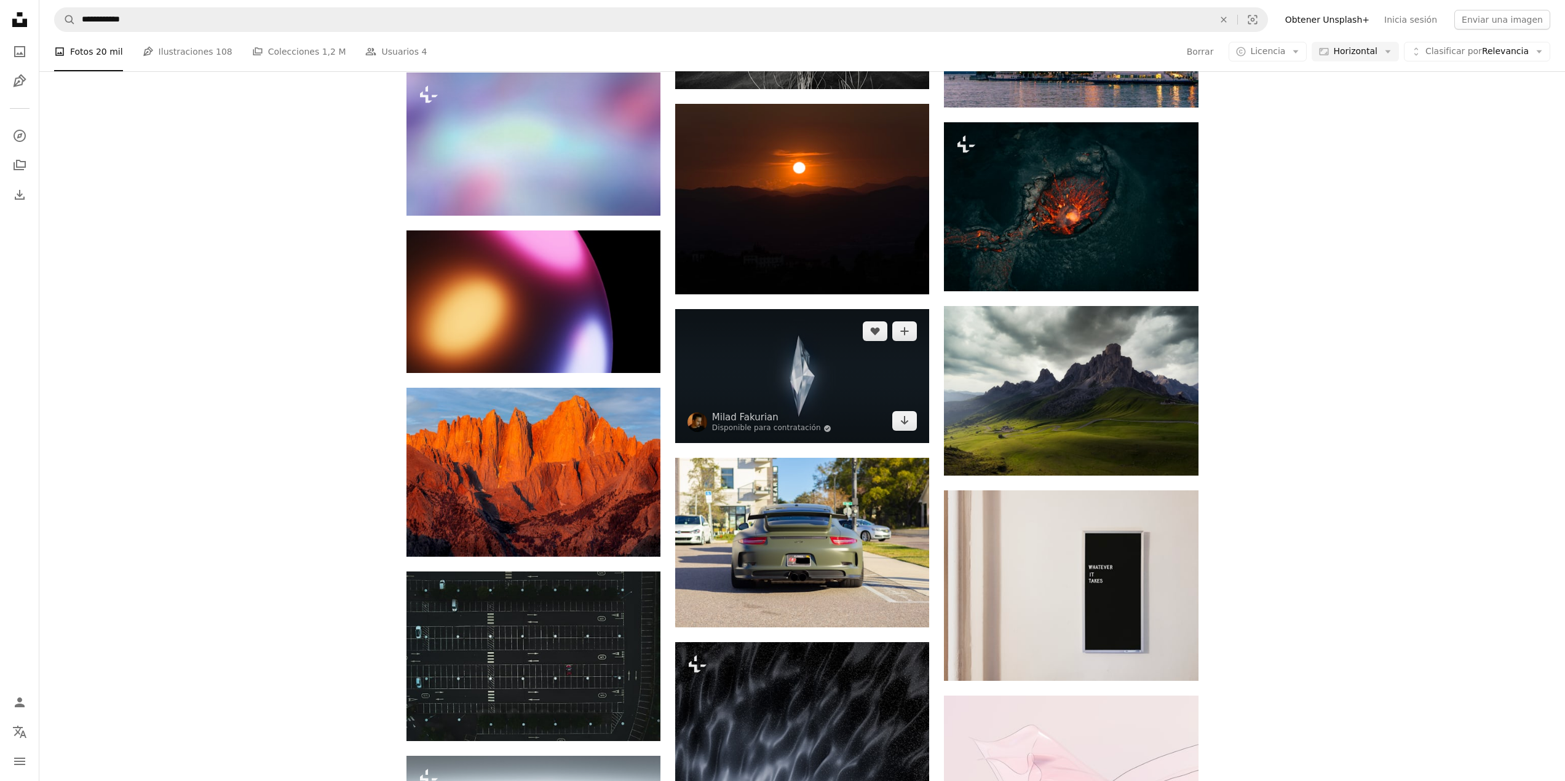
click at [771, 352] on img at bounding box center [802, 376] width 254 height 134
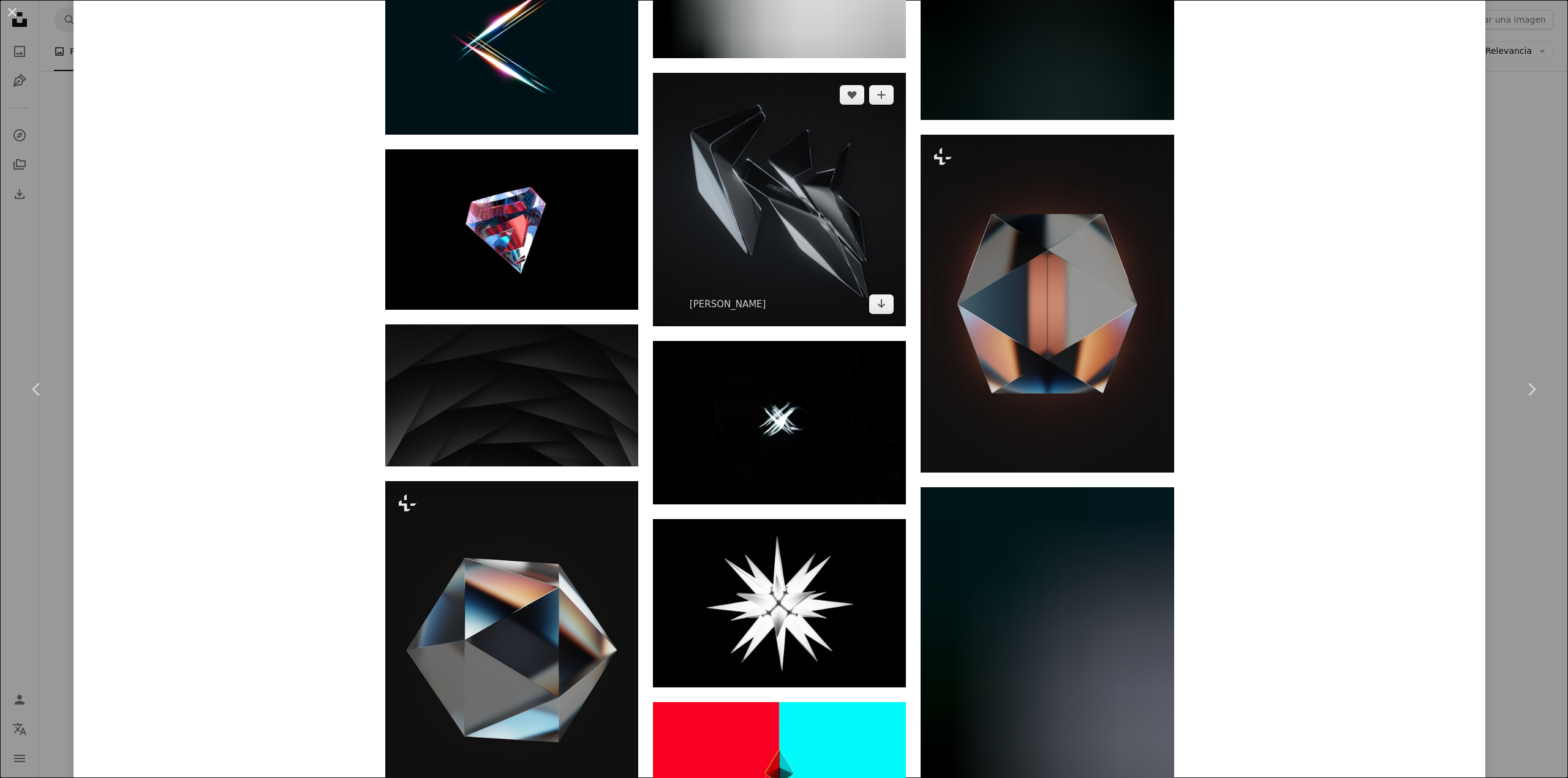
scroll to position [2352, 0]
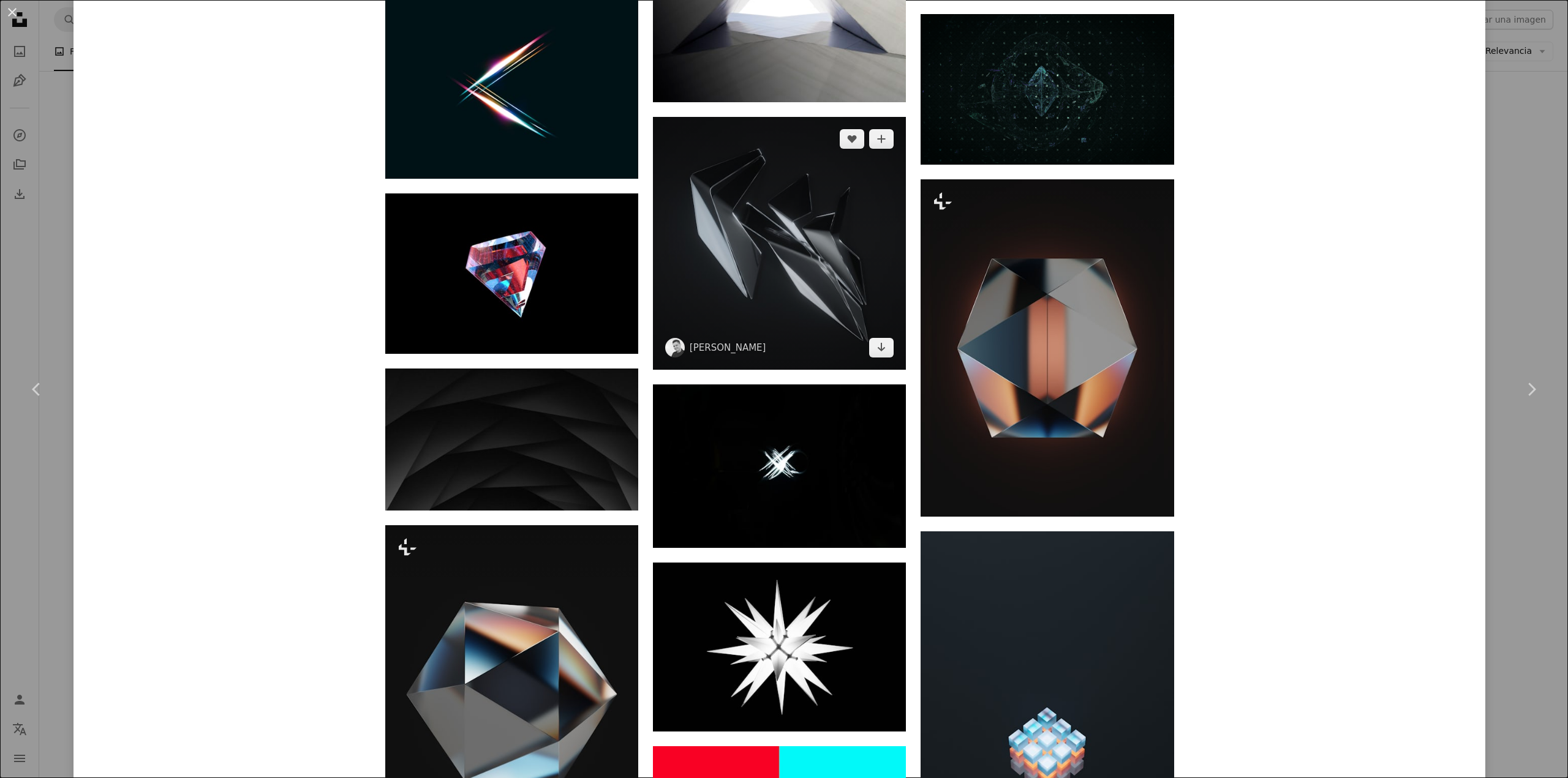
click at [744, 233] on img at bounding box center [779, 243] width 253 height 253
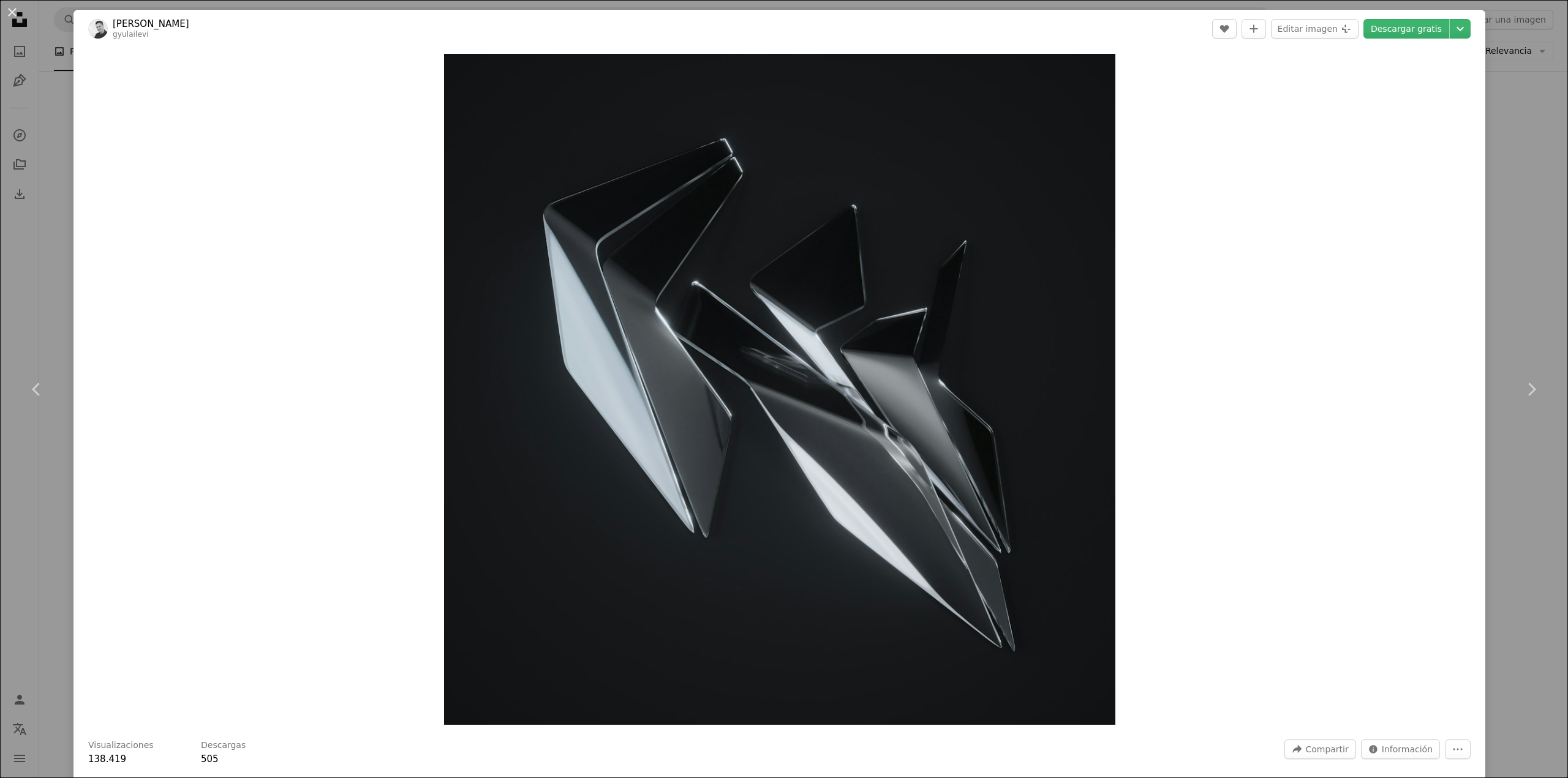
drag, startPoint x: 900, startPoint y: 238, endPoint x: 1367, endPoint y: 174, distance: 471.4
click at [1369, 177] on div "Zoom in" at bounding box center [779, 389] width 1412 height 683
click at [1450, 29] on icon "Chevron down" at bounding box center [1460, 29] width 20 height 15
click at [1407, 138] on span "( 2560 x 2560 )" at bounding box center [1437, 135] width 61 height 10
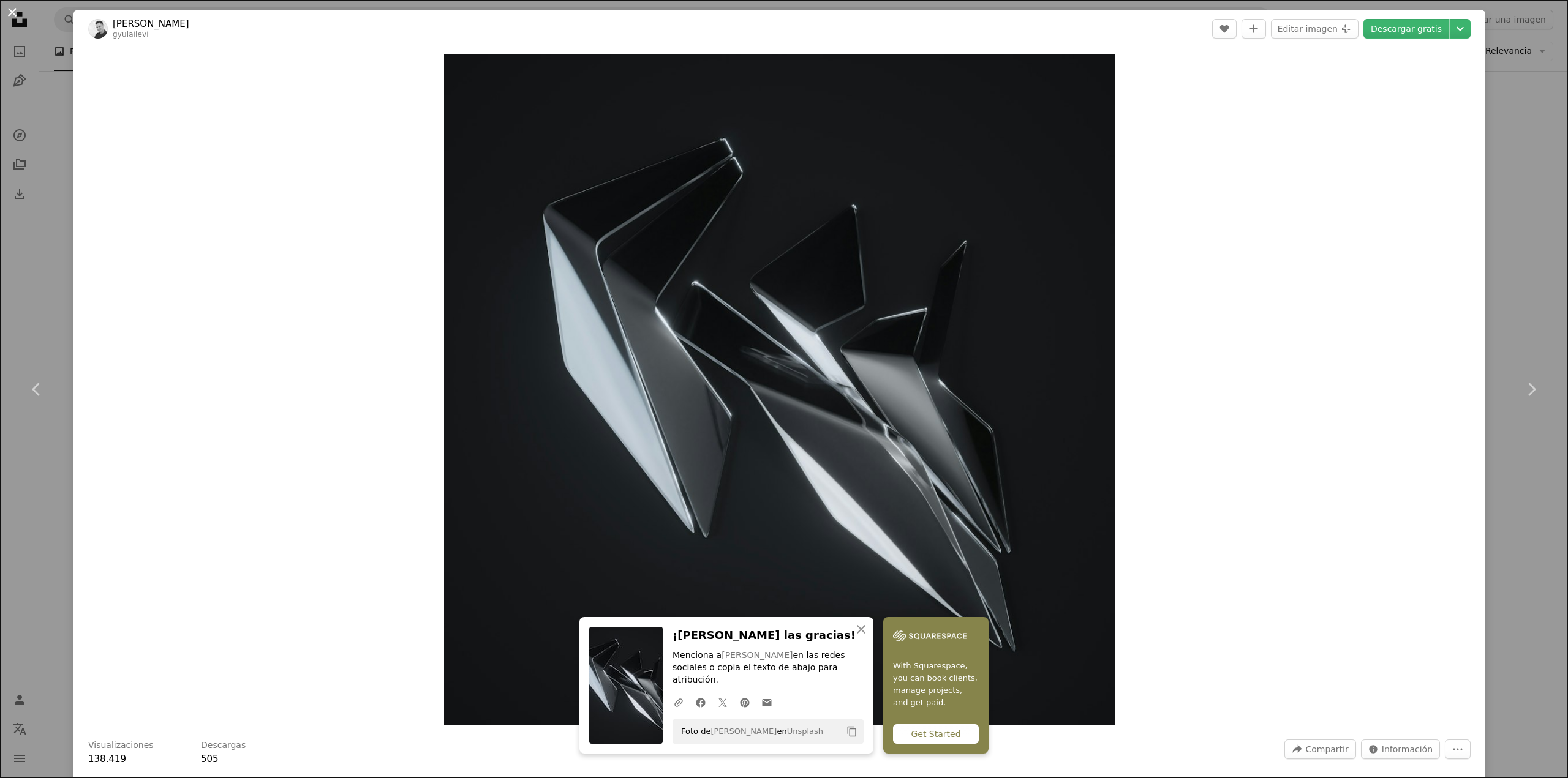
click at [7, 12] on button "An X shape" at bounding box center [12, 12] width 15 height 15
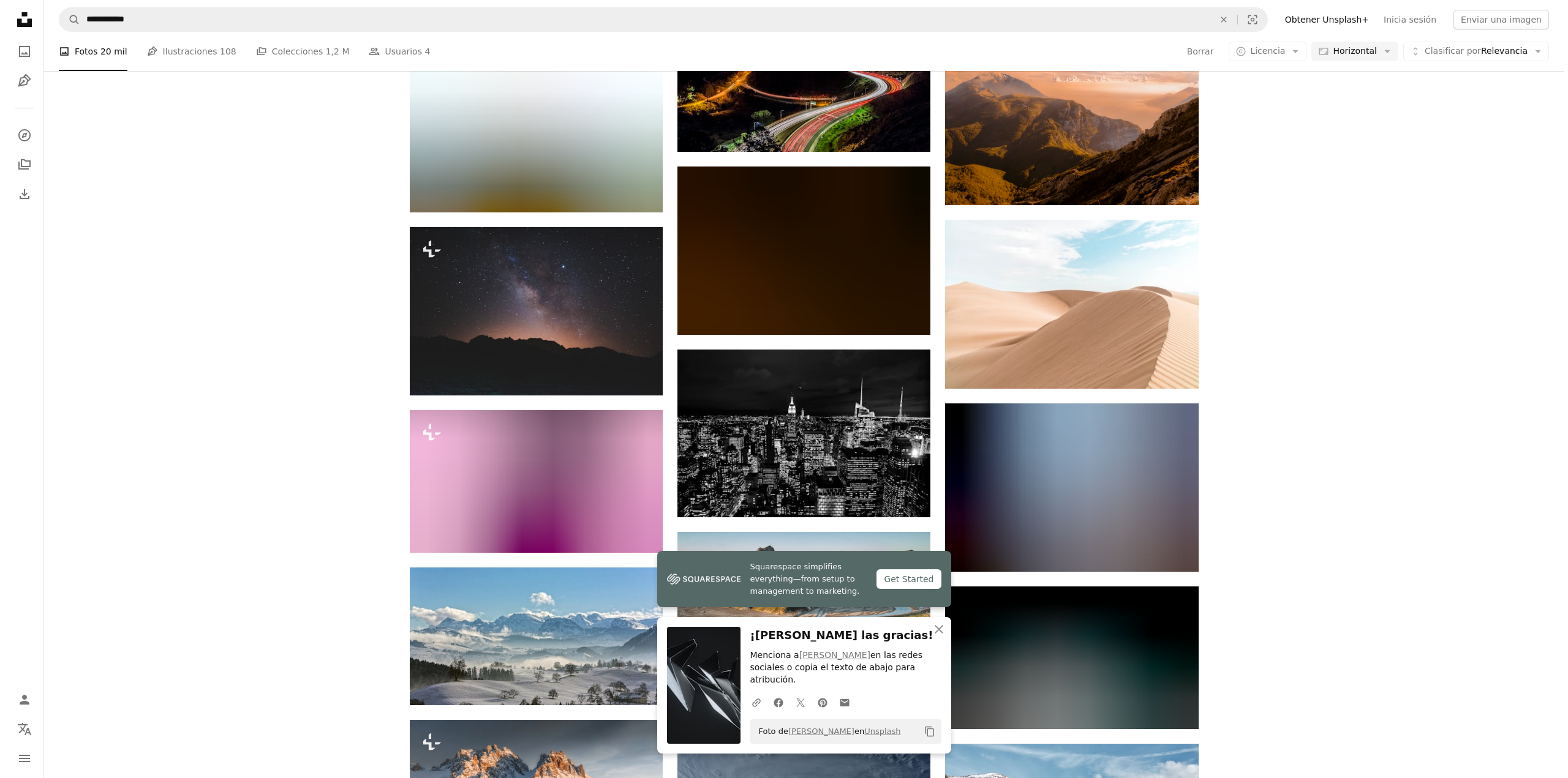
scroll to position [36193, 0]
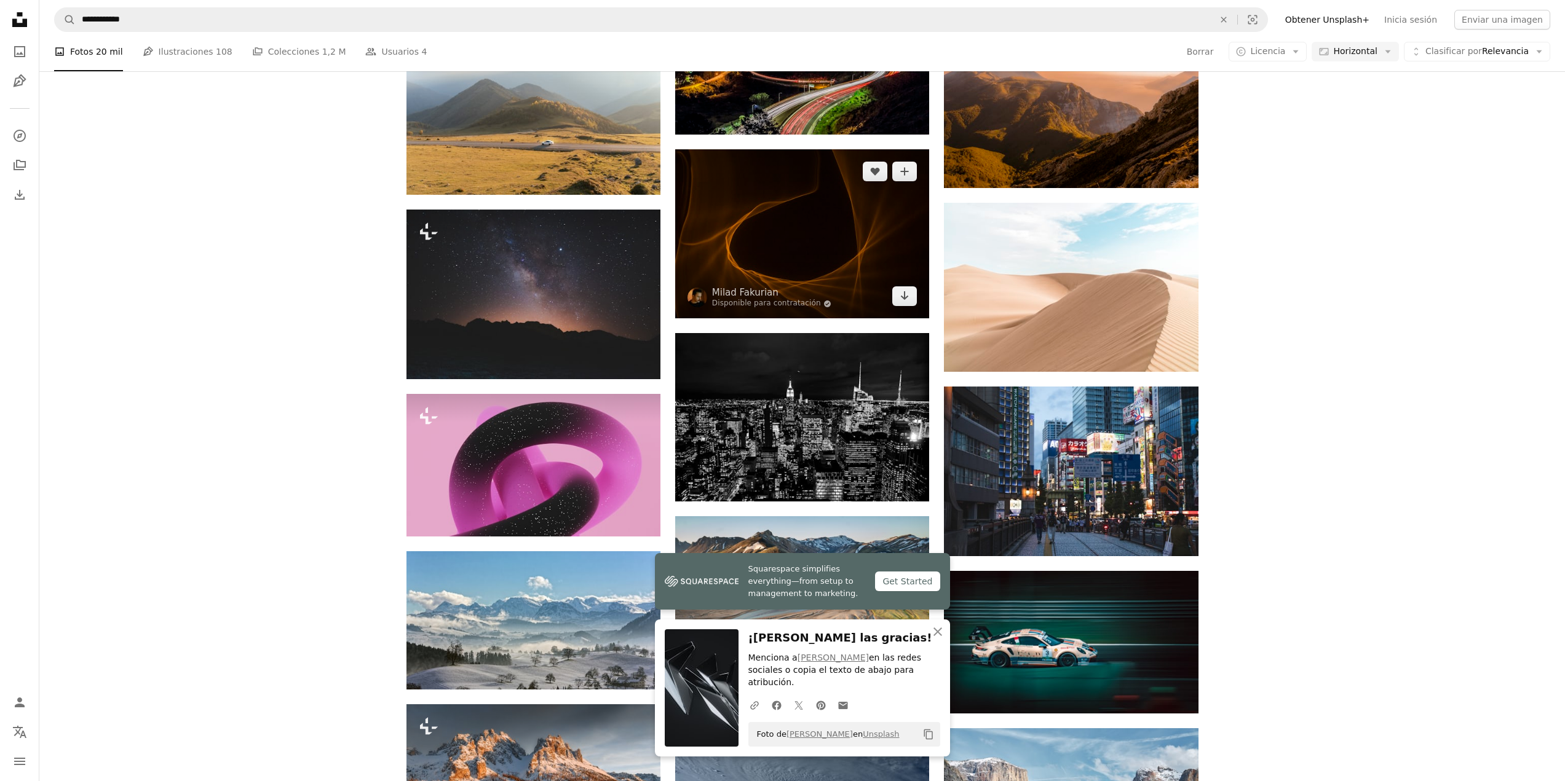
click at [770, 223] on img at bounding box center [802, 233] width 254 height 169
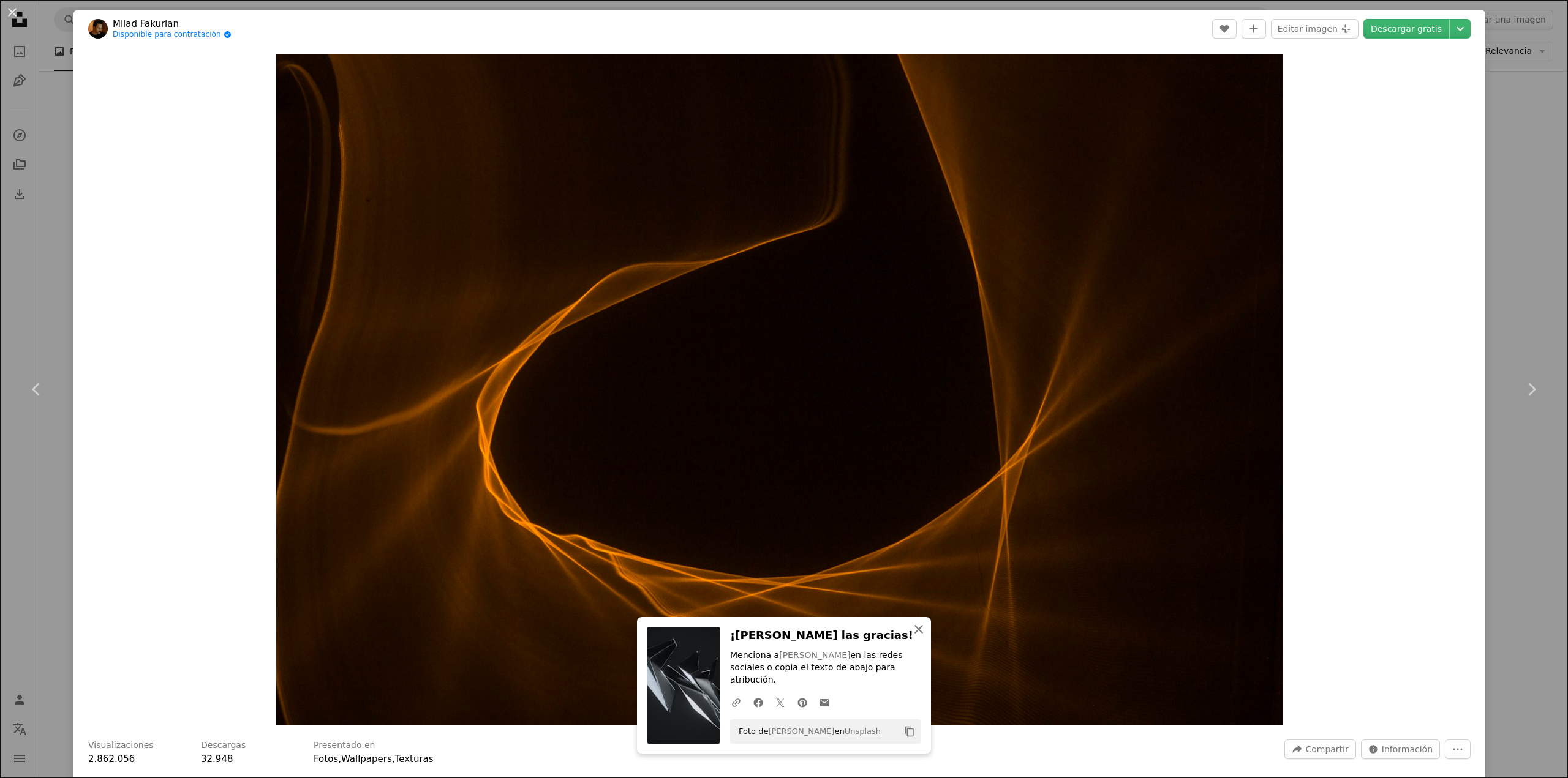
click at [914, 647] on div "An X shape Cerrar ¡[PERSON_NAME] las gracias! Menciona a [PERSON_NAME] en las r…" at bounding box center [783, 685] width 294 height 136
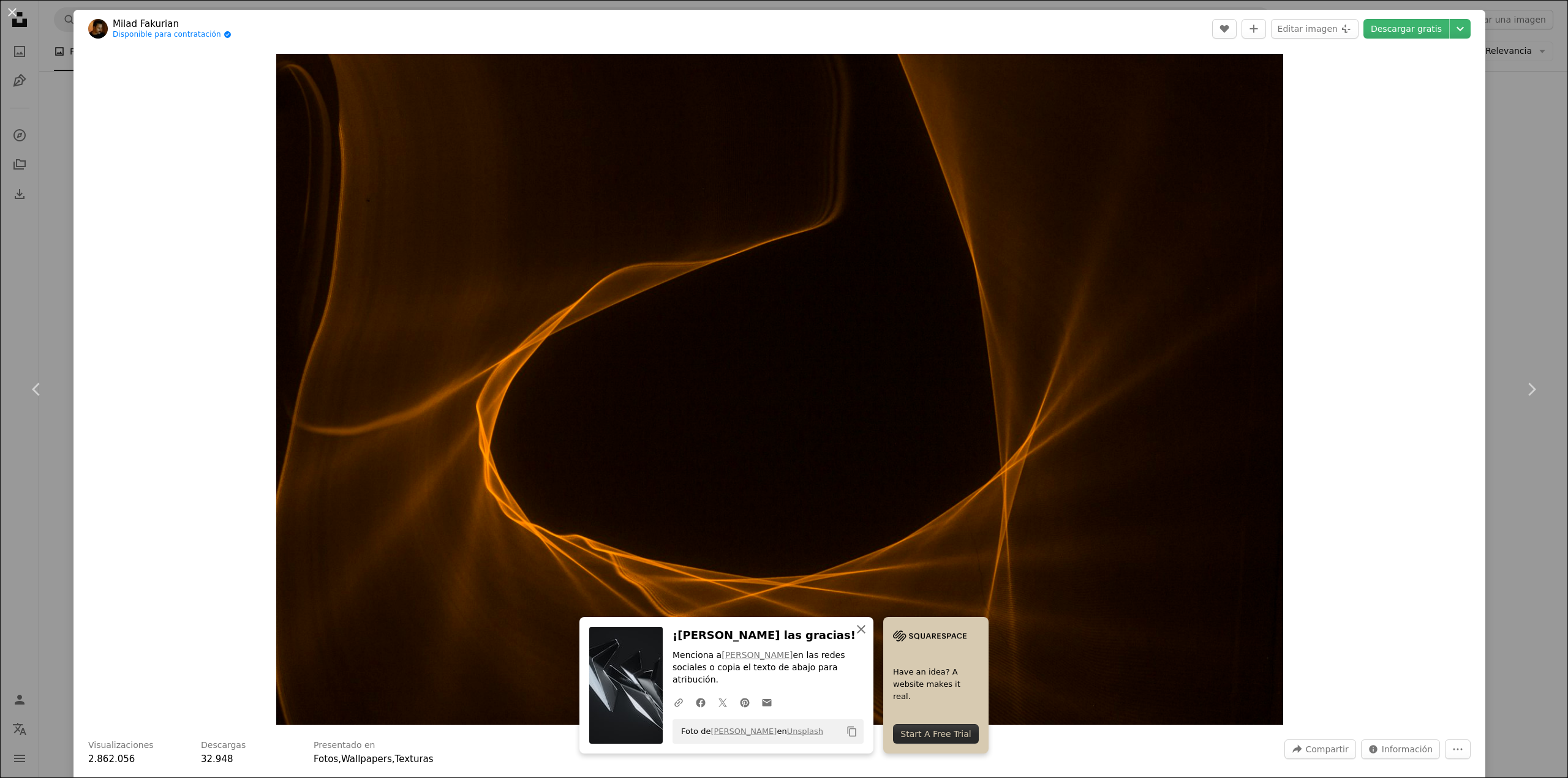
click at [860, 637] on icon "An X shape" at bounding box center [861, 630] width 15 height 15
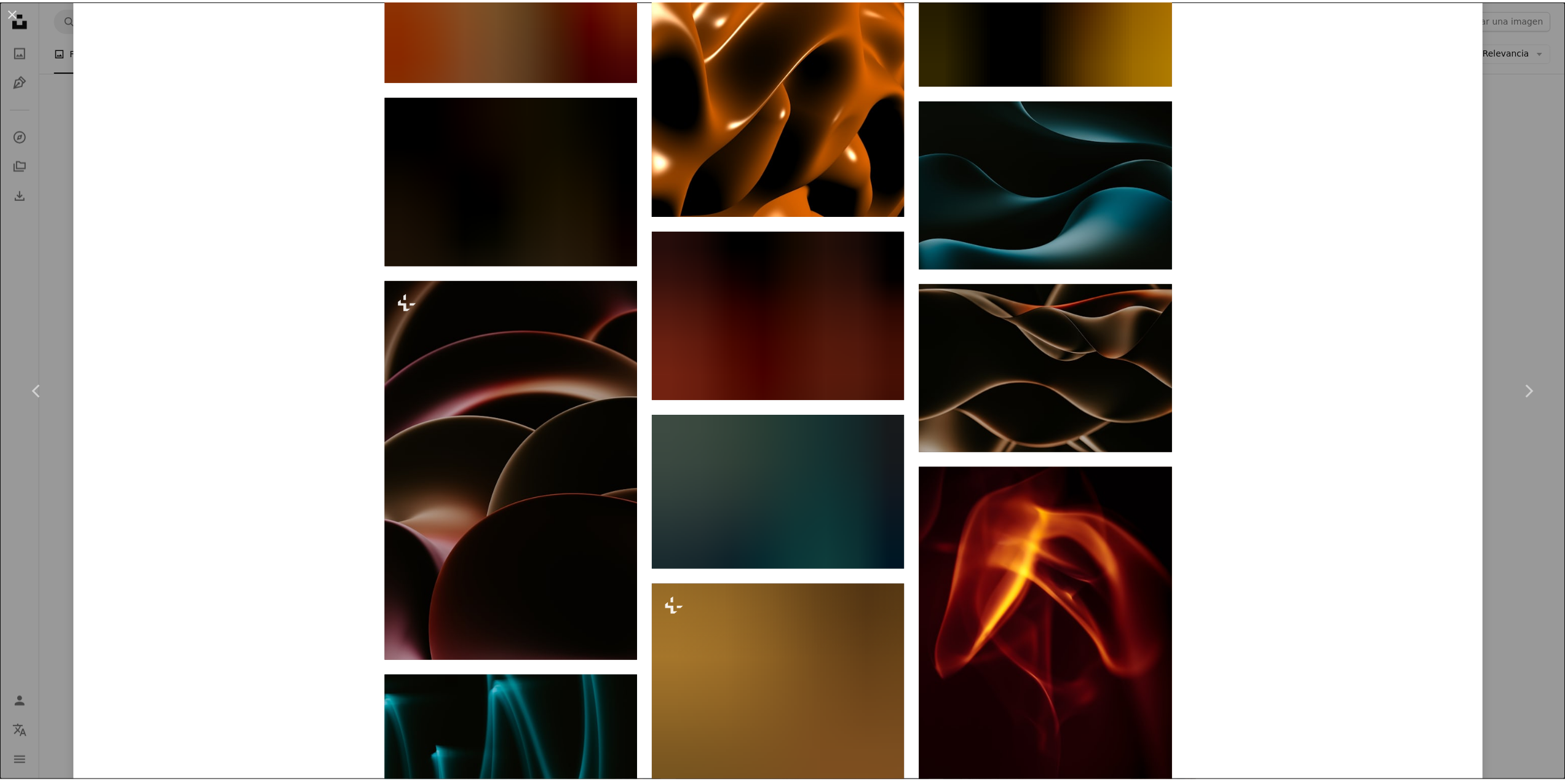
scroll to position [1660, 0]
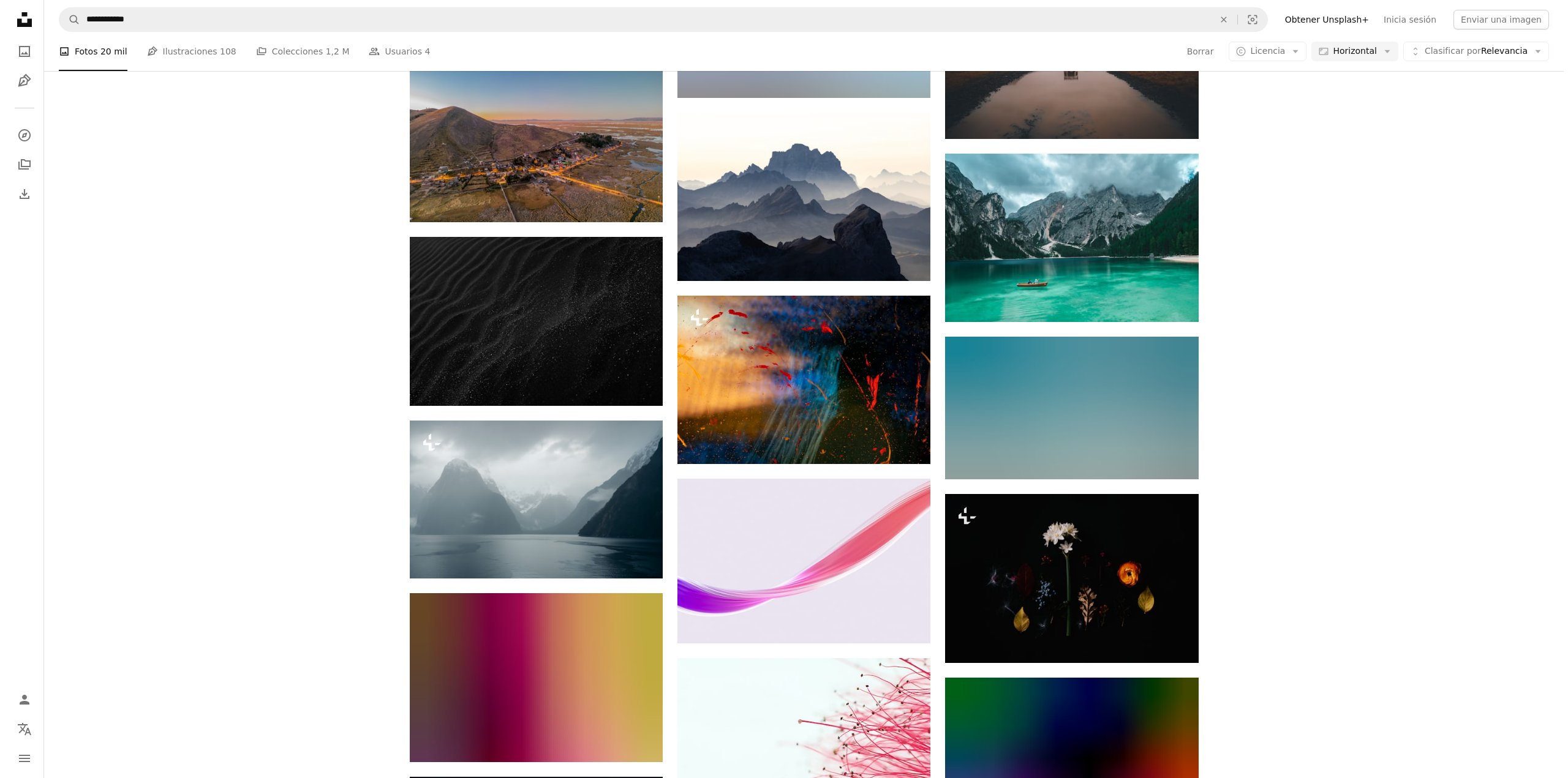
scroll to position [37970, 0]
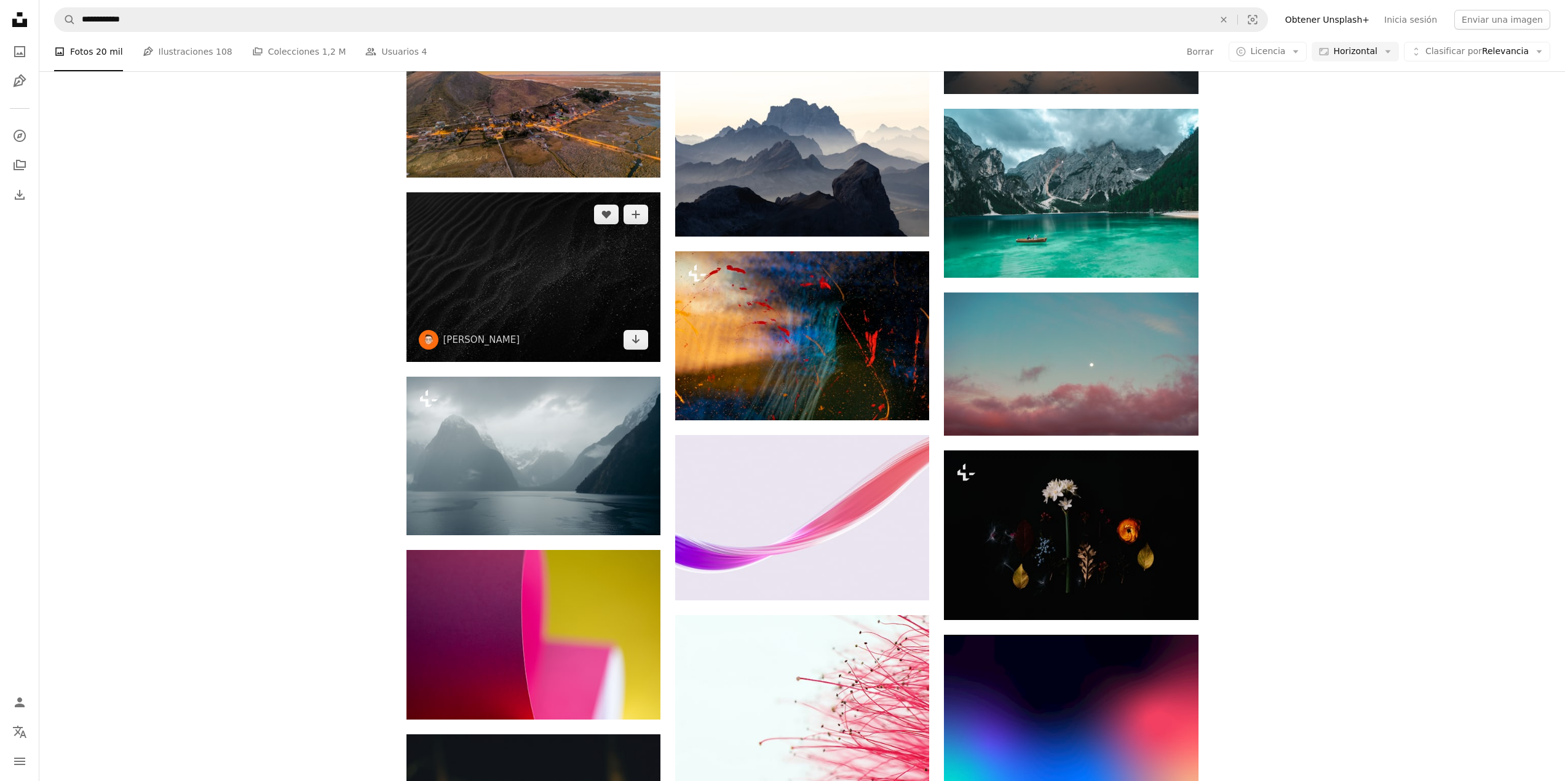
click at [484, 259] on img at bounding box center [533, 276] width 254 height 169
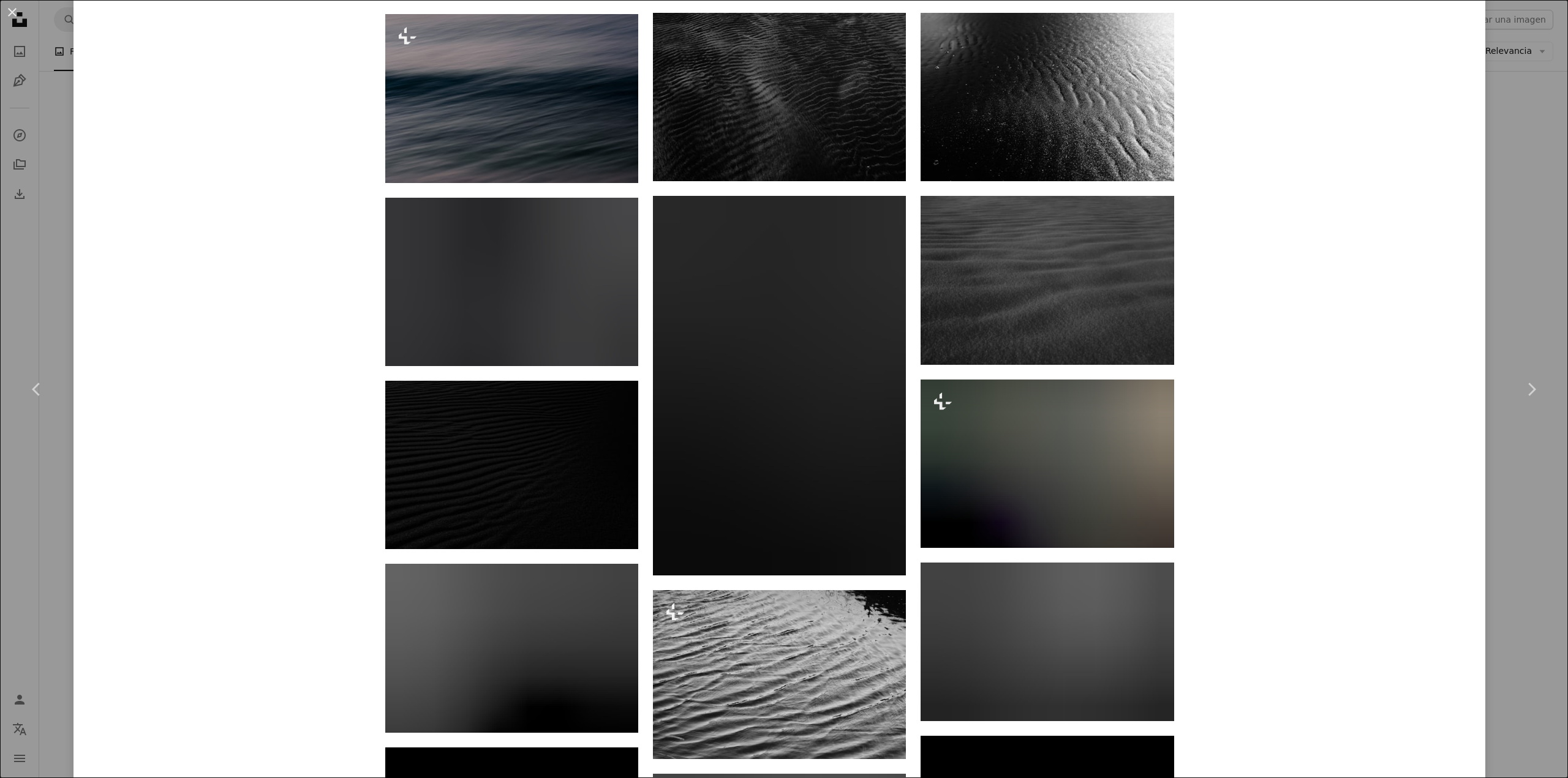
scroll to position [2266, 0]
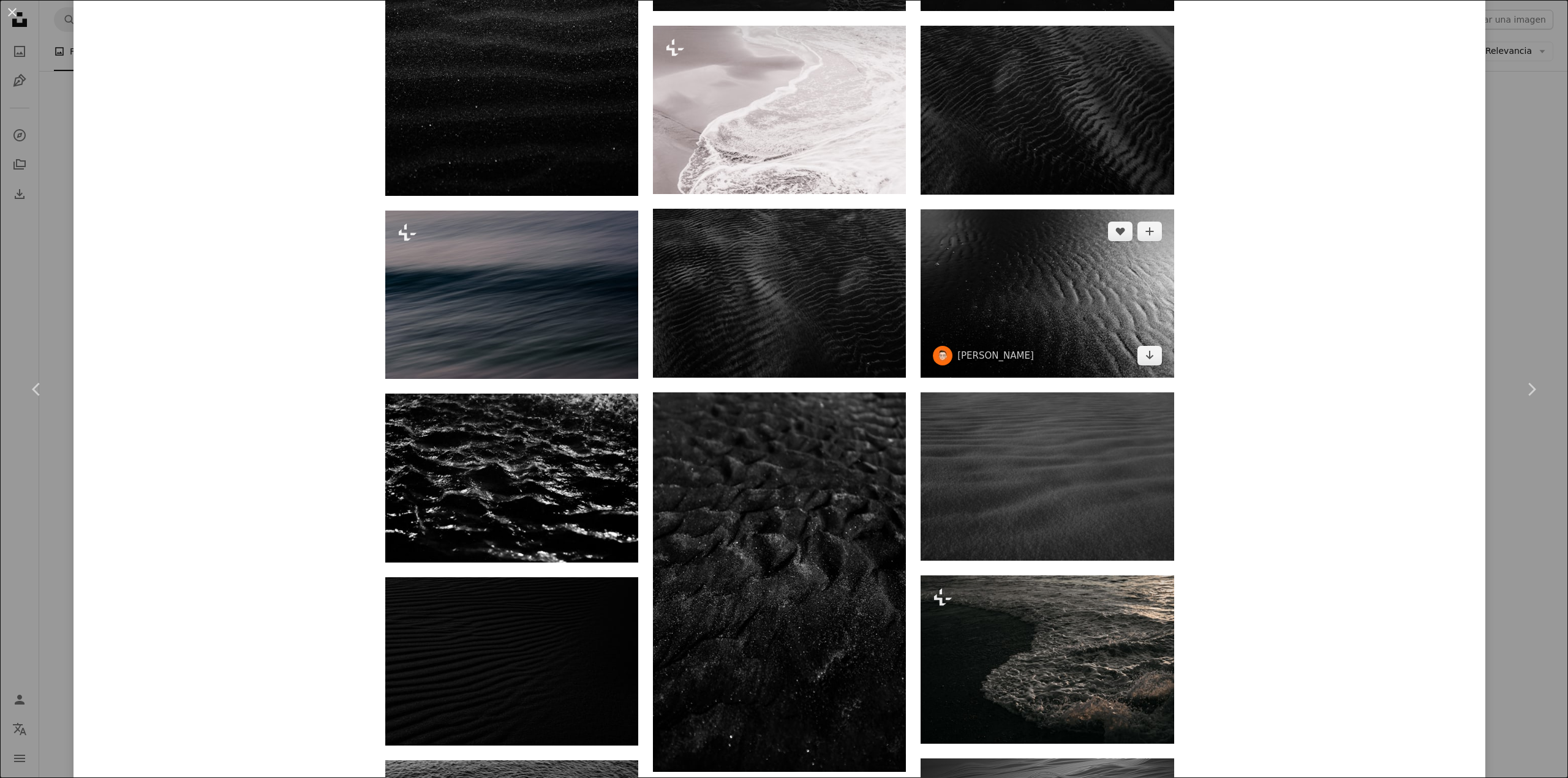
click at [1031, 297] on img at bounding box center [1047, 293] width 253 height 168
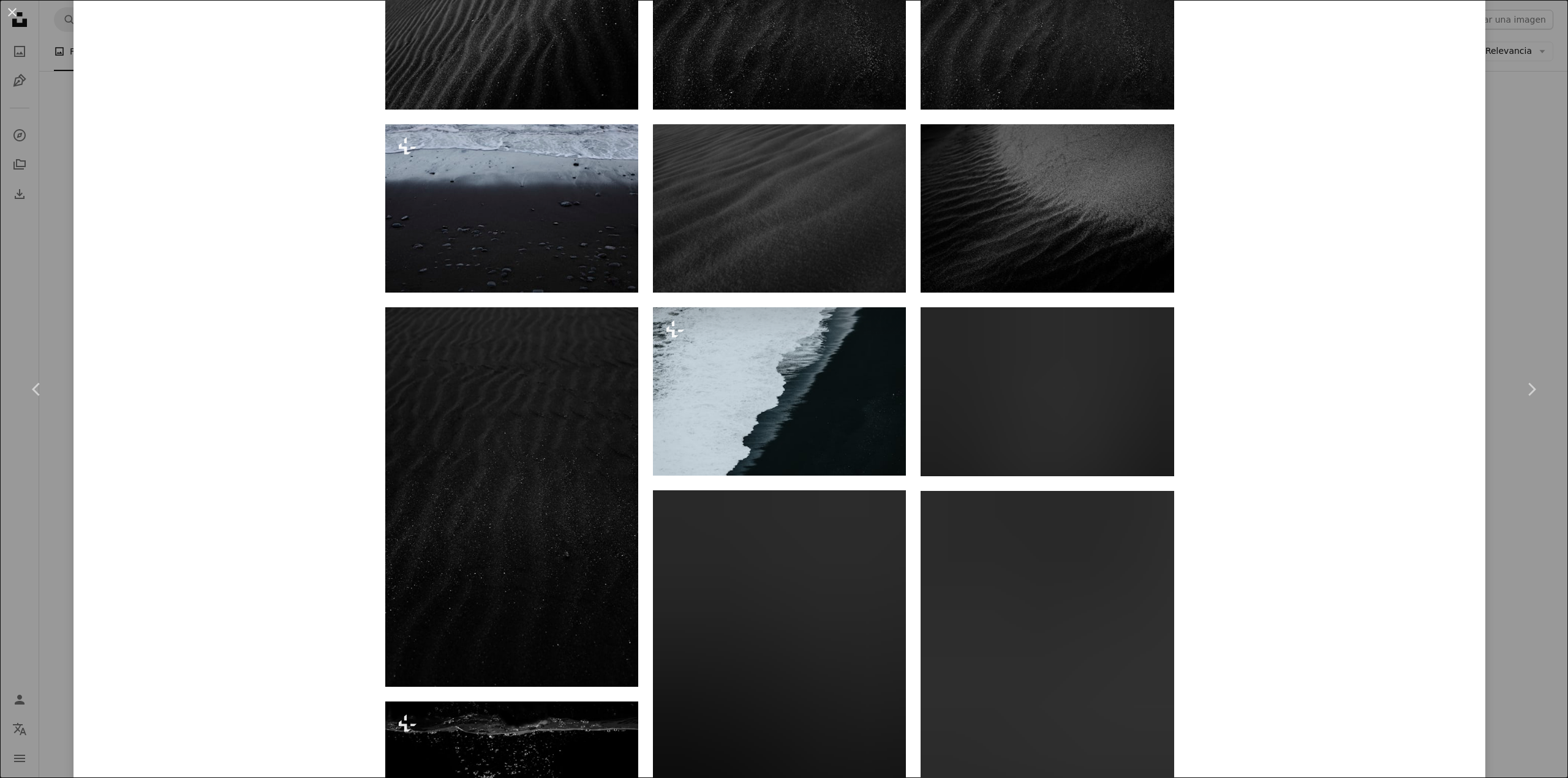
scroll to position [1225, 0]
